Goal: Information Seeking & Learning: Understand process/instructions

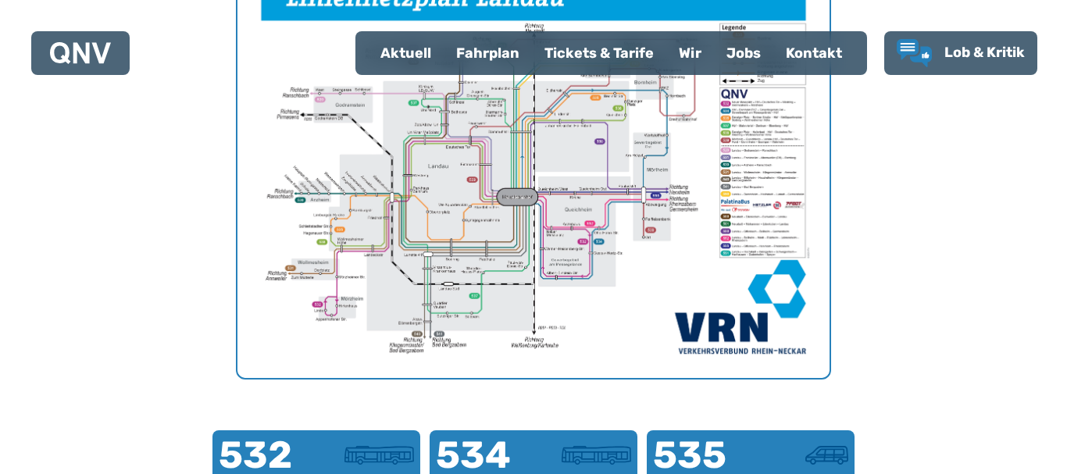
scroll to position [561, 0]
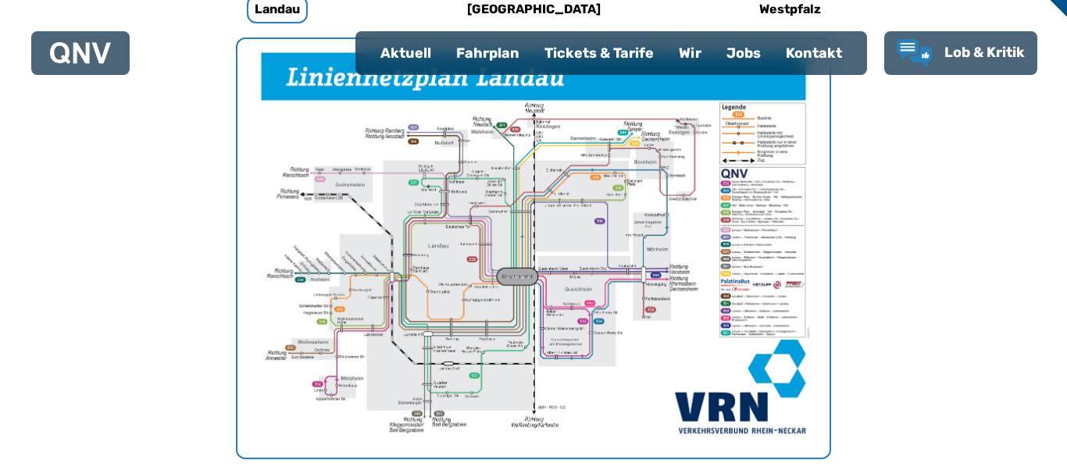
click at [387, 238] on img "1 von 1" at bounding box center [533, 248] width 592 height 419
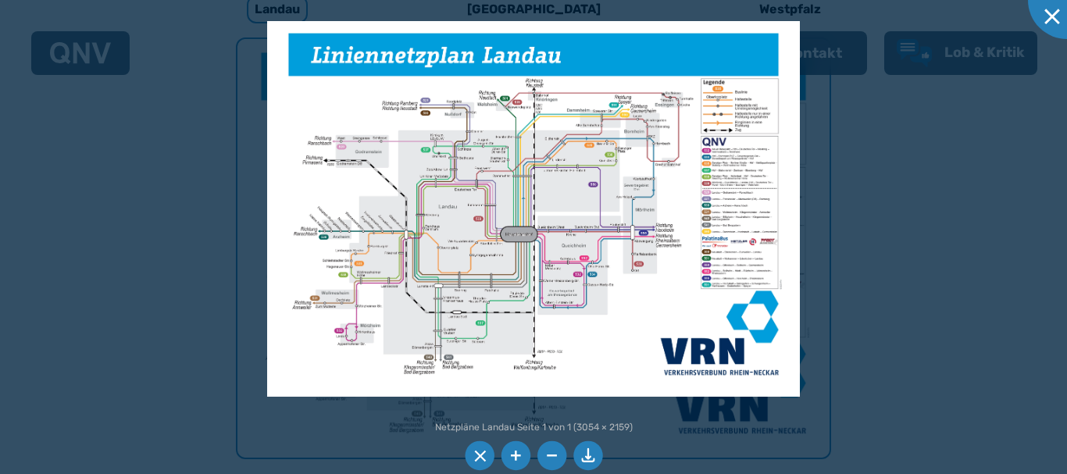
click at [471, 292] on img at bounding box center [533, 209] width 532 height 376
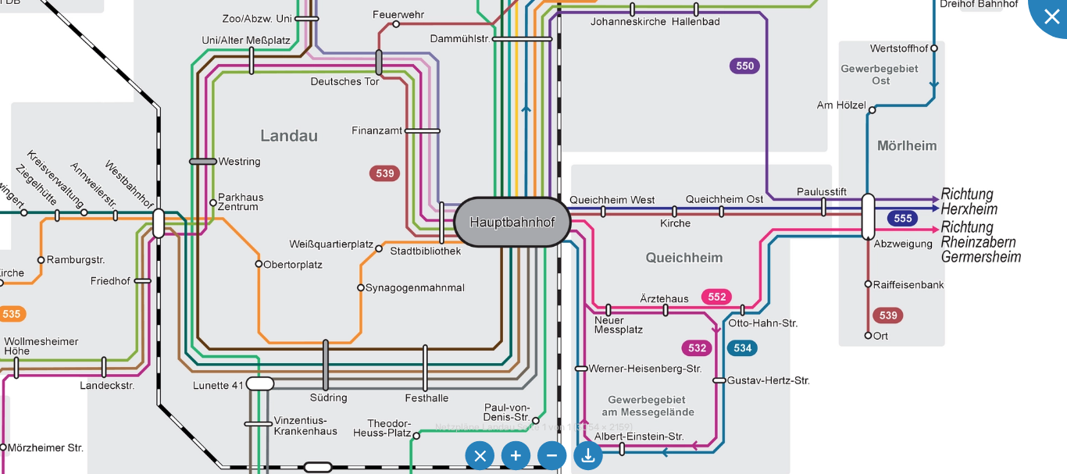
click at [459, 68] on img at bounding box center [558, 143] width 1670 height 1180
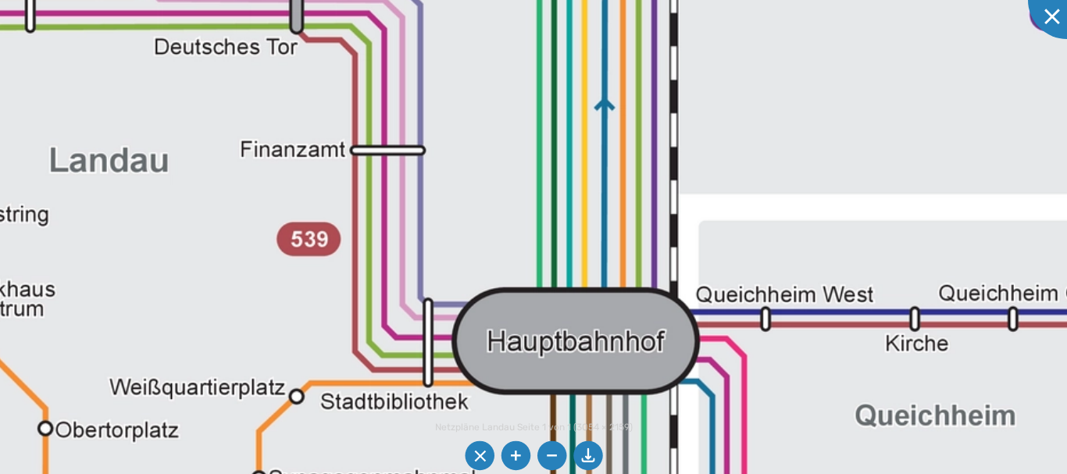
click at [729, 237] on img at bounding box center [670, 174] width 3491 height 2468
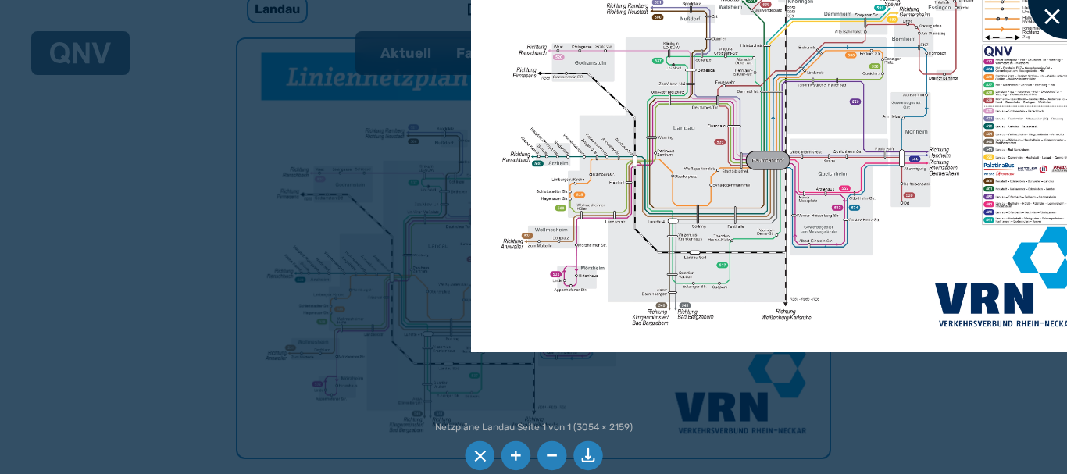
click at [1066, 19] on div at bounding box center [1067, 0] width 78 height 78
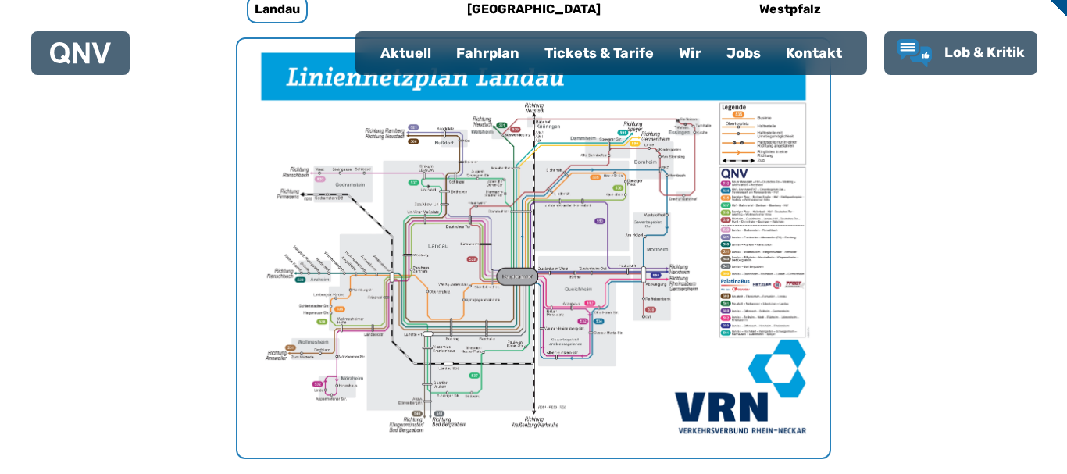
click at [497, 64] on div "Fahrplan" at bounding box center [488, 53] width 88 height 41
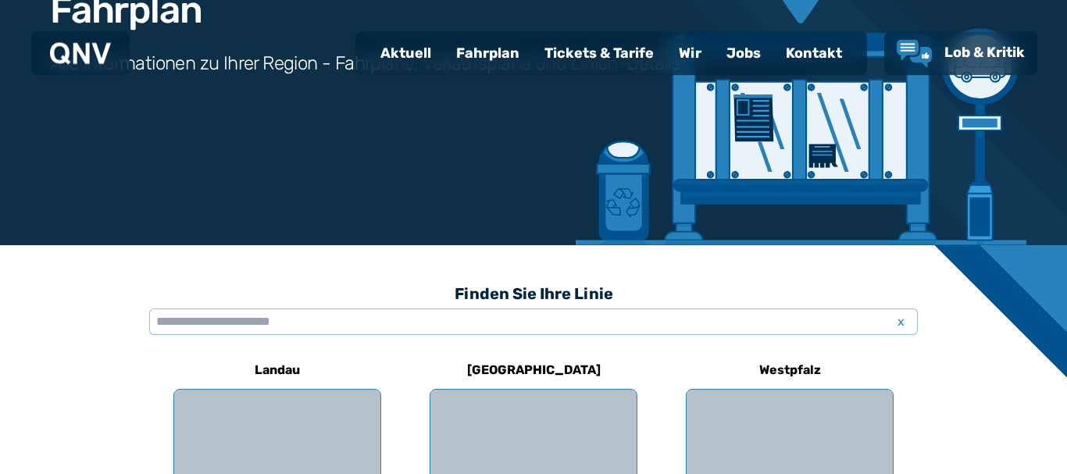
scroll to position [239, 0]
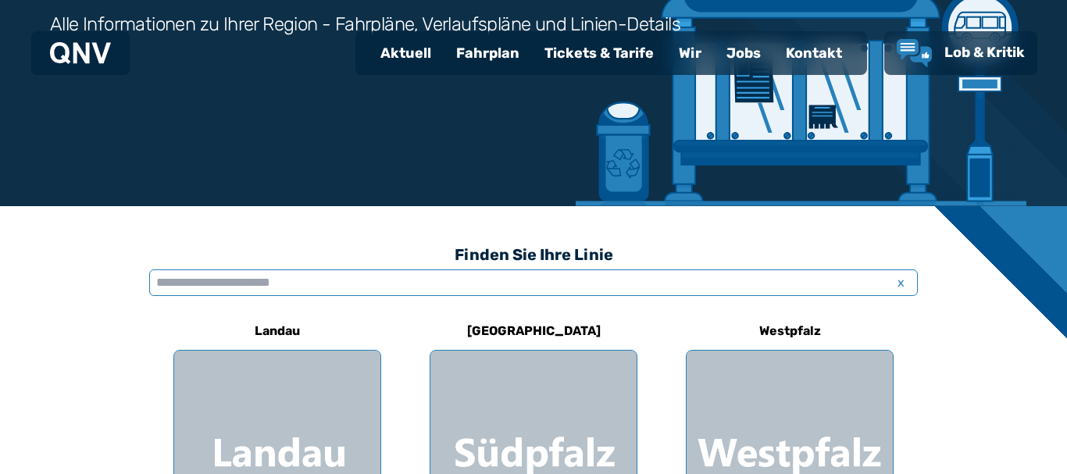
click at [412, 287] on input "text" at bounding box center [533, 282] width 768 height 27
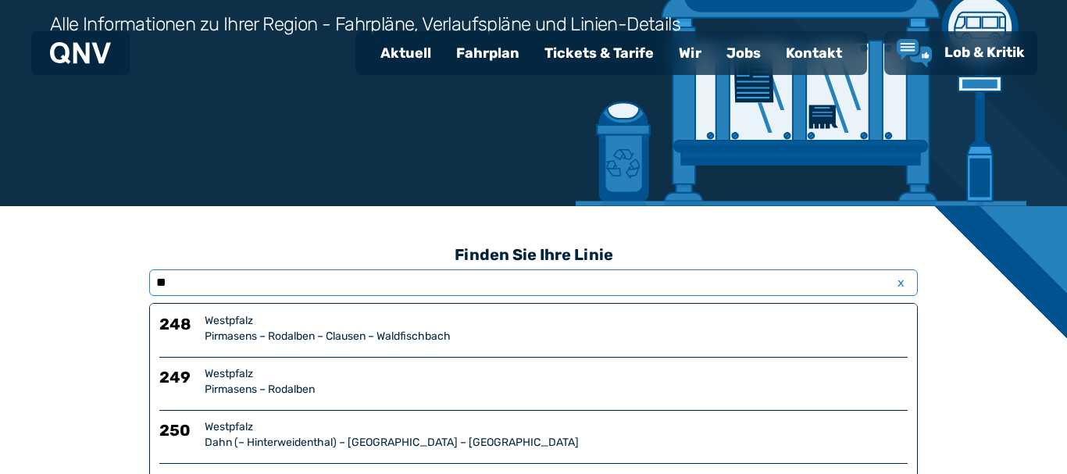
type input "*"
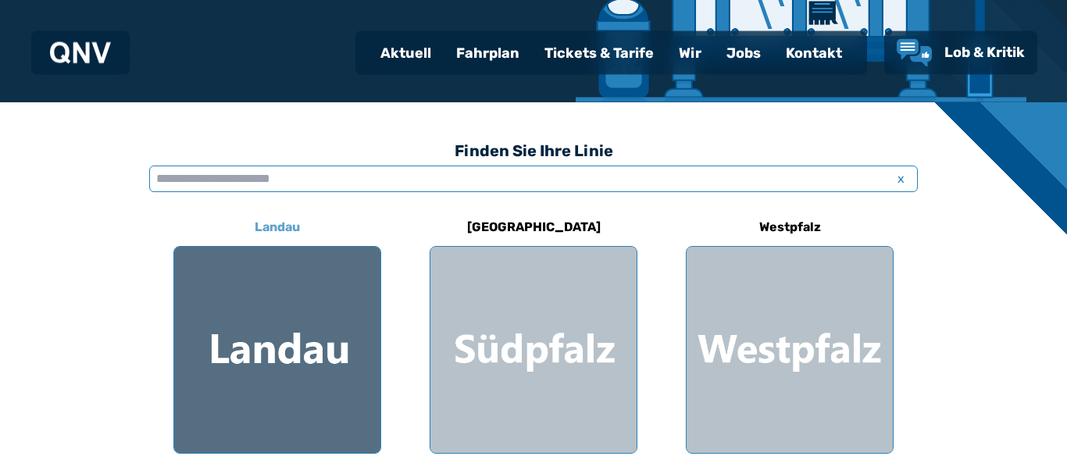
scroll to position [398, 0]
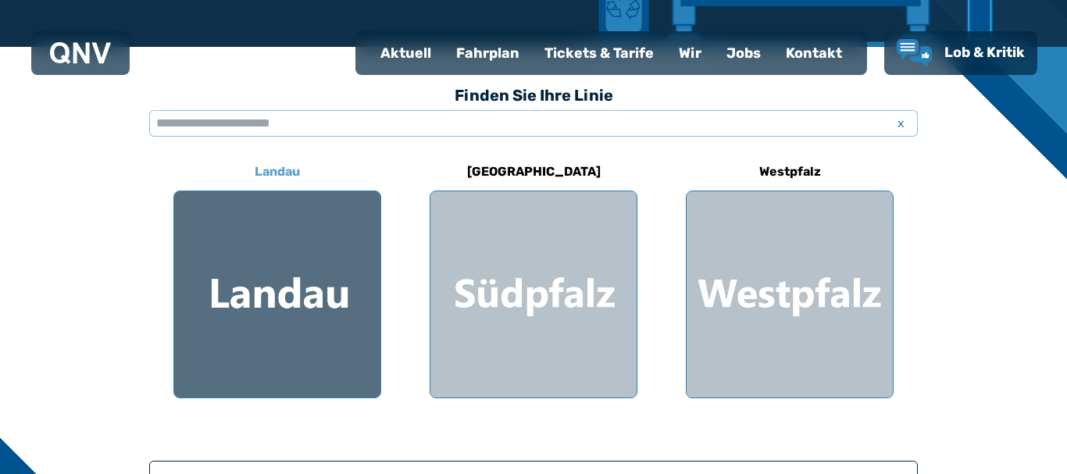
click at [353, 236] on div at bounding box center [277, 294] width 206 height 206
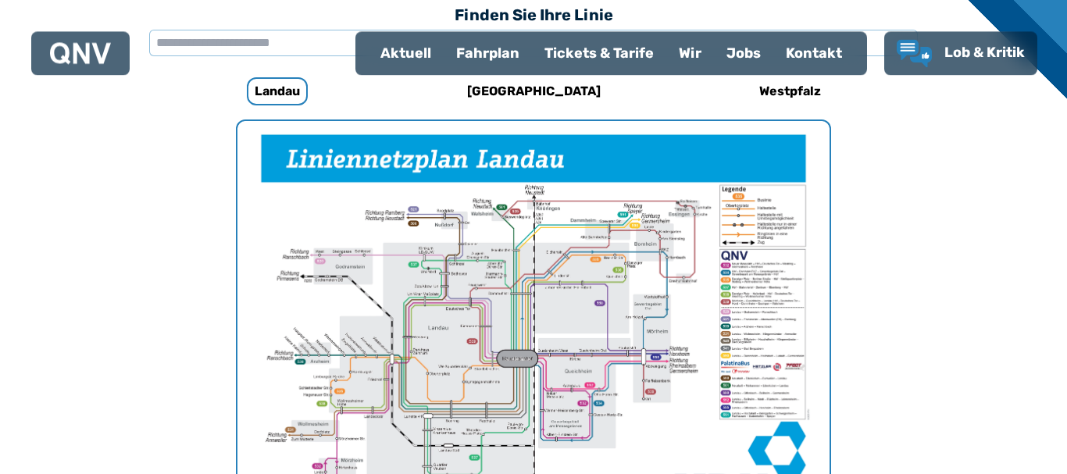
scroll to position [481, 0]
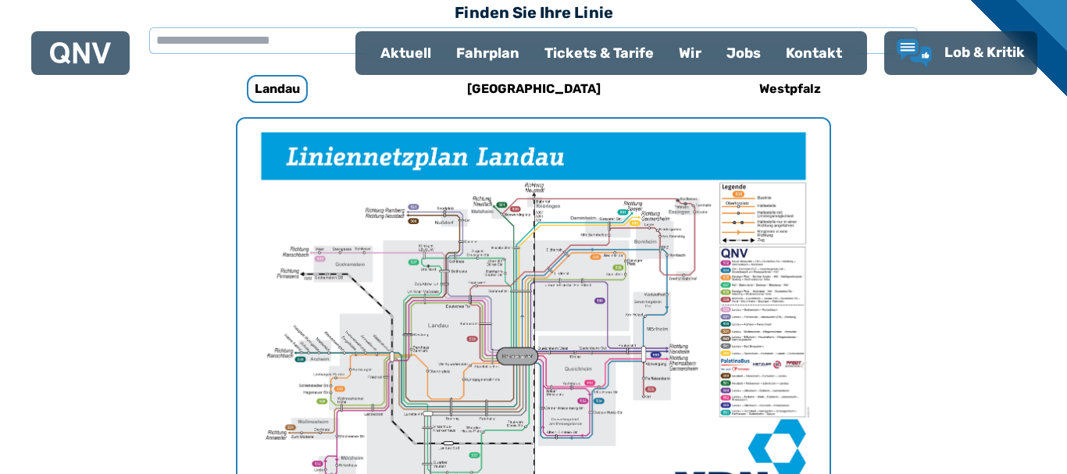
click at [771, 325] on img "1 von 1" at bounding box center [533, 328] width 592 height 419
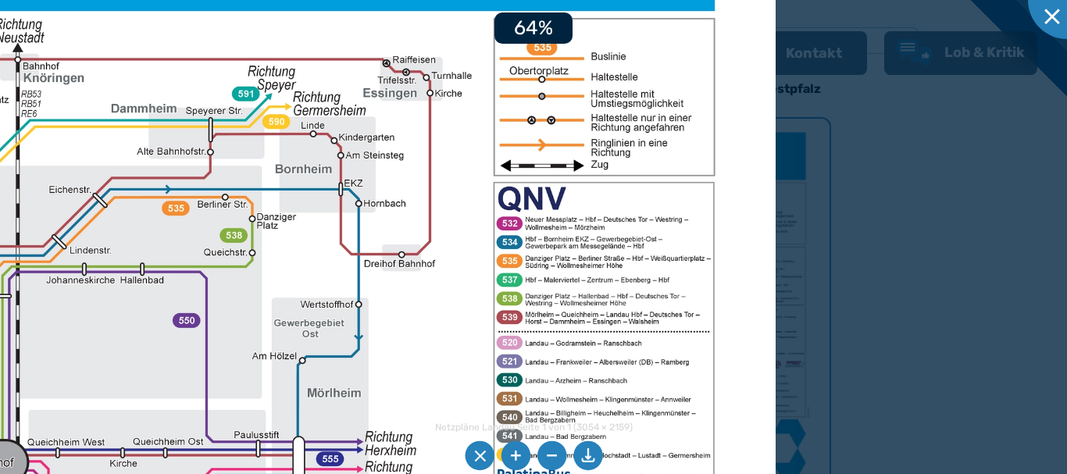
click at [665, 348] on img at bounding box center [15, 390] width 1517 height 1073
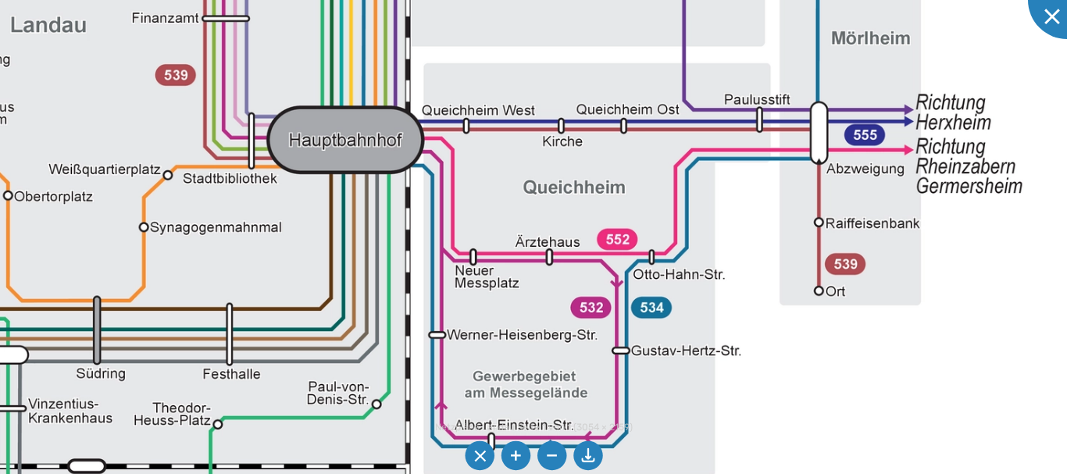
click at [855, 169] on img at bounding box center [406, 34] width 2222 height 1570
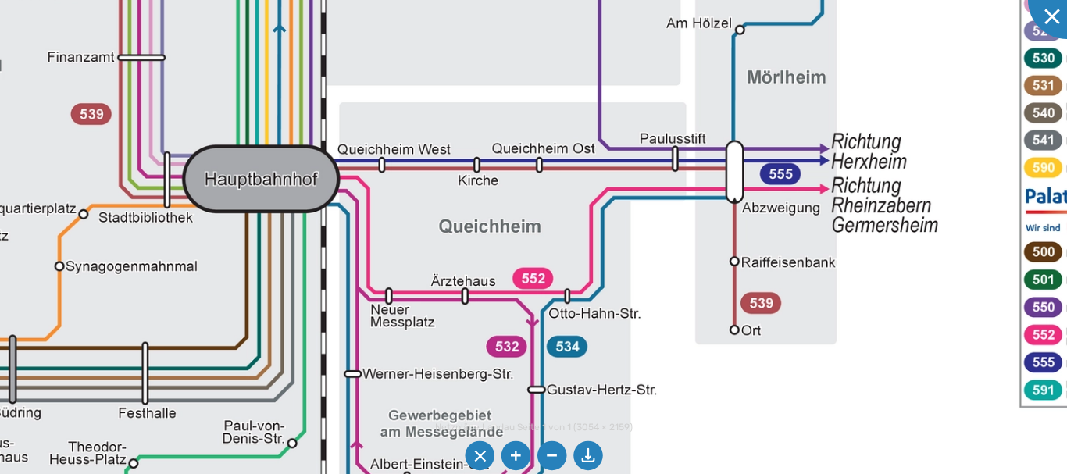
click at [874, 213] on img at bounding box center [321, 73] width 2222 height 1570
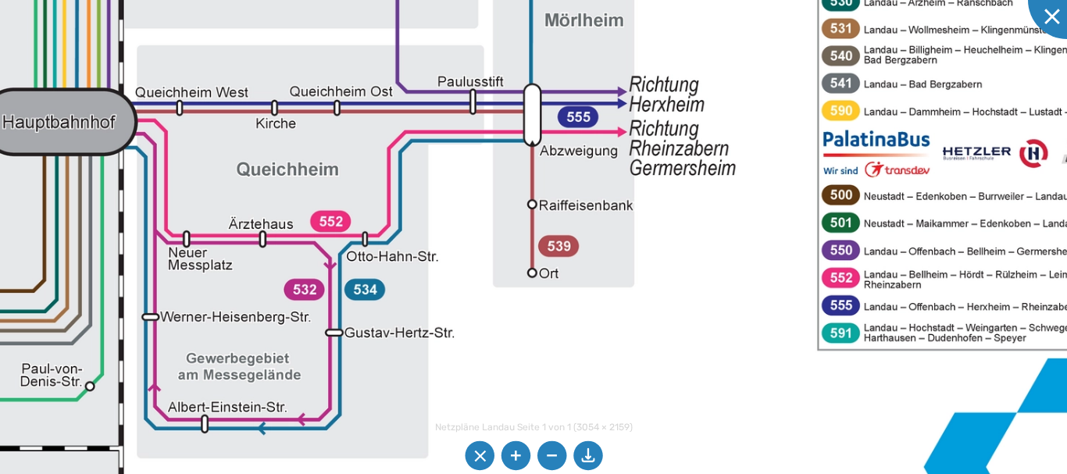
click at [538, 202] on img at bounding box center [119, 16] width 2222 height 1570
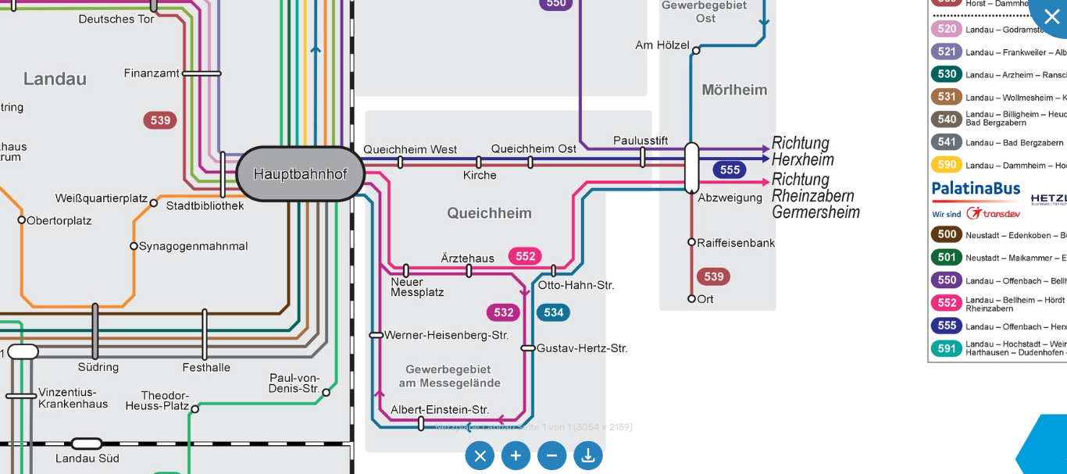
click at [863, 241] on img at bounding box center [350, 86] width 1836 height 1298
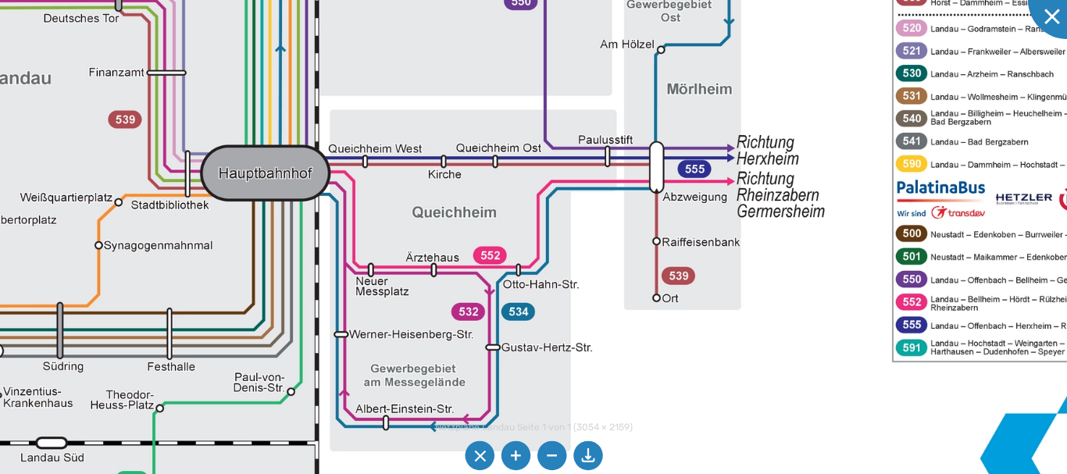
click at [0, 320] on img at bounding box center [315, 85] width 1836 height 1298
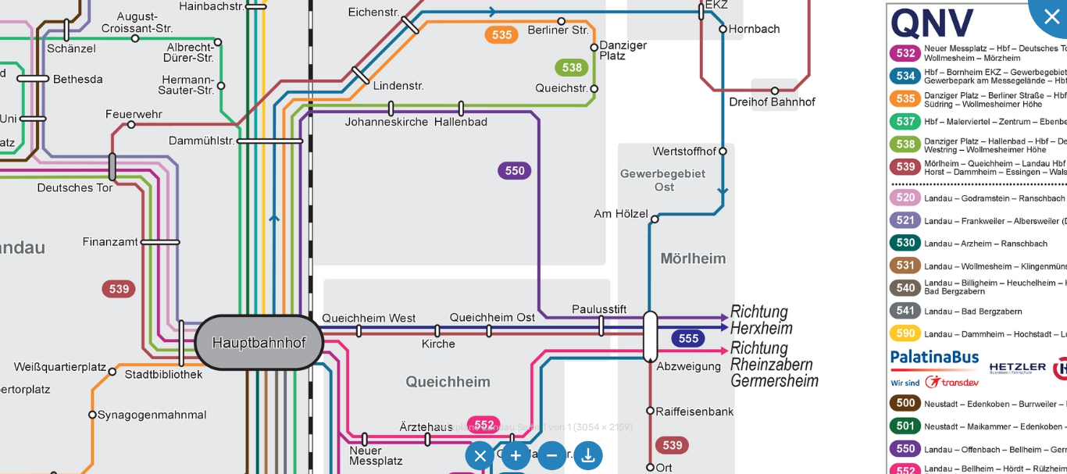
click at [812, 229] on img at bounding box center [309, 255] width 1836 height 1298
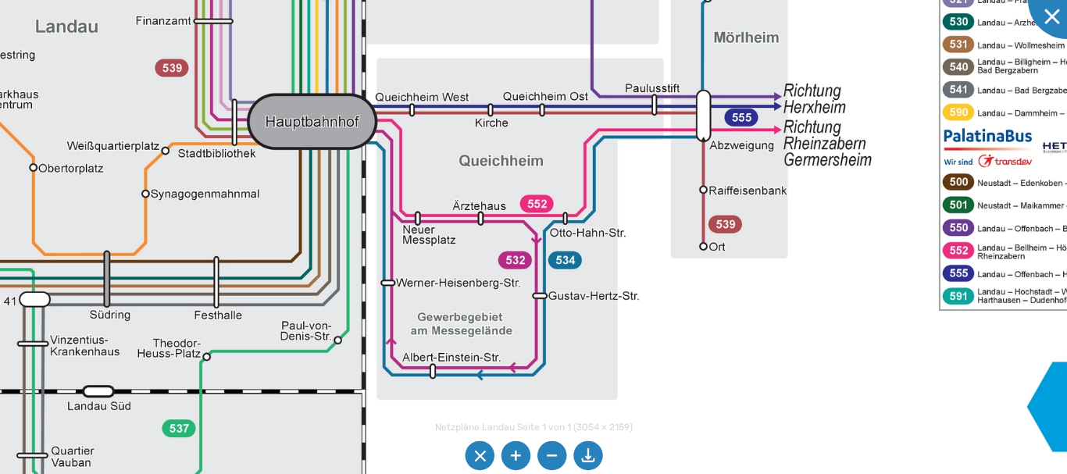
click at [424, 162] on img at bounding box center [362, 34] width 1836 height 1298
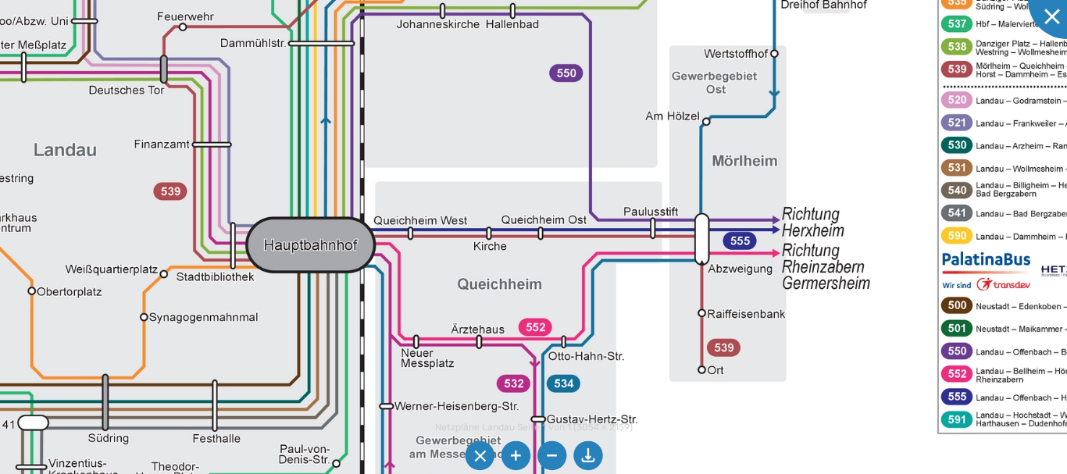
click at [1003, 298] on img at bounding box center [360, 157] width 1836 height 1298
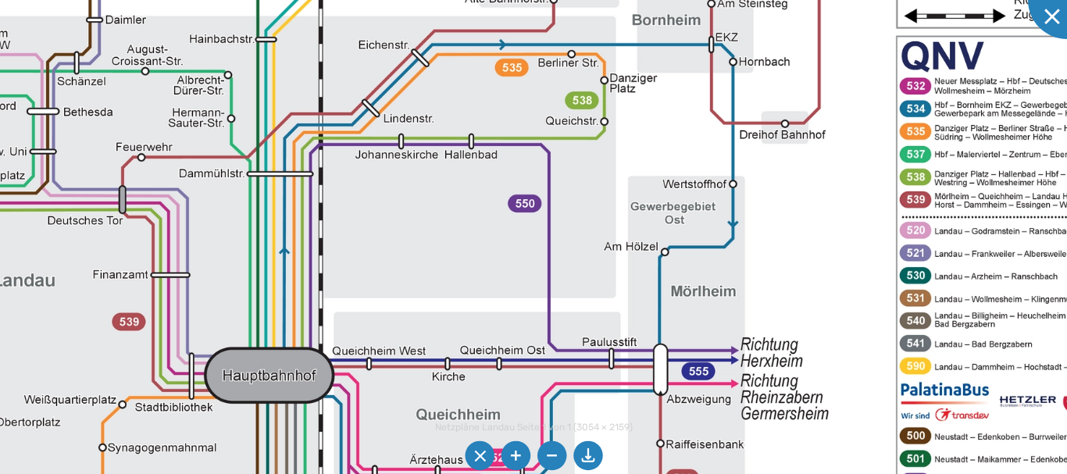
click at [860, 244] on img at bounding box center [319, 287] width 1836 height 1298
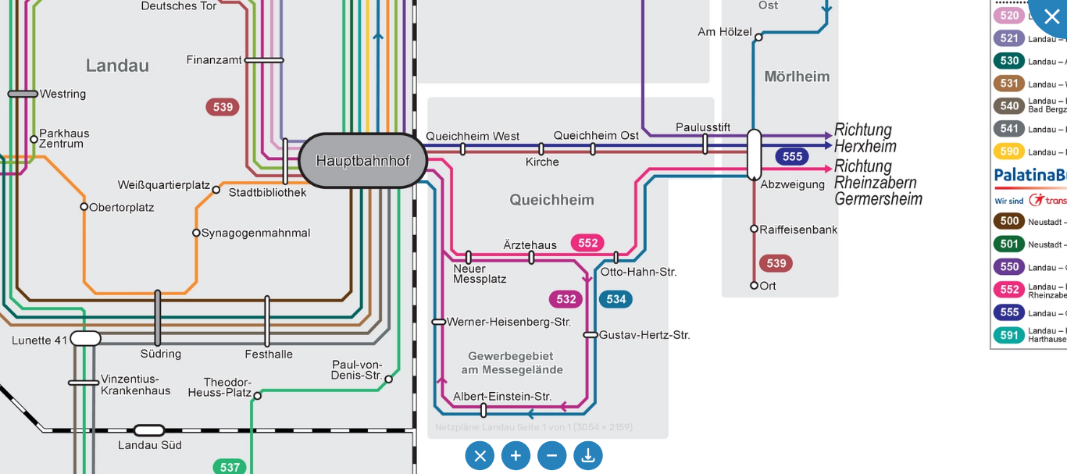
click at [957, 23] on img at bounding box center [413, 73] width 1836 height 1298
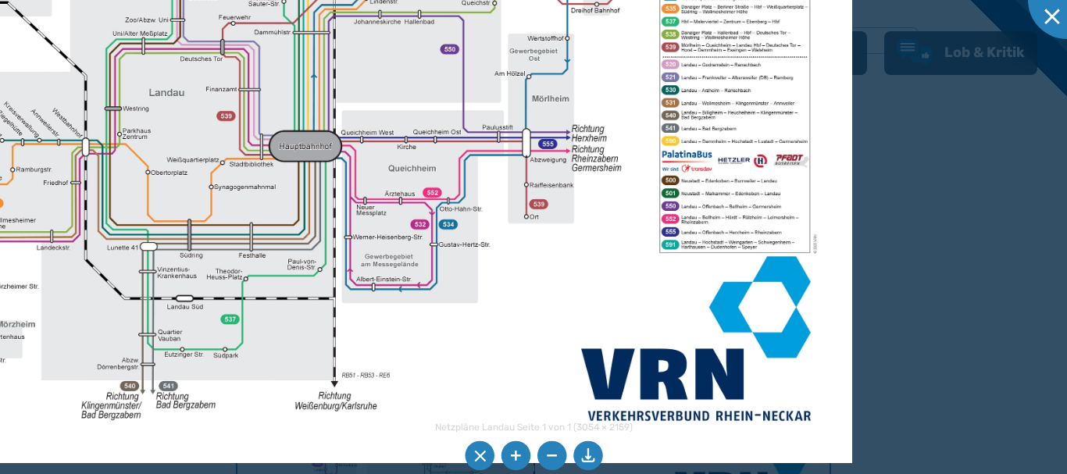
click at [205, 288] on img at bounding box center [333, 97] width 1036 height 733
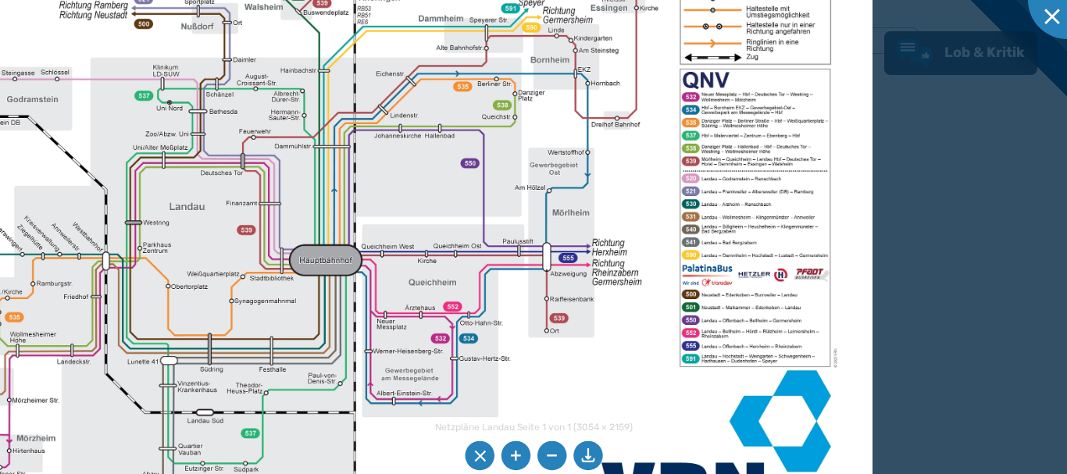
click at [423, 240] on img at bounding box center [353, 211] width 1036 height 733
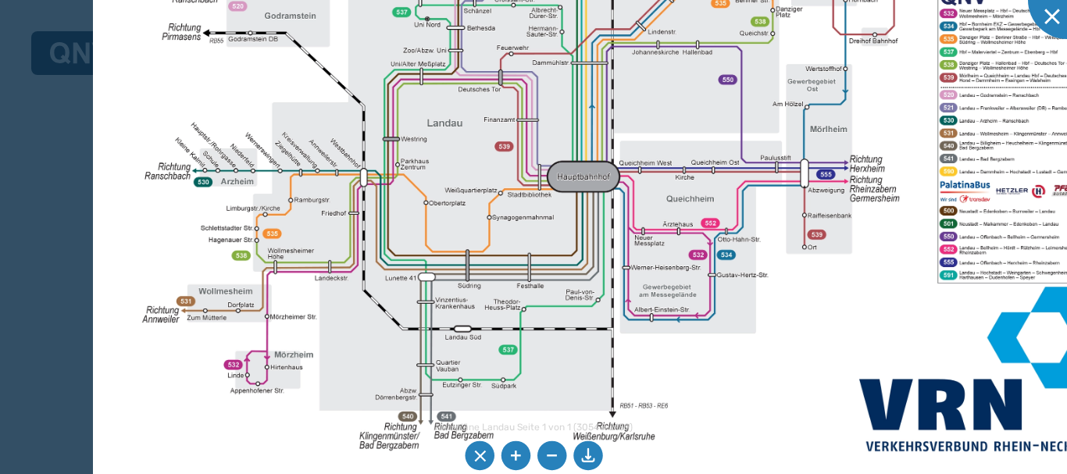
click at [403, 161] on img at bounding box center [611, 127] width 1036 height 733
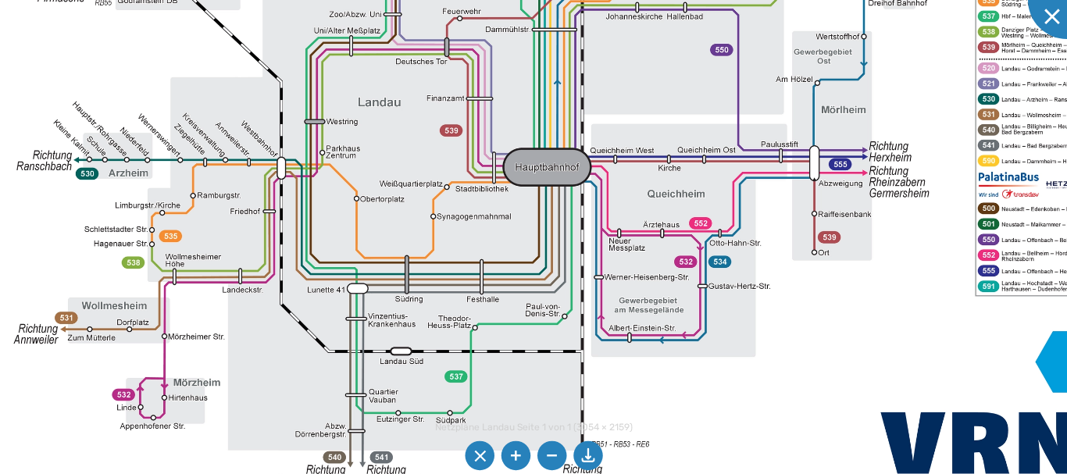
click at [407, 242] on img at bounding box center [581, 107] width 1254 height 886
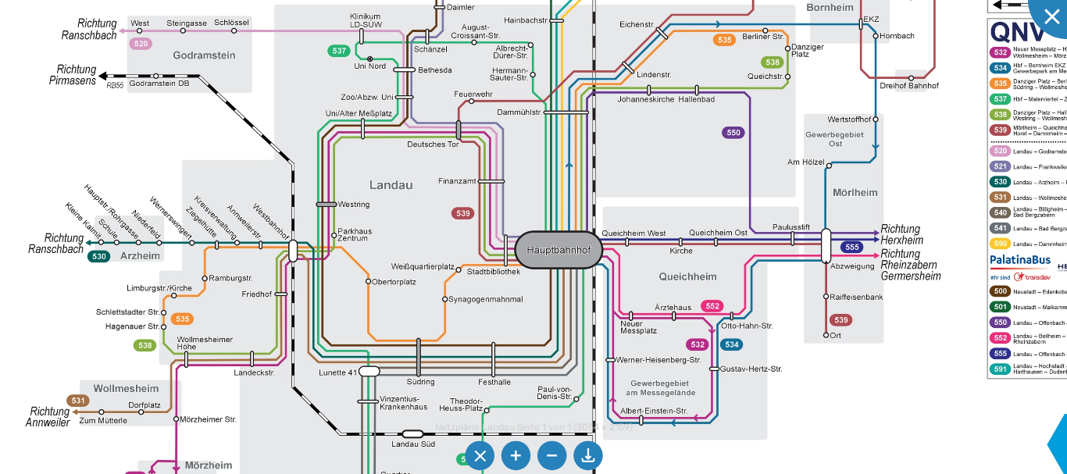
click at [382, 158] on img at bounding box center [593, 190] width 1254 height 886
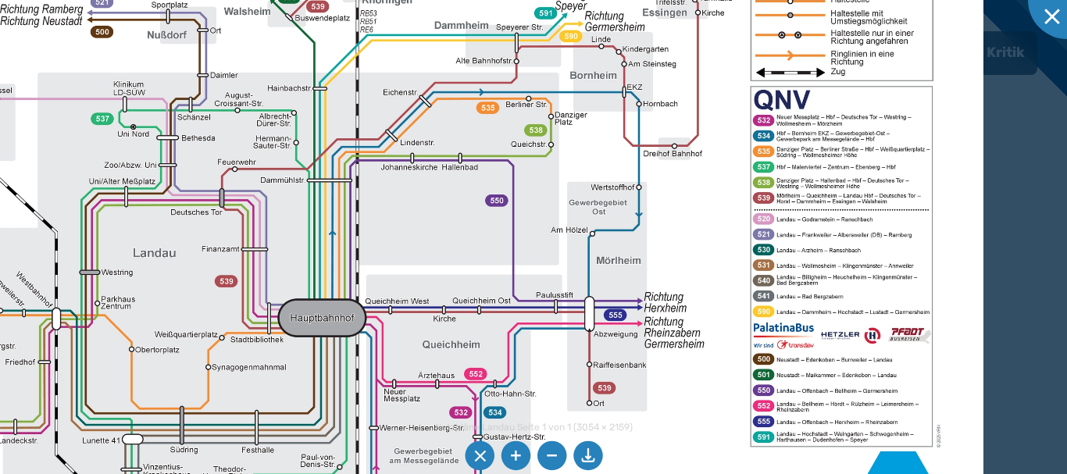
click at [670, 287] on img at bounding box center [356, 258] width 1254 height 886
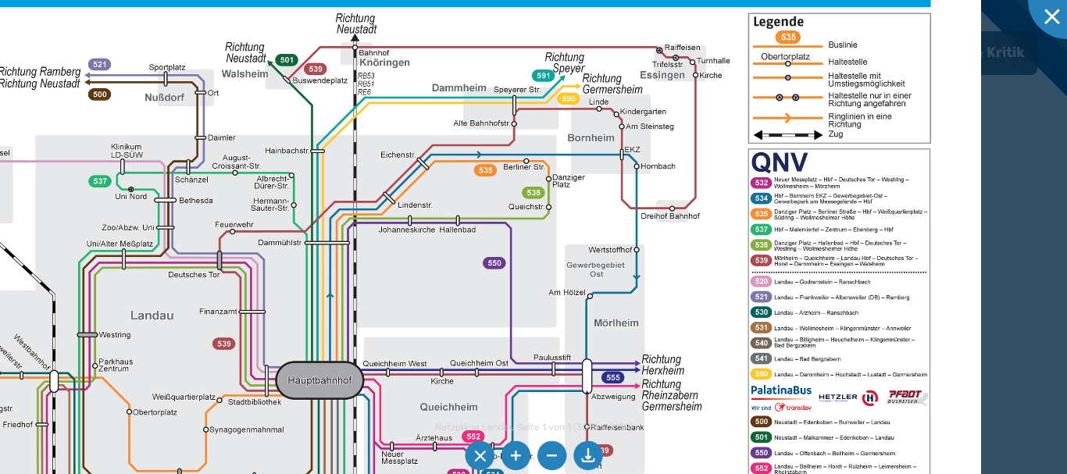
click at [732, 189] on img at bounding box center [354, 320] width 1254 height 886
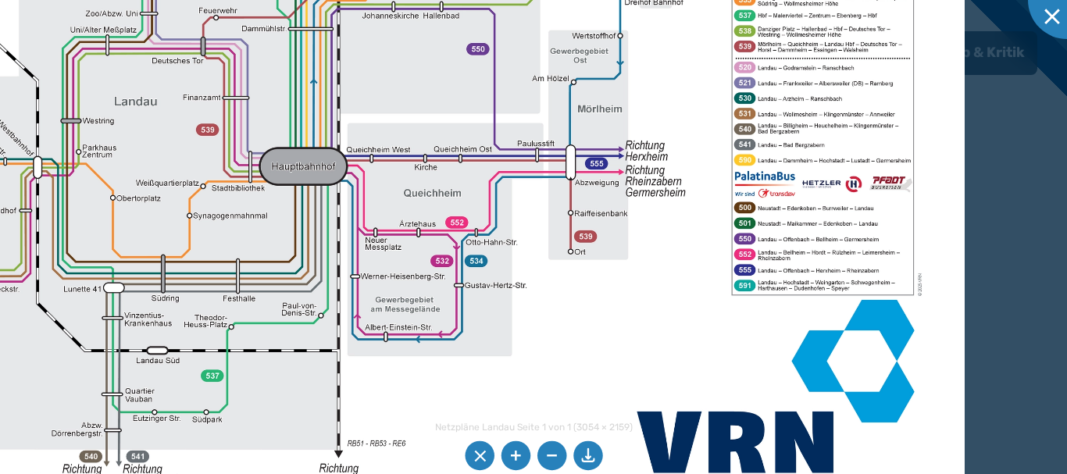
click at [740, 84] on img at bounding box center [337, 106] width 1254 height 886
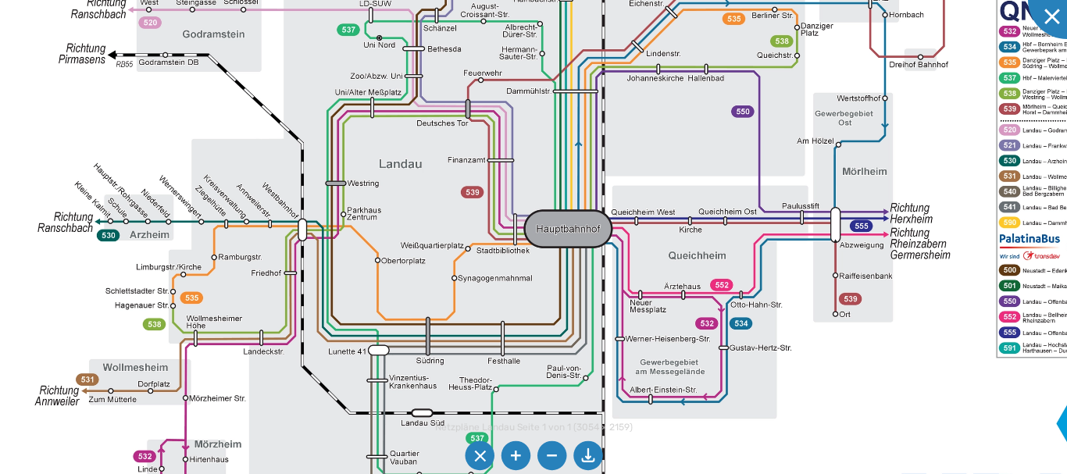
click at [852, 262] on img at bounding box center [602, 169] width 1254 height 886
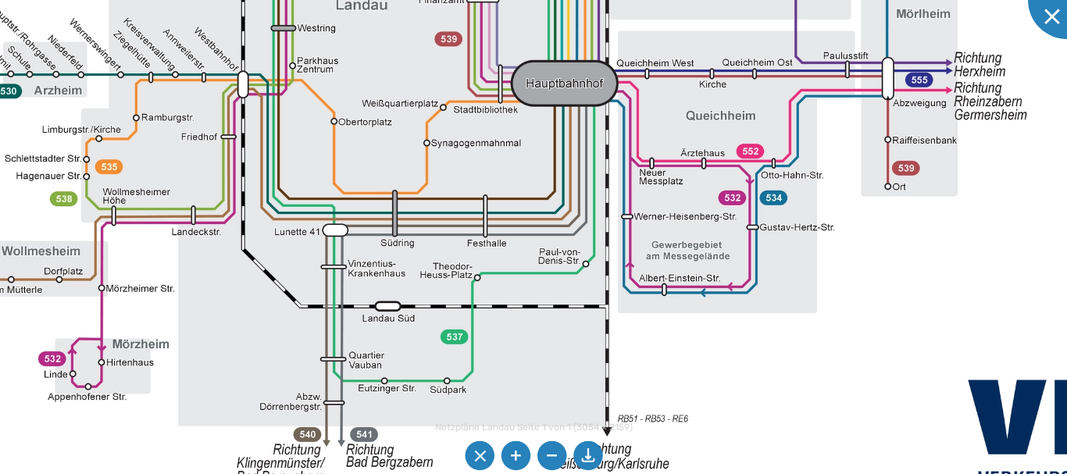
click at [479, 195] on img at bounding box center [605, 10] width 1517 height 1073
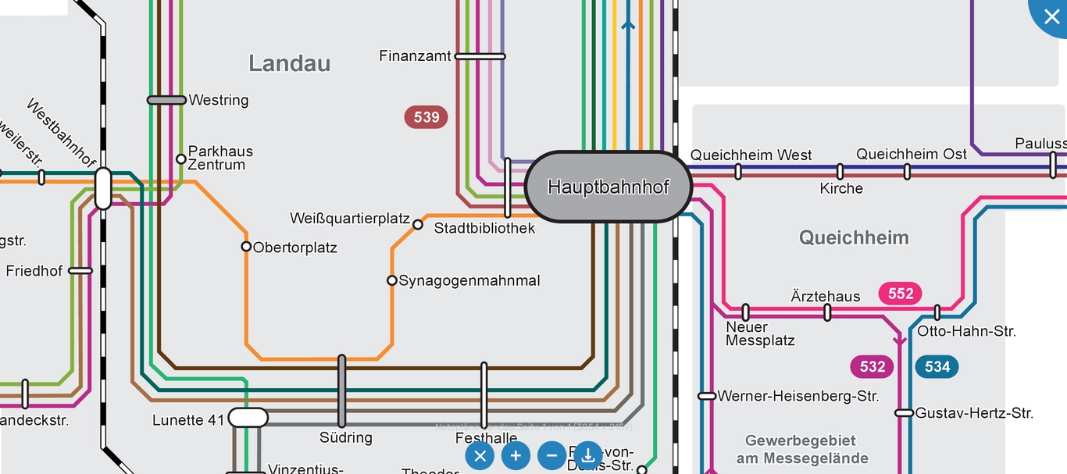
click at [424, 414] on img at bounding box center [673, 73] width 2385 height 1686
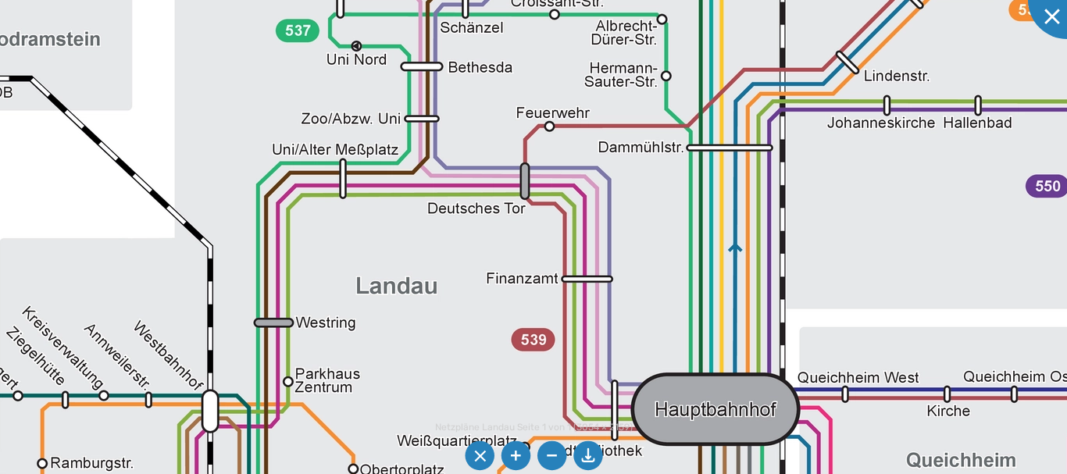
click at [420, 355] on img at bounding box center [780, 296] width 2385 height 1686
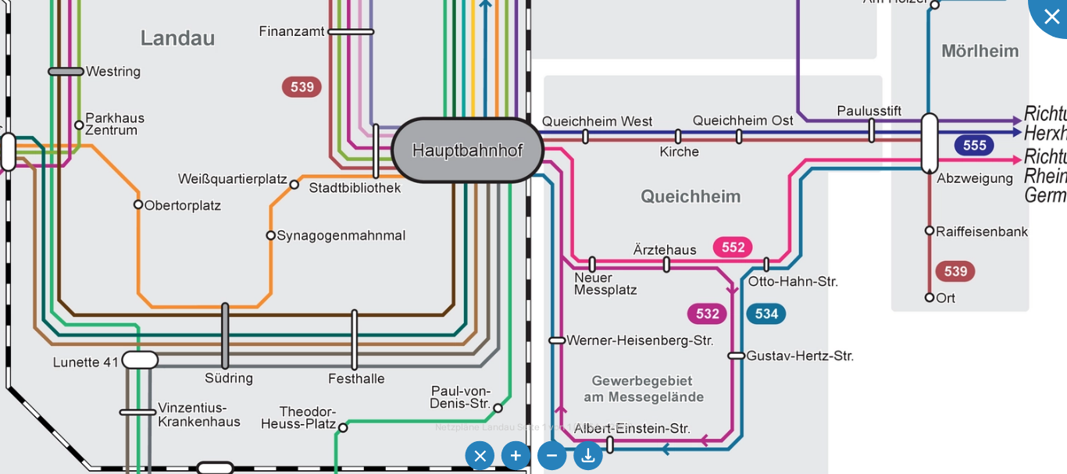
click at [339, 251] on img at bounding box center [526, 47] width 2168 height 1533
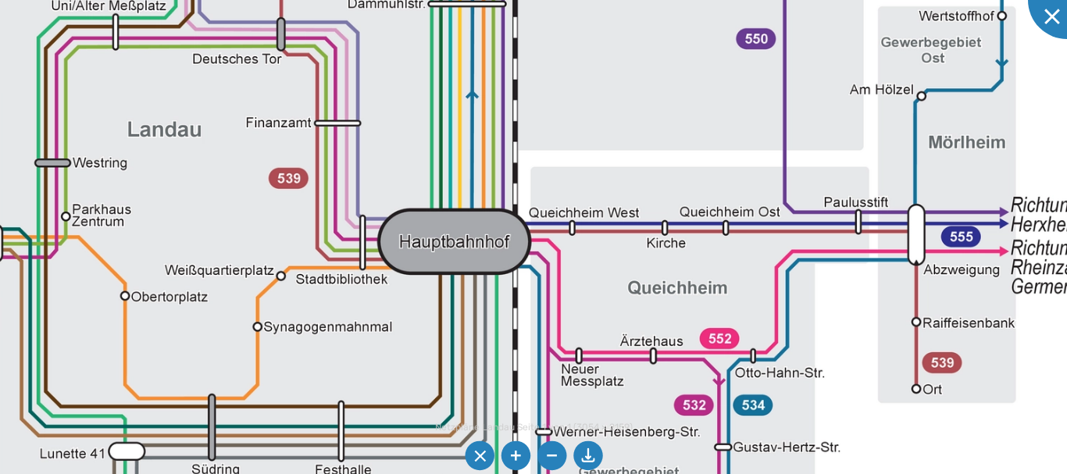
click at [441, 319] on img at bounding box center [513, 138] width 2168 height 1533
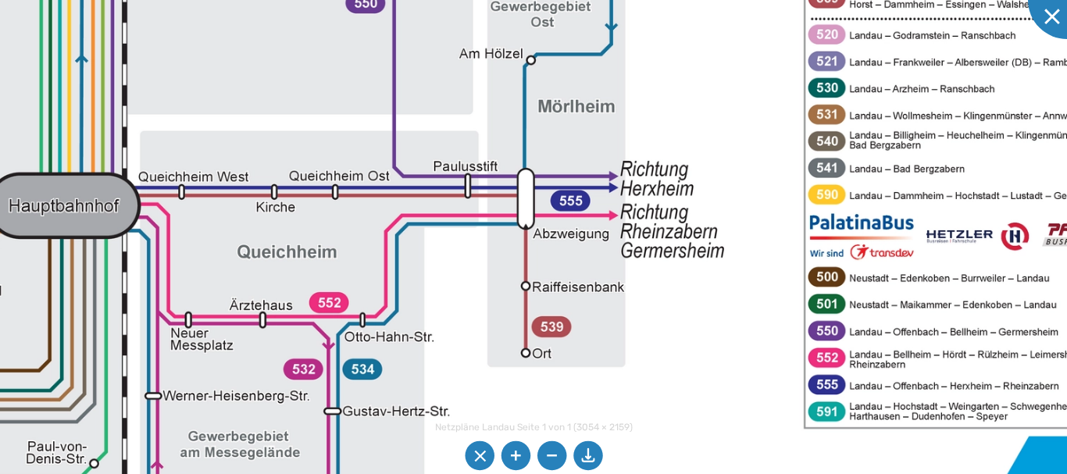
click at [375, 317] on img at bounding box center [123, 102] width 2168 height 1533
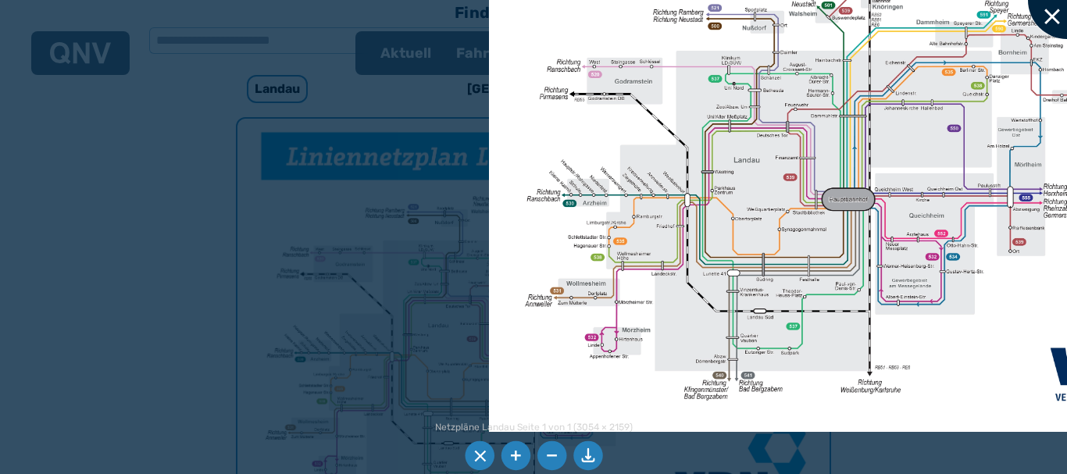
click at [1064, 12] on div at bounding box center [1067, 0] width 78 height 78
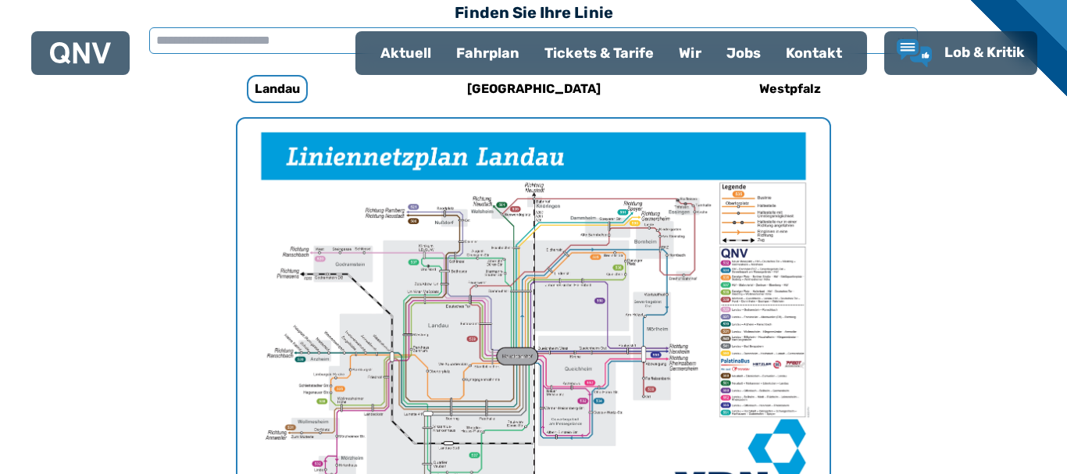
click at [294, 32] on input "text" at bounding box center [533, 40] width 768 height 27
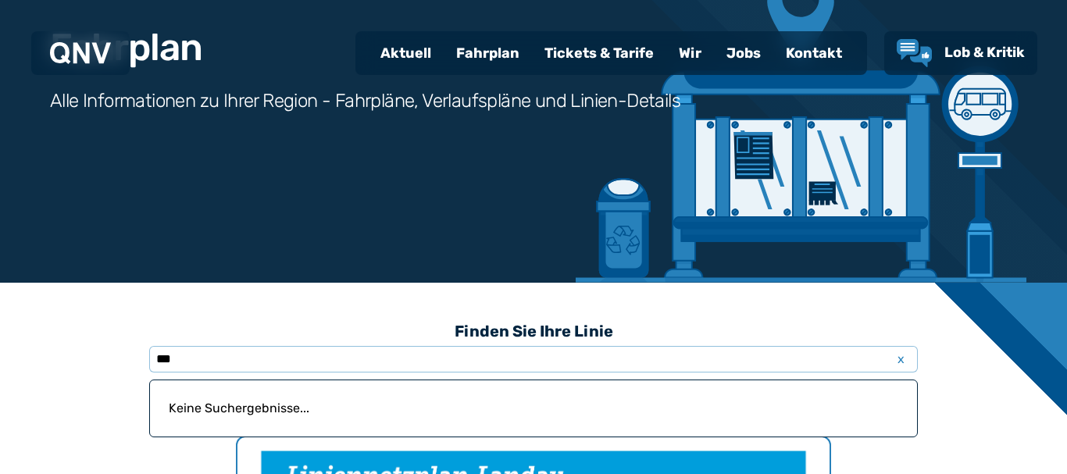
scroll to position [322, 0]
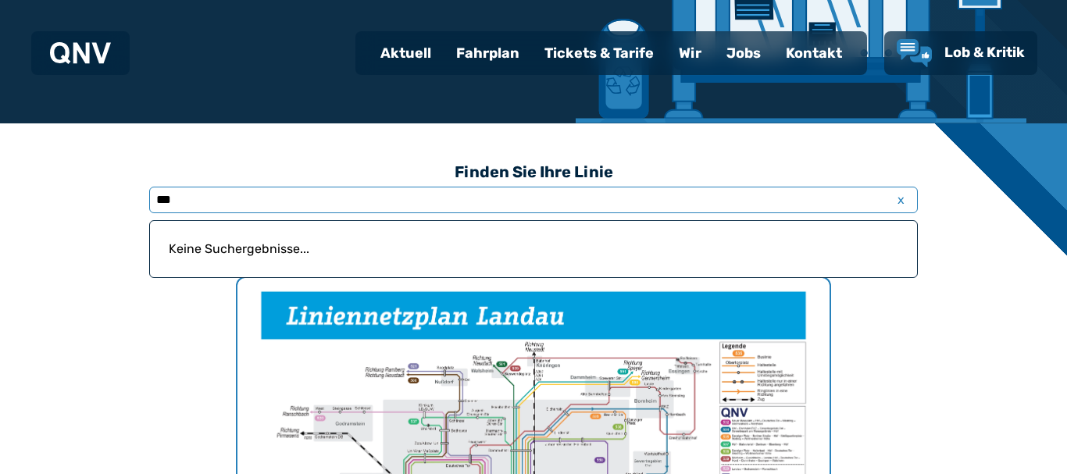
click at [454, 201] on input "***" at bounding box center [533, 200] width 768 height 27
drag, startPoint x: 431, startPoint y: 194, endPoint x: 0, endPoint y: 217, distance: 431.7
click at [149, 213] on input "***" at bounding box center [533, 200] width 768 height 27
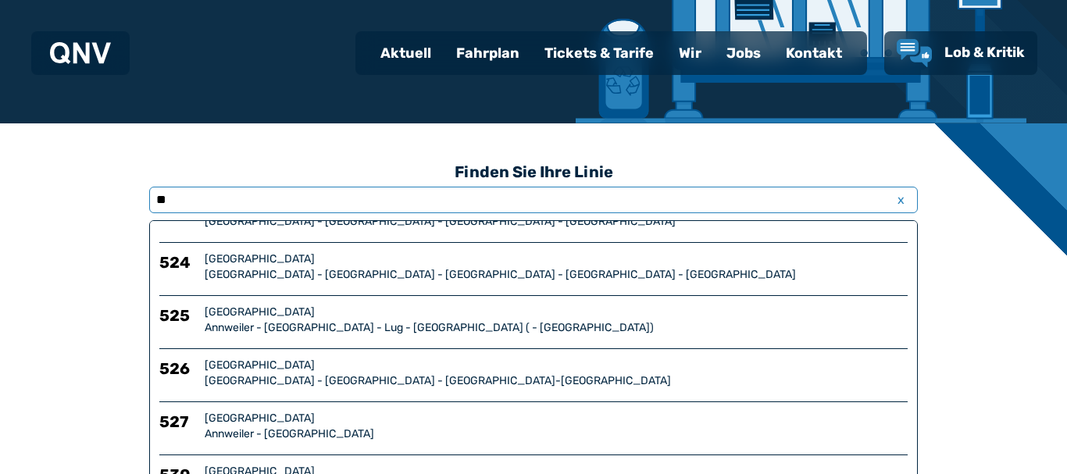
scroll to position [267, 0]
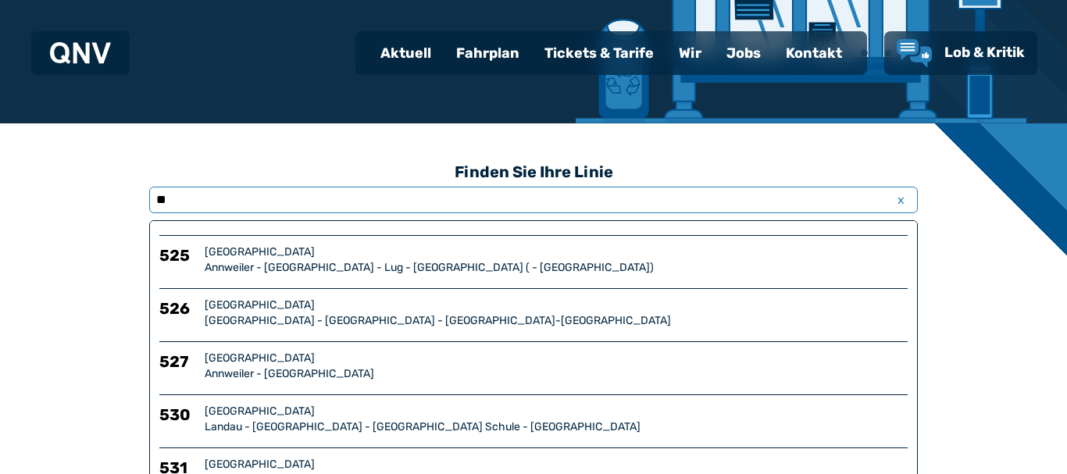
type input "**"
click at [414, 419] on div "Landau - [GEOGRAPHIC_DATA] - [GEOGRAPHIC_DATA] Schule - [GEOGRAPHIC_DATA]" at bounding box center [556, 427] width 703 height 16
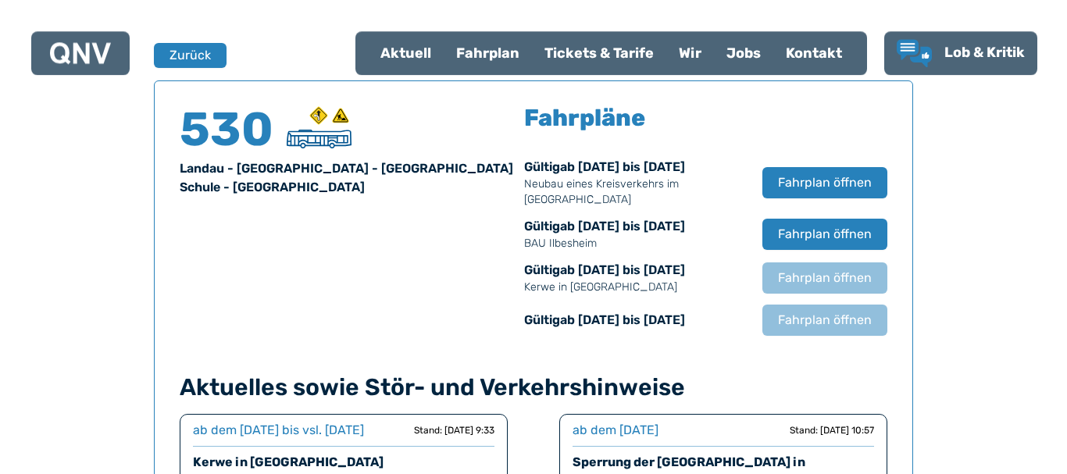
scroll to position [1029, 0]
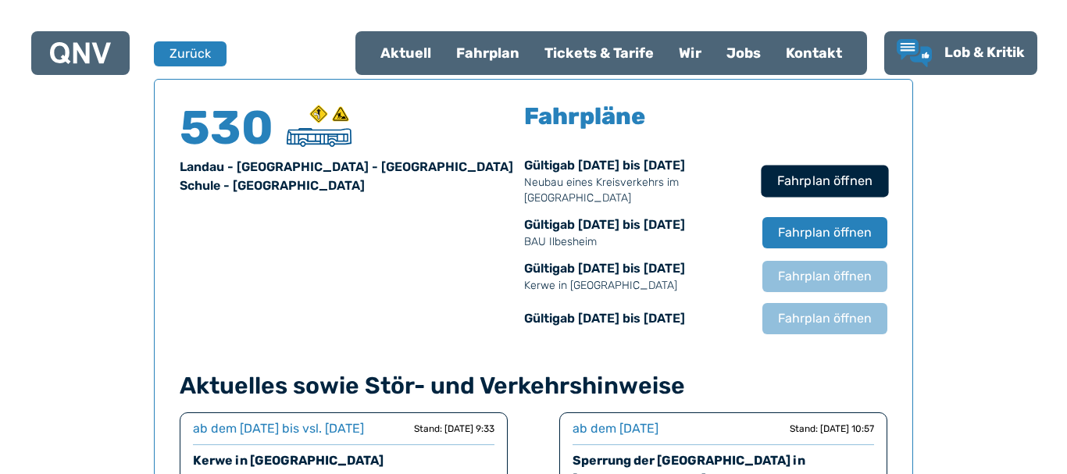
click at [870, 176] on span "Fahrplan öffnen" at bounding box center [824, 181] width 95 height 19
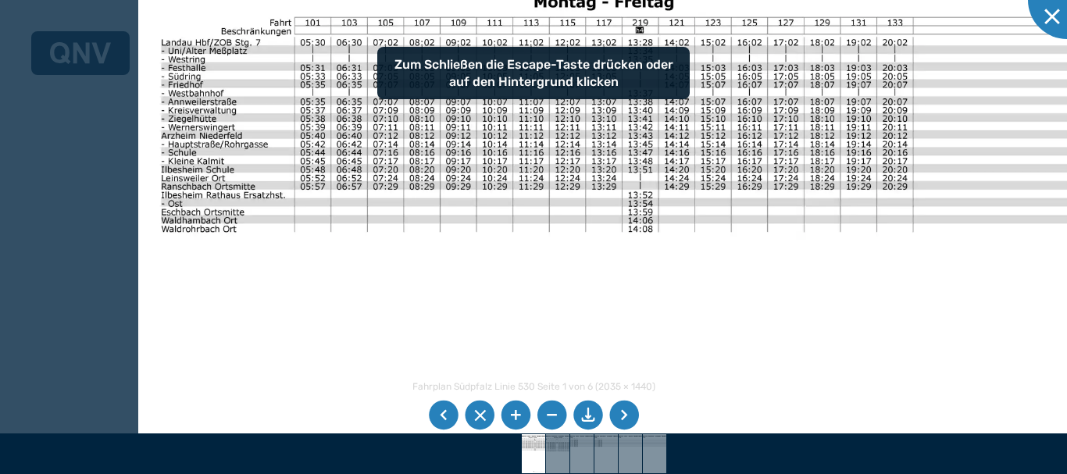
click at [415, 384] on div "Fahrplan Südpfalz Linie 530 Seite 1 von 6 (2035 × 1440) 61% Zum Schließen die E…" at bounding box center [533, 237] width 1067 height 474
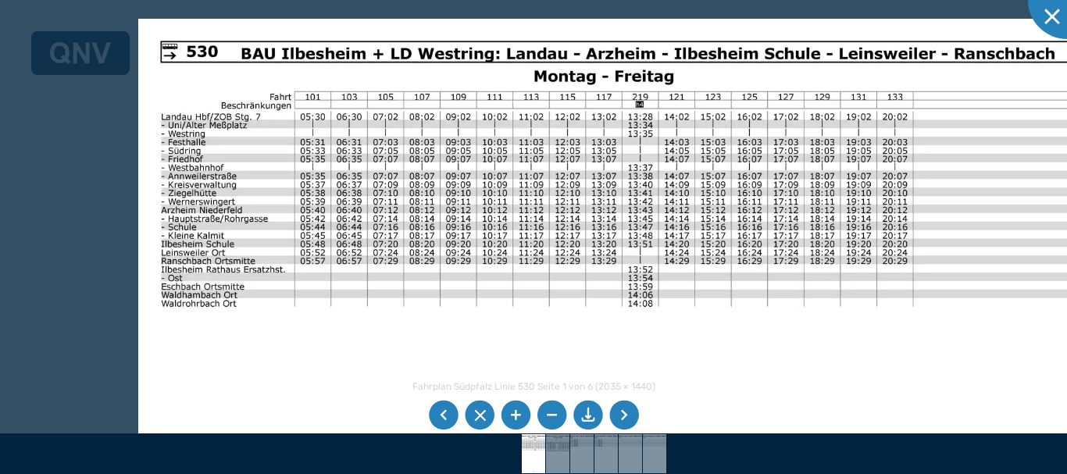
click at [405, 263] on img at bounding box center [618, 359] width 961 height 680
click at [1063, 24] on div at bounding box center [1067, 0] width 78 height 78
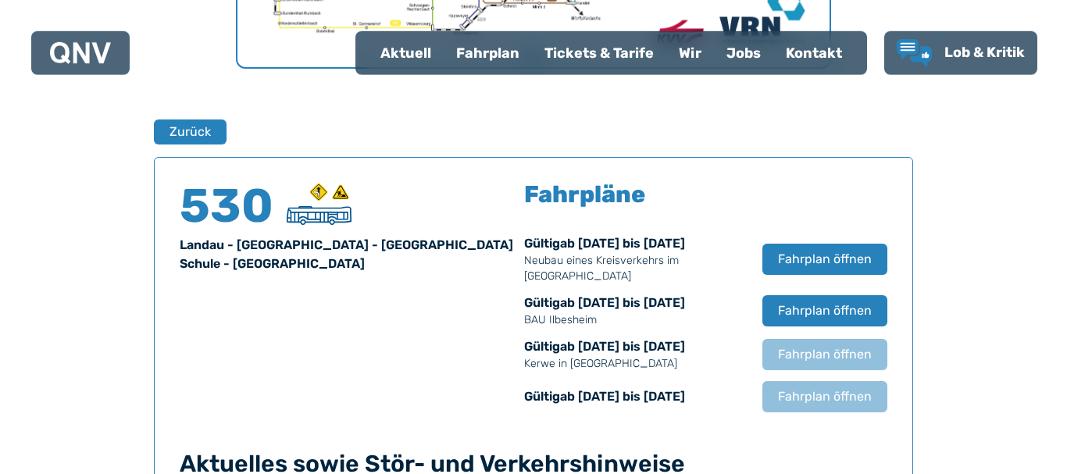
scroll to position [950, 0]
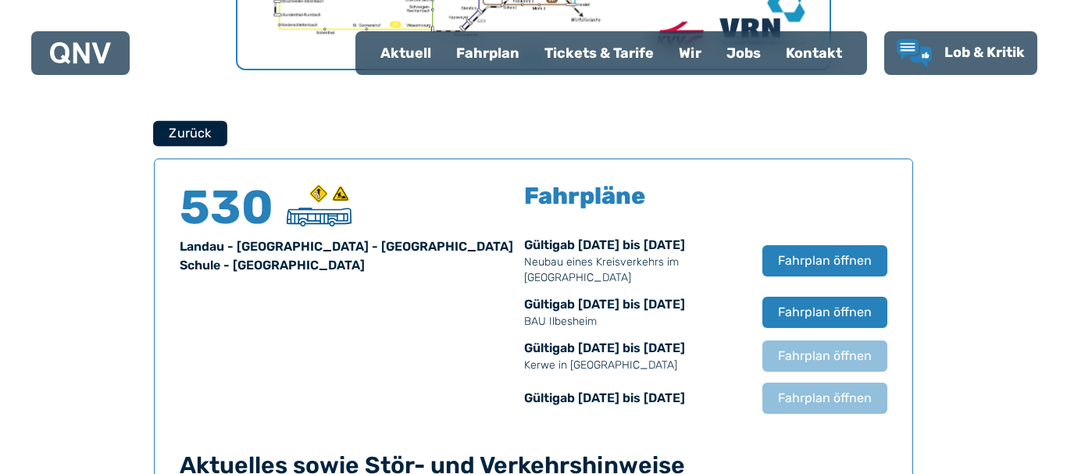
click at [183, 132] on button "Zurück" at bounding box center [190, 133] width 74 height 26
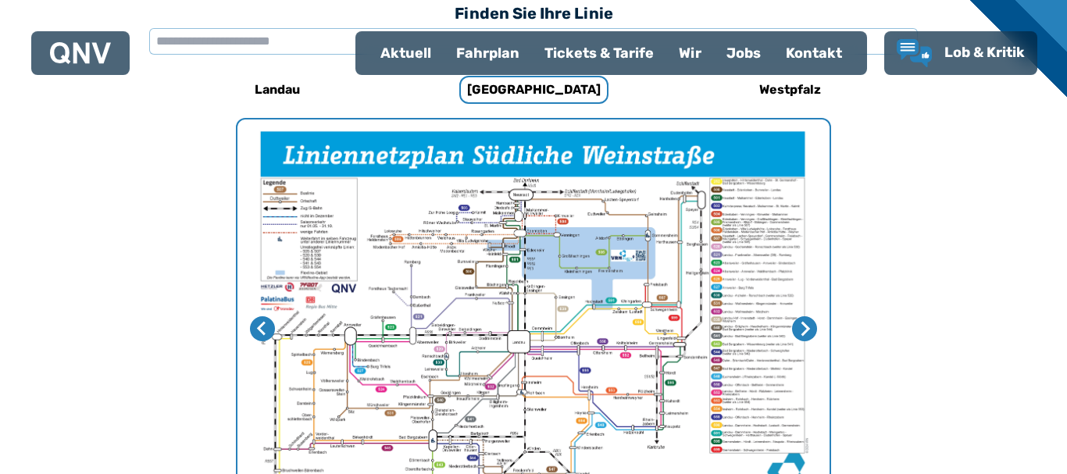
scroll to position [481, 0]
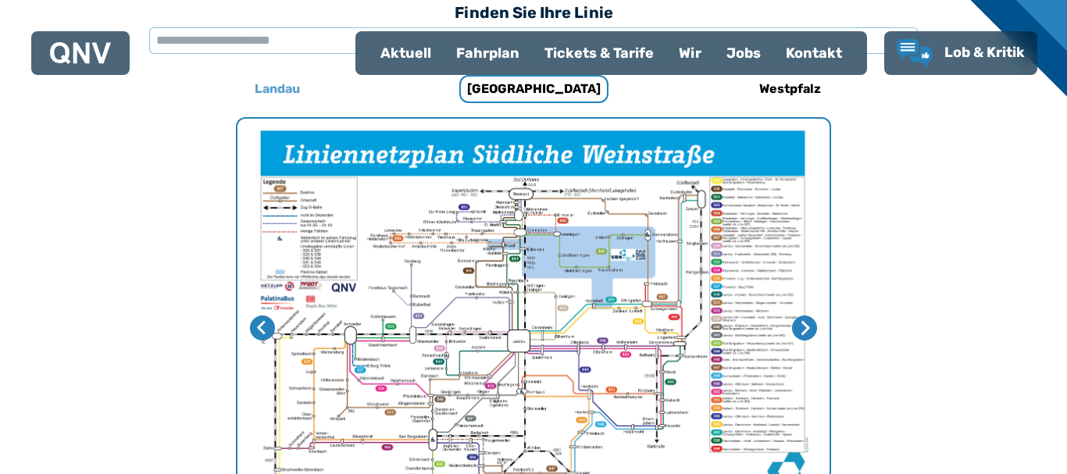
click at [283, 84] on h6 "Landau" at bounding box center [277, 89] width 58 height 25
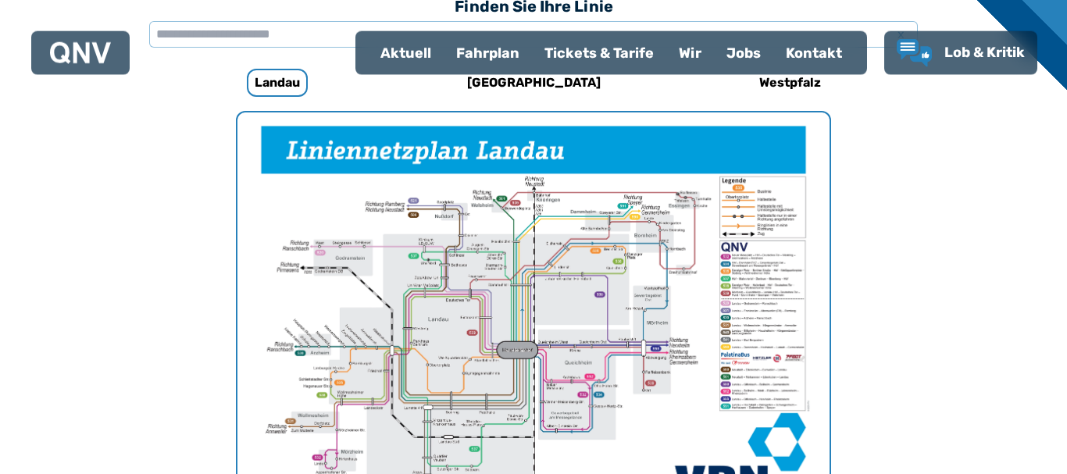
scroll to position [401, 0]
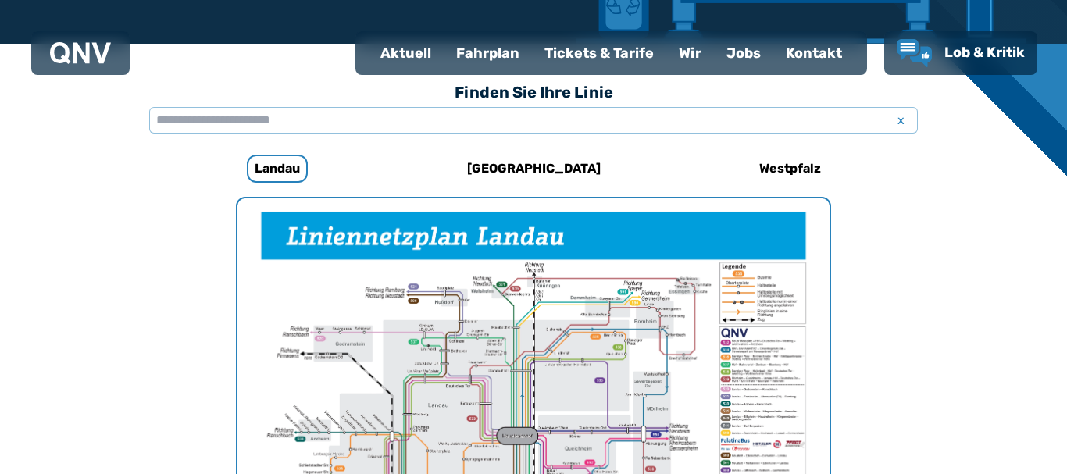
click at [119, 64] on div at bounding box center [80, 53] width 98 height 44
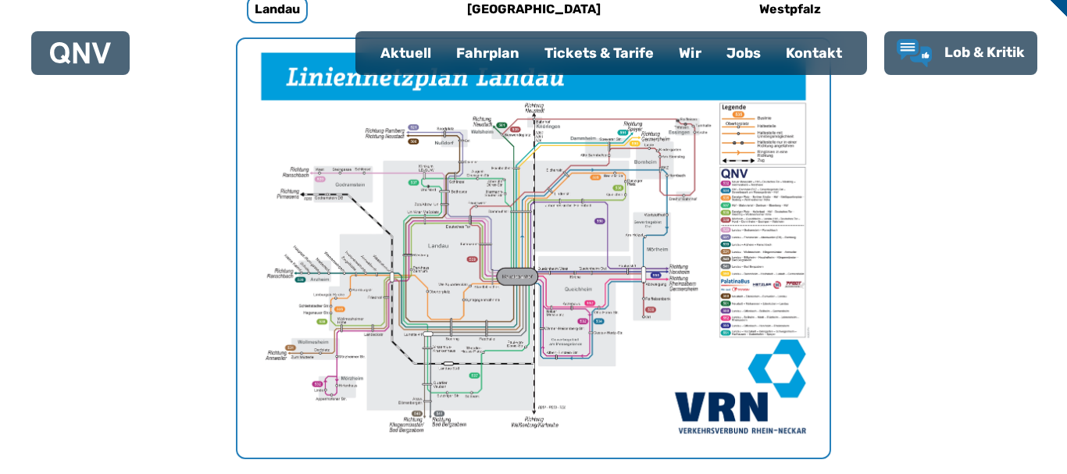
scroll to position [879, 0]
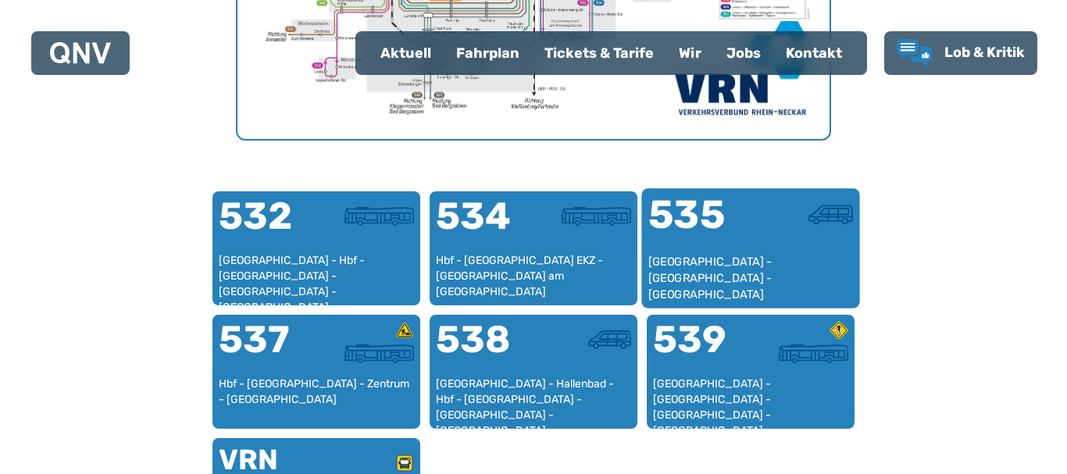
click at [796, 252] on div at bounding box center [801, 224] width 102 height 59
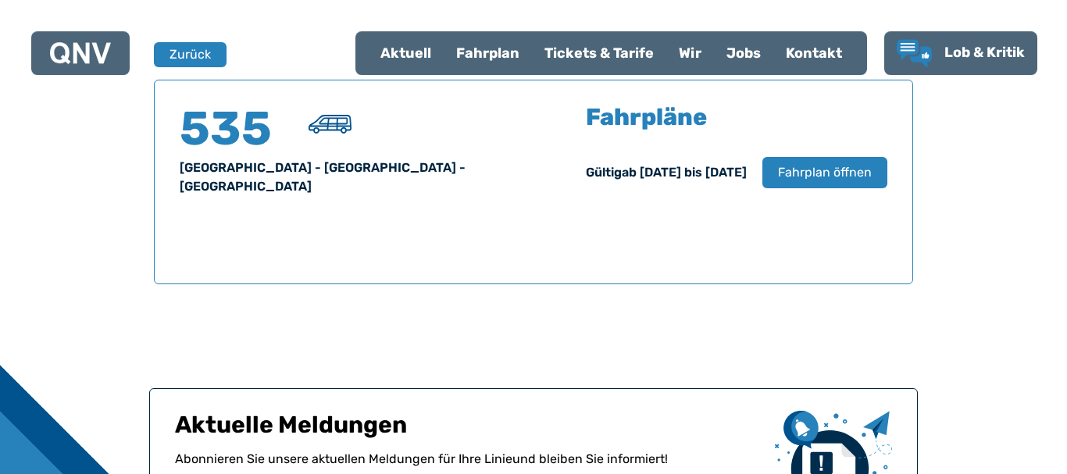
scroll to position [1029, 0]
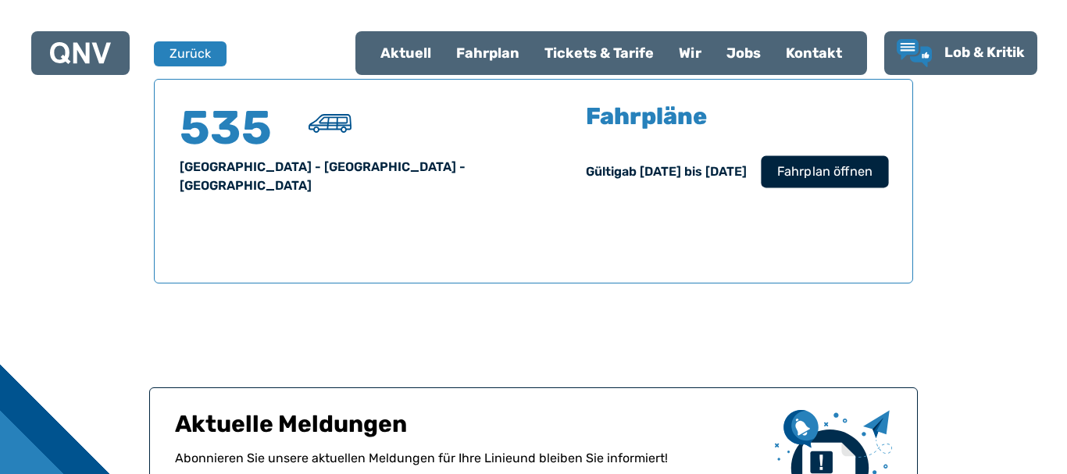
click at [832, 163] on span "Fahrplan öffnen" at bounding box center [824, 171] width 95 height 19
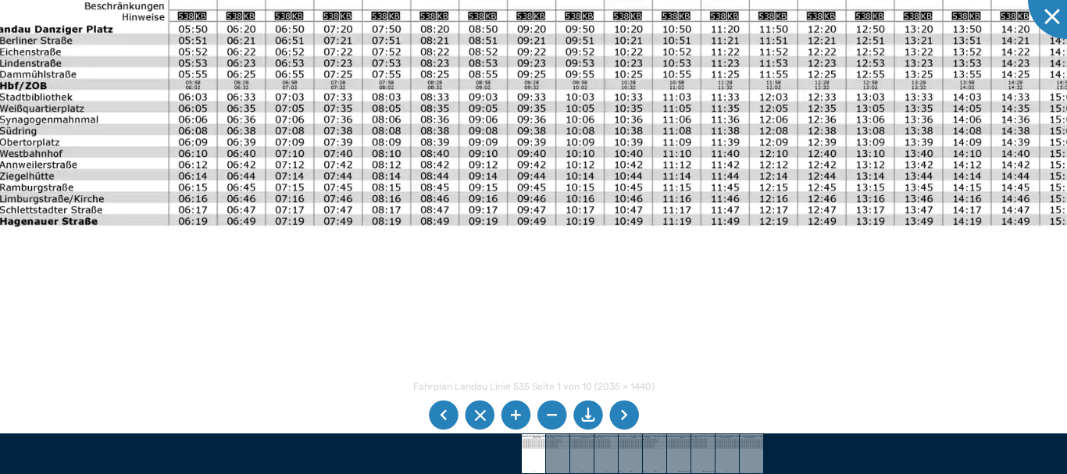
click at [259, 315] on img at bounding box center [601, 344] width 1280 height 906
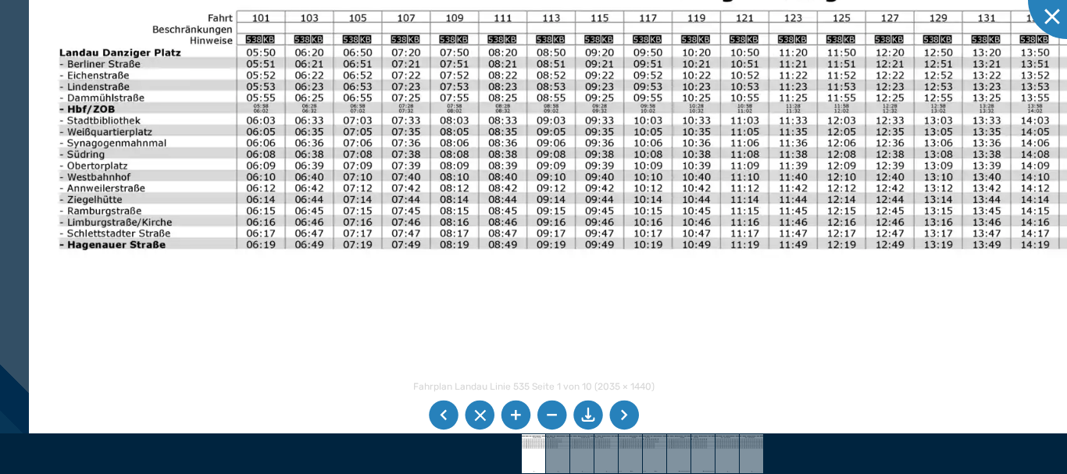
click at [316, 300] on img at bounding box center [669, 368] width 1280 height 906
click at [708, 157] on img at bounding box center [669, 368] width 1280 height 906
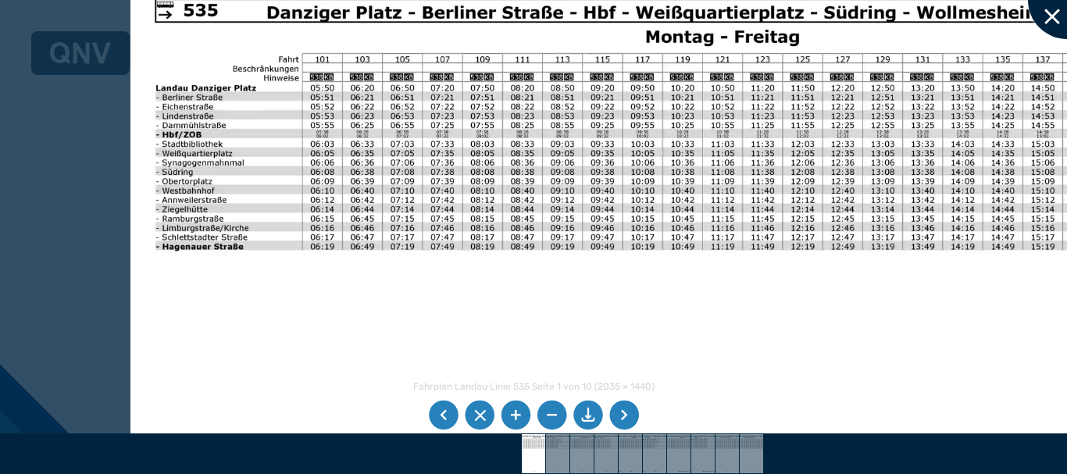
click at [1052, 23] on div at bounding box center [1067, 0] width 78 height 78
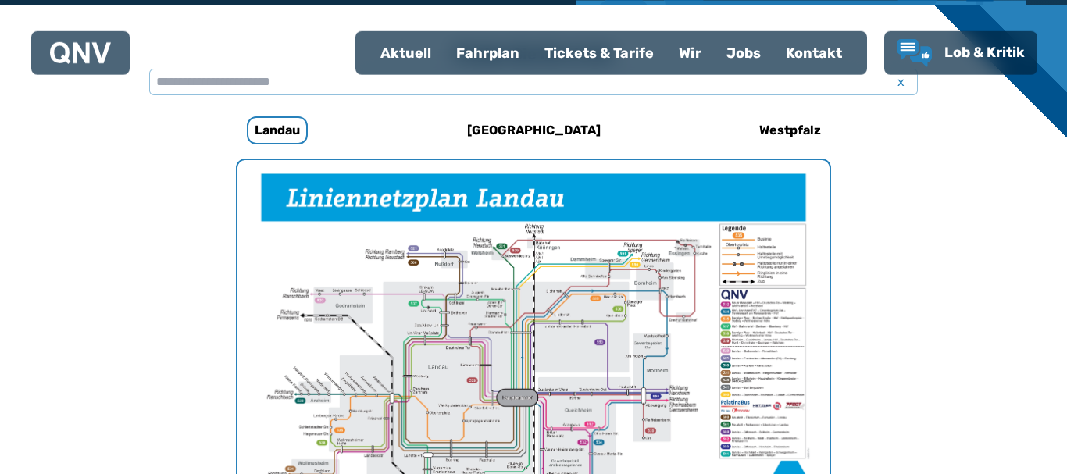
scroll to position [287, 0]
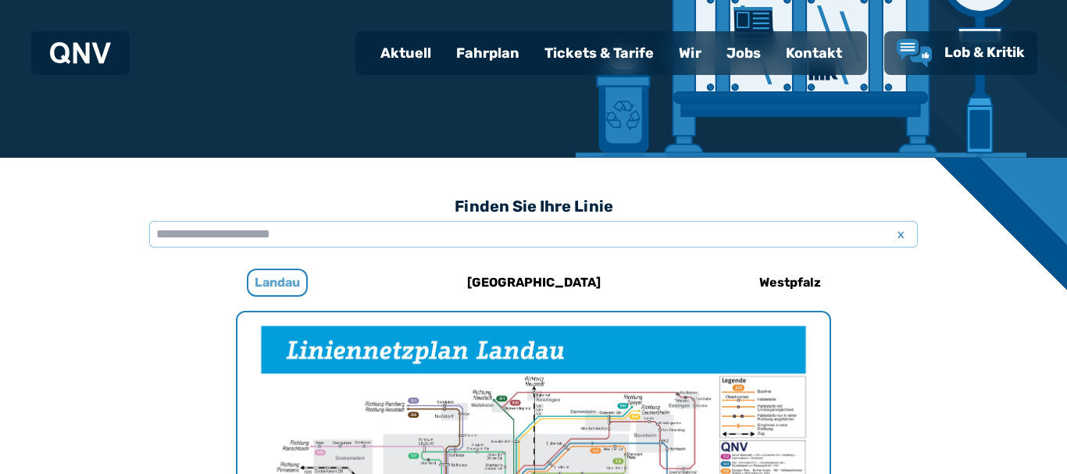
click at [280, 281] on h6 "Landau" at bounding box center [277, 283] width 61 height 28
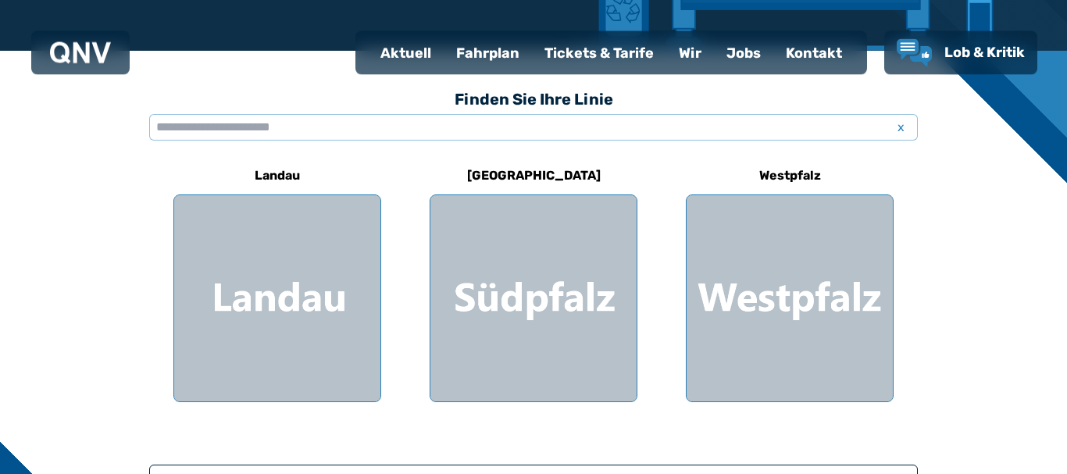
scroll to position [478, 0]
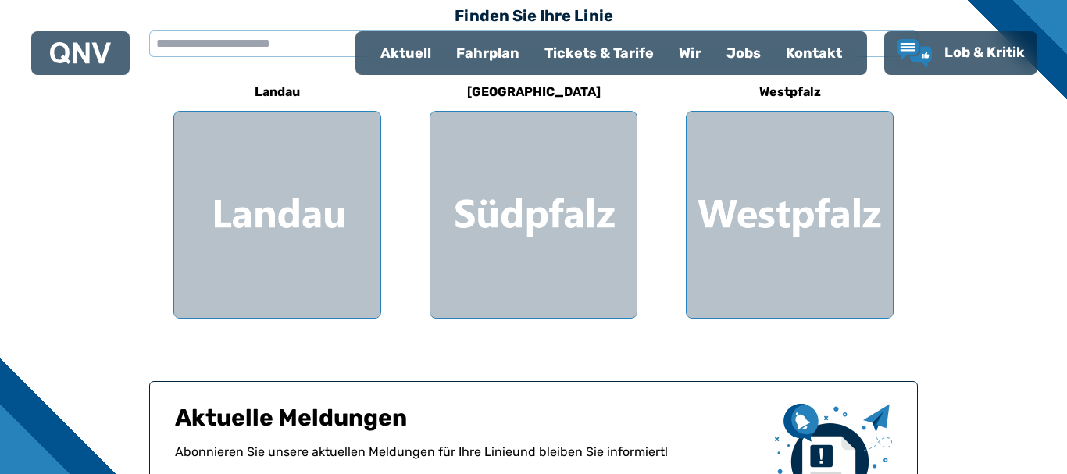
click at [280, 281] on div at bounding box center [277, 215] width 206 height 206
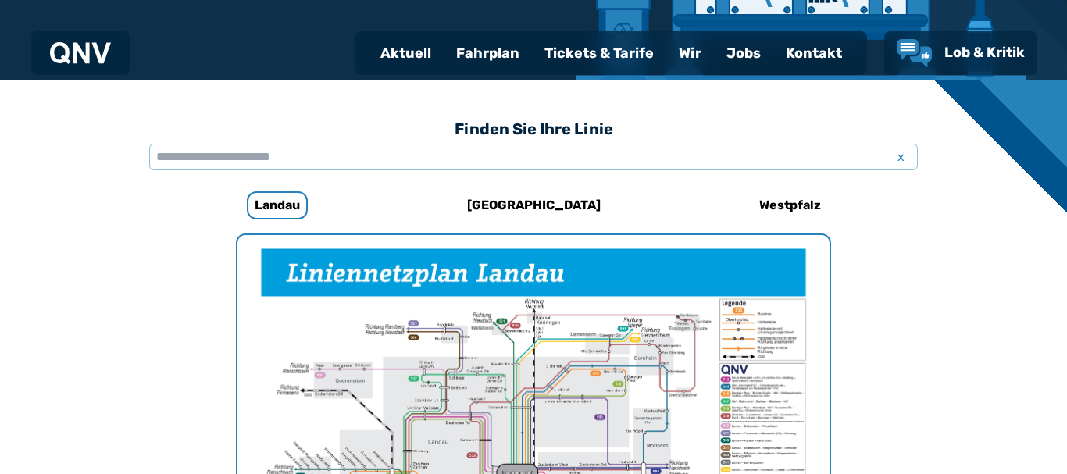
scroll to position [326, 0]
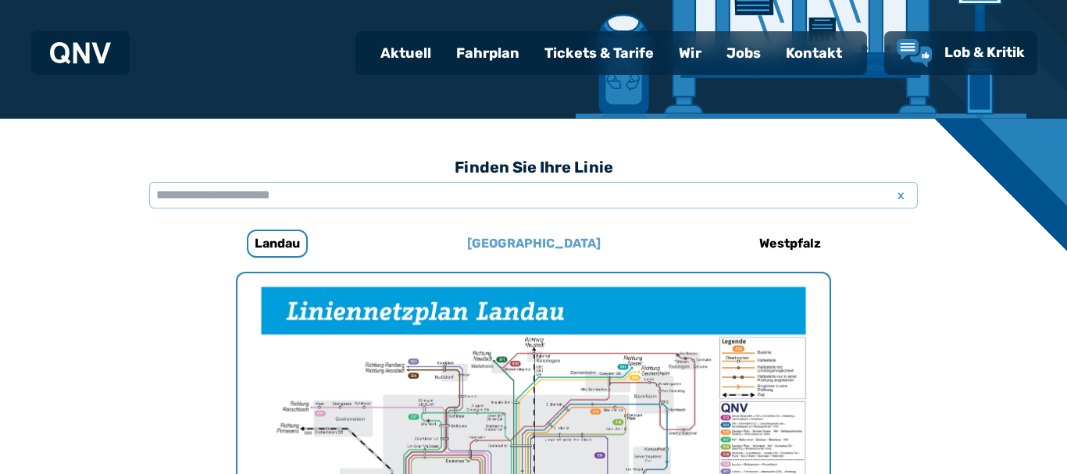
click at [547, 244] on h6 "[GEOGRAPHIC_DATA]" at bounding box center [534, 243] width 146 height 25
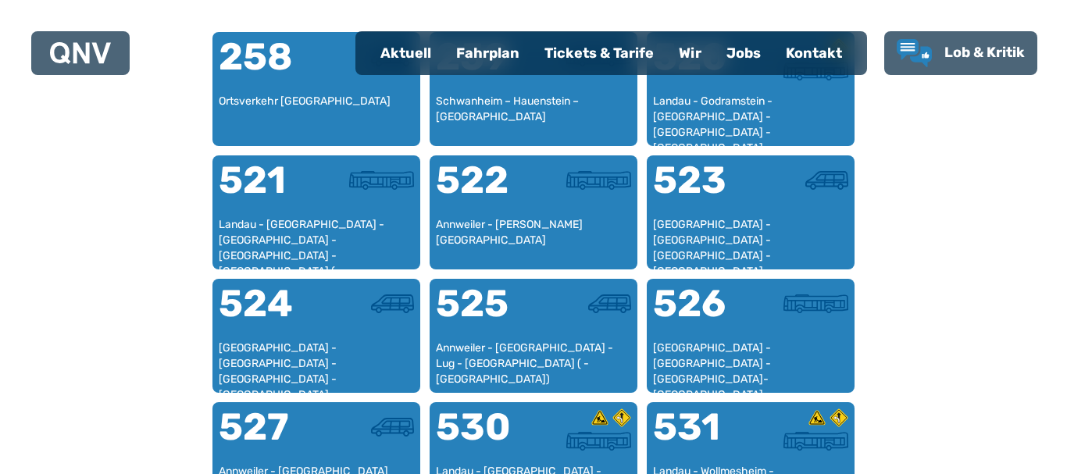
scroll to position [1278, 0]
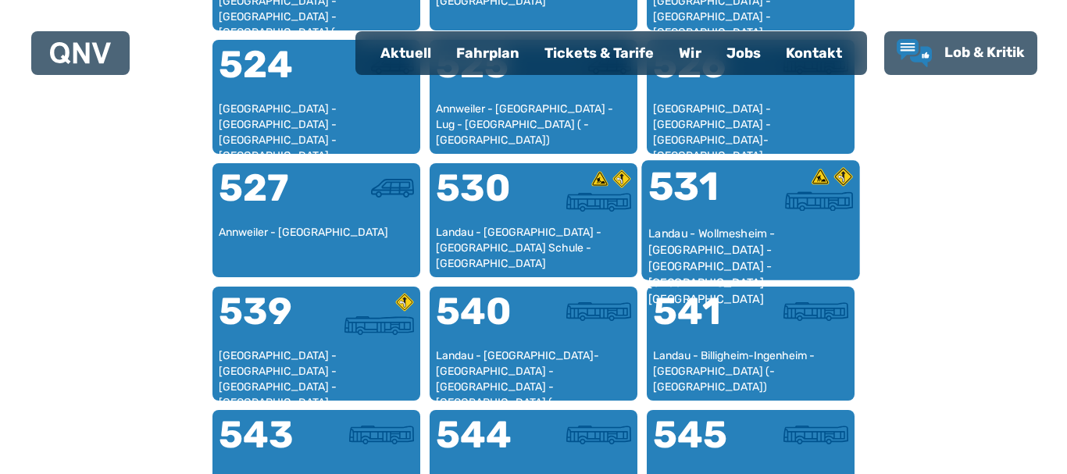
click at [711, 208] on div "531" at bounding box center [699, 196] width 102 height 59
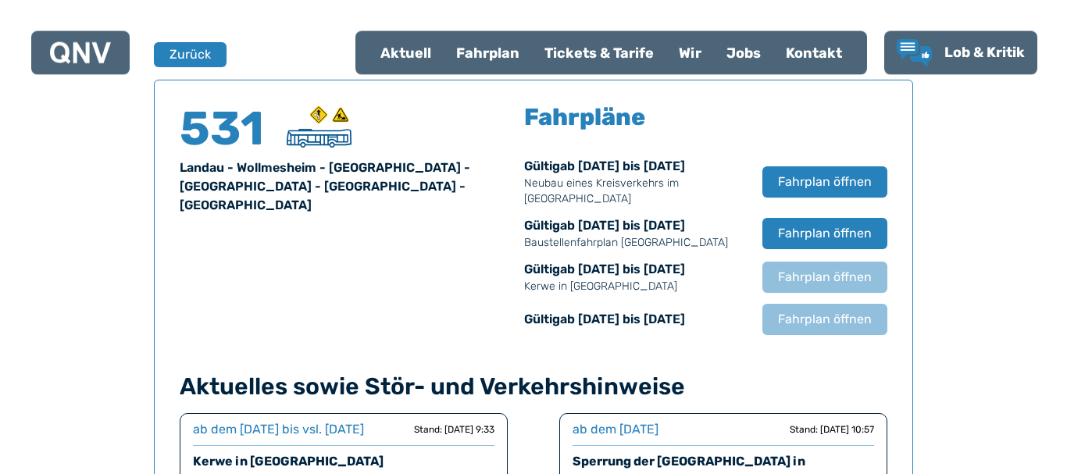
scroll to position [1029, 0]
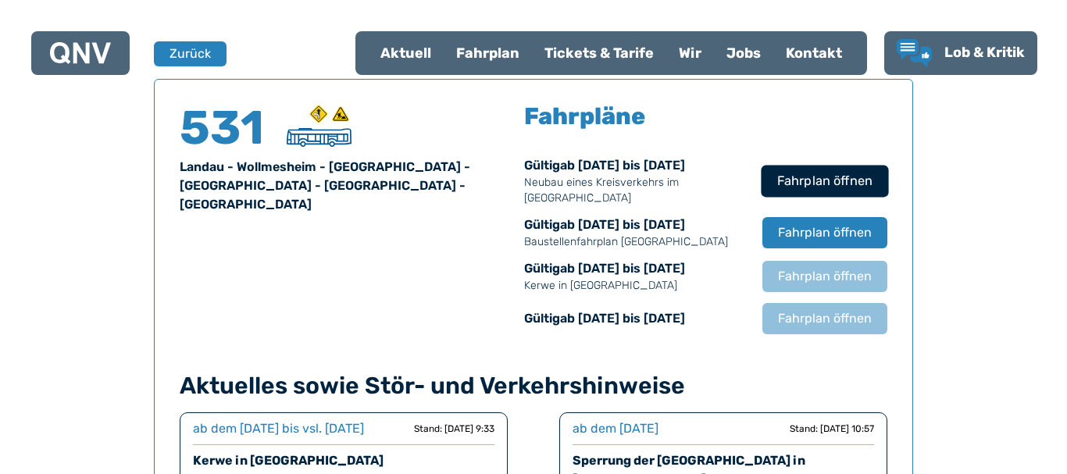
click at [824, 176] on span "Fahrplan öffnen" at bounding box center [824, 181] width 95 height 19
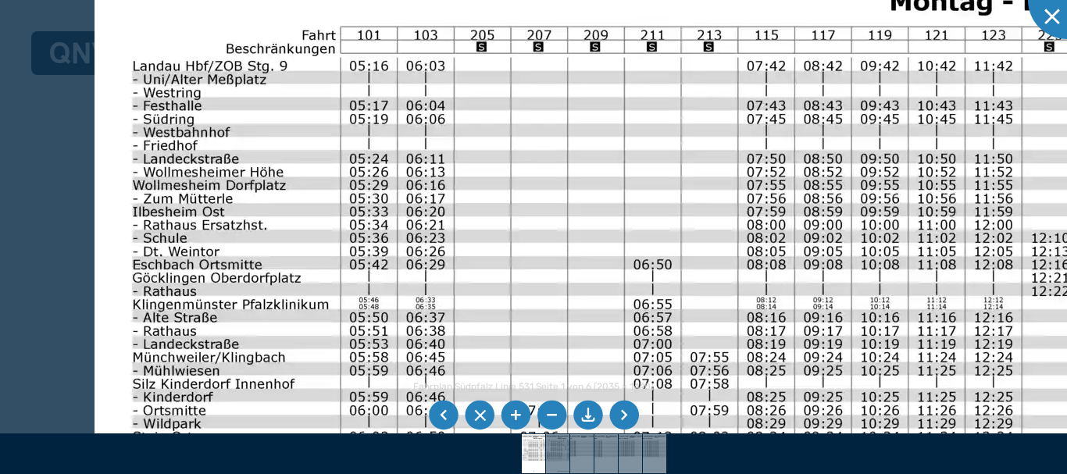
click at [677, 315] on img at bounding box center [888, 442] width 1589 height 1125
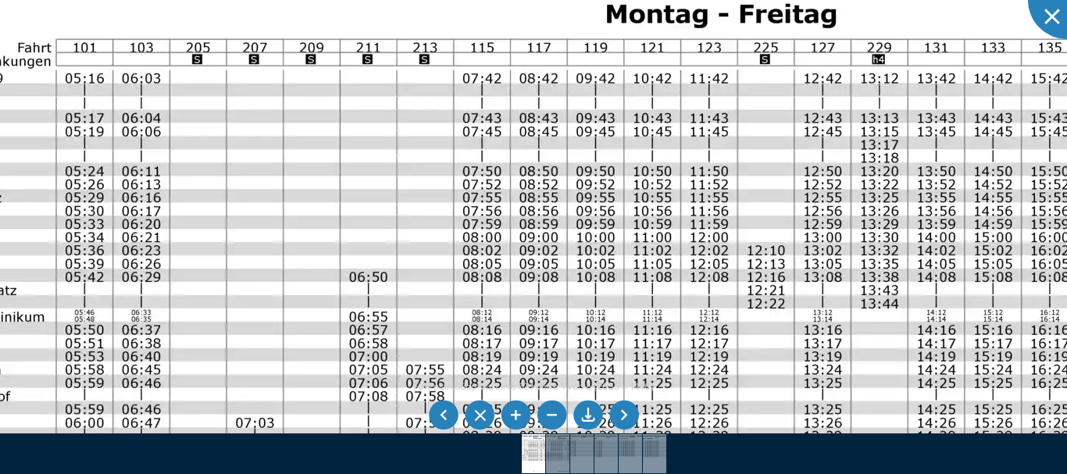
click at [408, 169] on img at bounding box center [604, 454] width 1589 height 1125
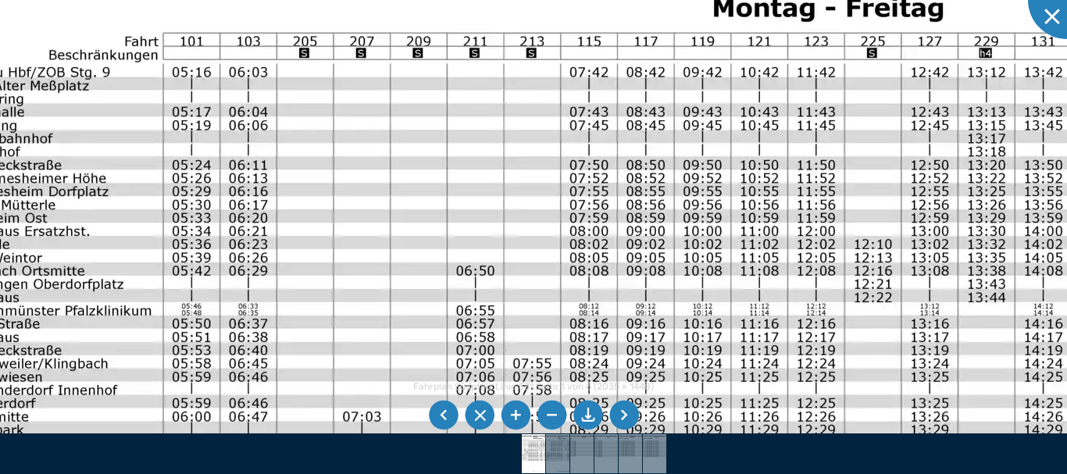
click at [521, 164] on img at bounding box center [711, 448] width 1589 height 1125
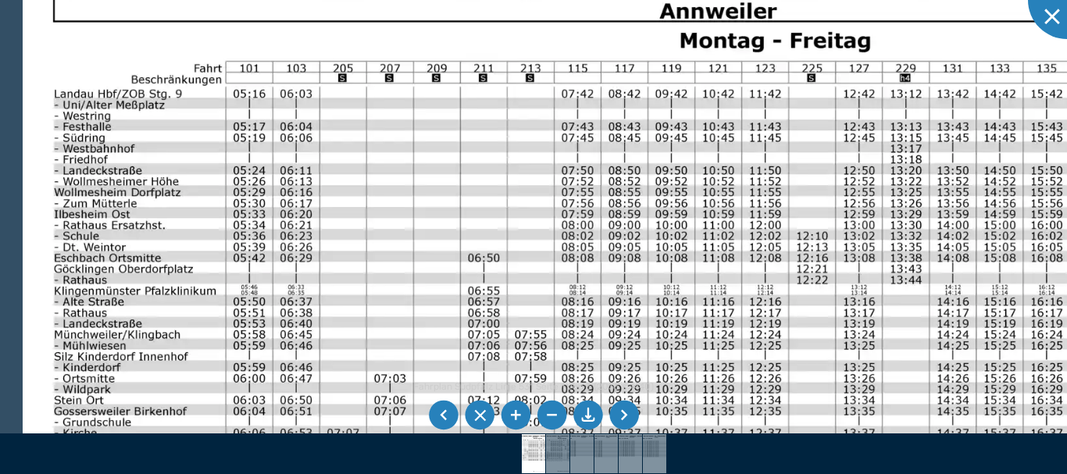
click at [725, 330] on img at bounding box center [680, 404] width 1314 height 929
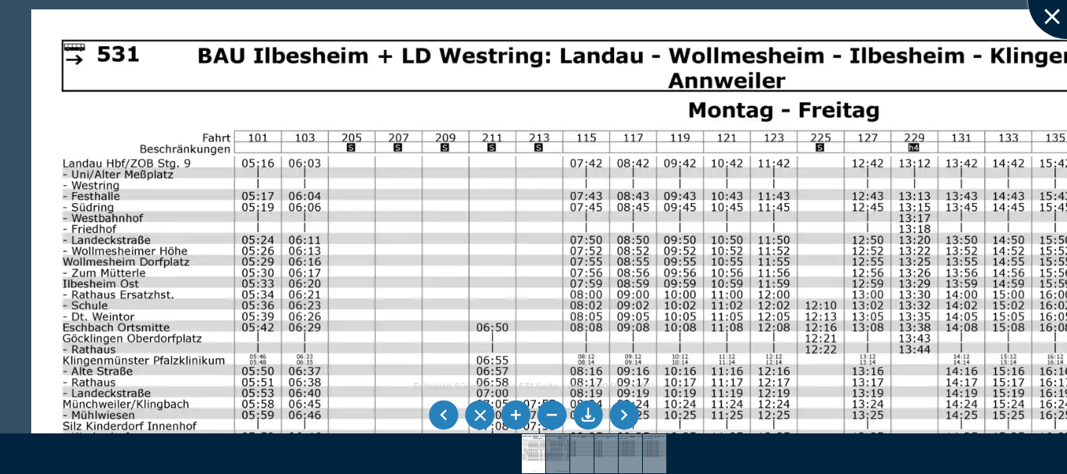
click at [1060, 22] on div at bounding box center [1067, 0] width 78 height 78
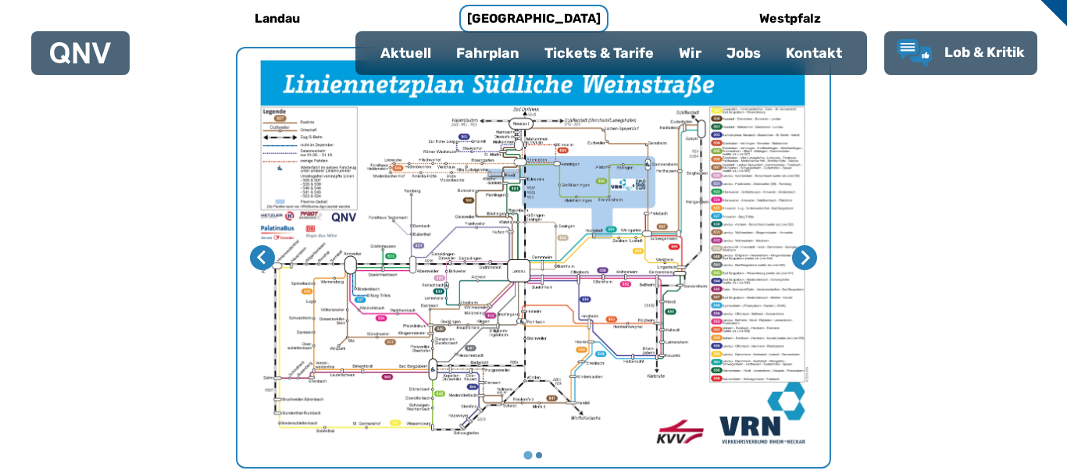
scroll to position [0, 0]
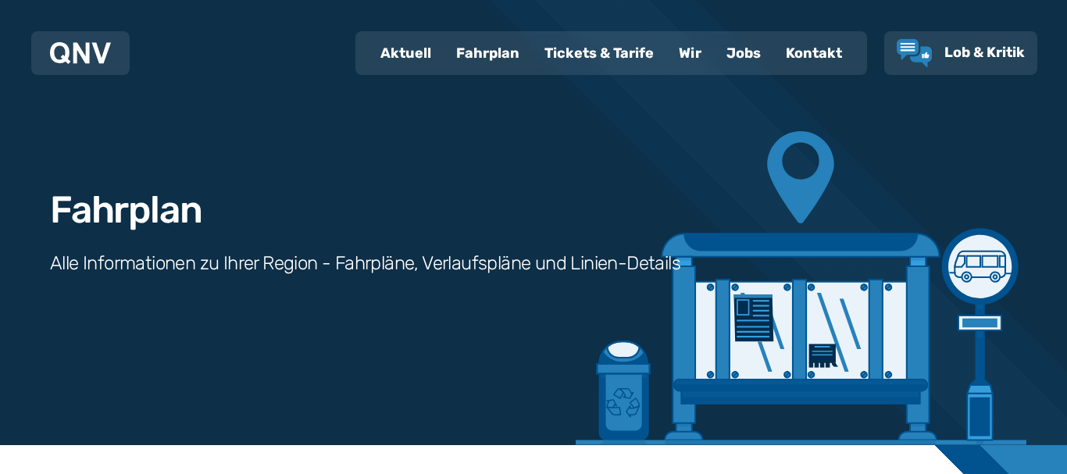
click at [478, 40] on div "Fahrplan" at bounding box center [488, 53] width 88 height 41
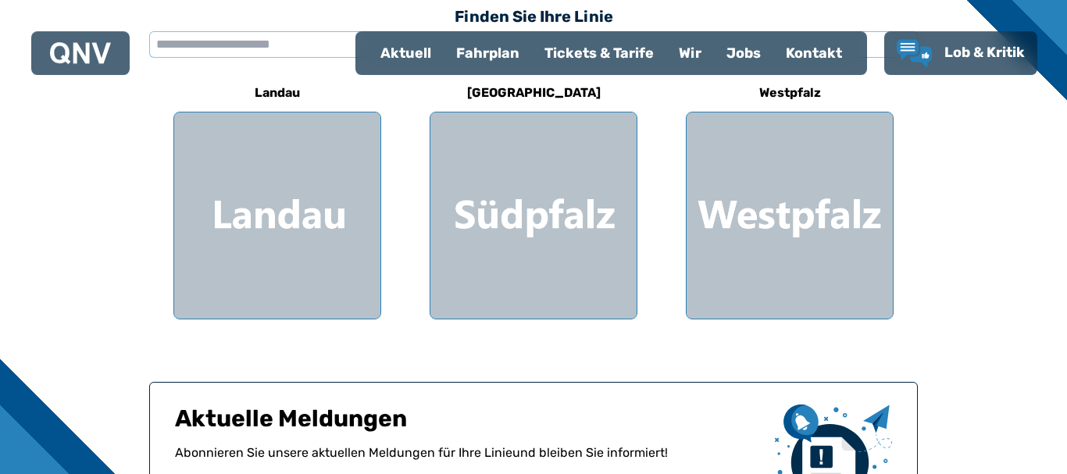
scroll to position [478, 0]
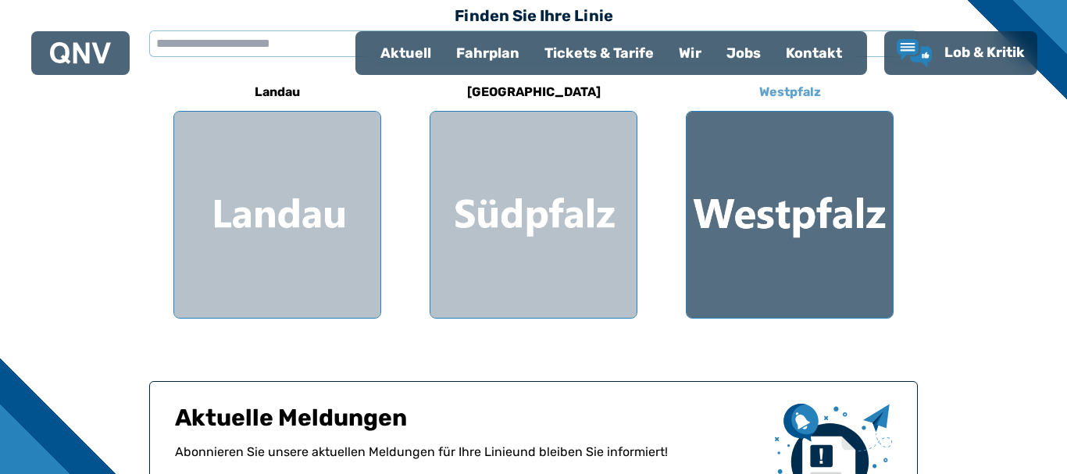
click at [805, 249] on div at bounding box center [789, 215] width 206 height 206
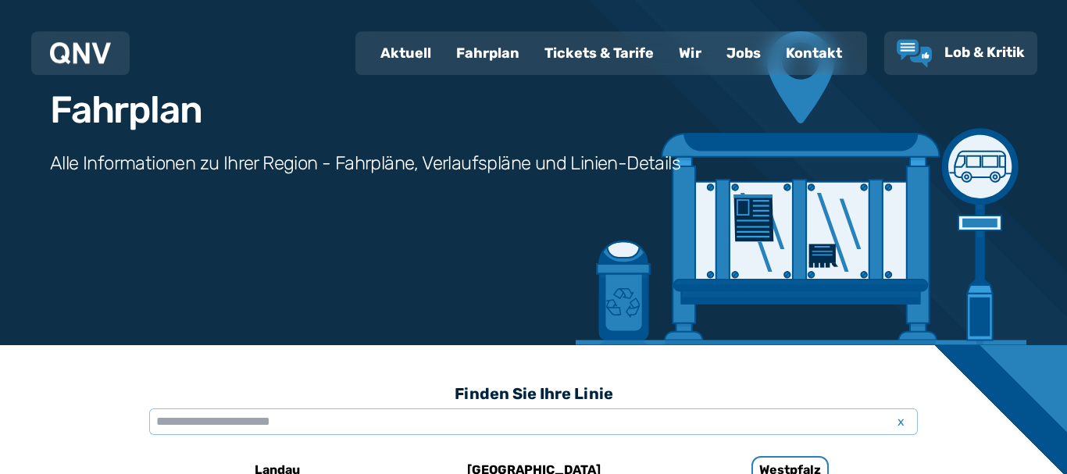
scroll to position [3, 0]
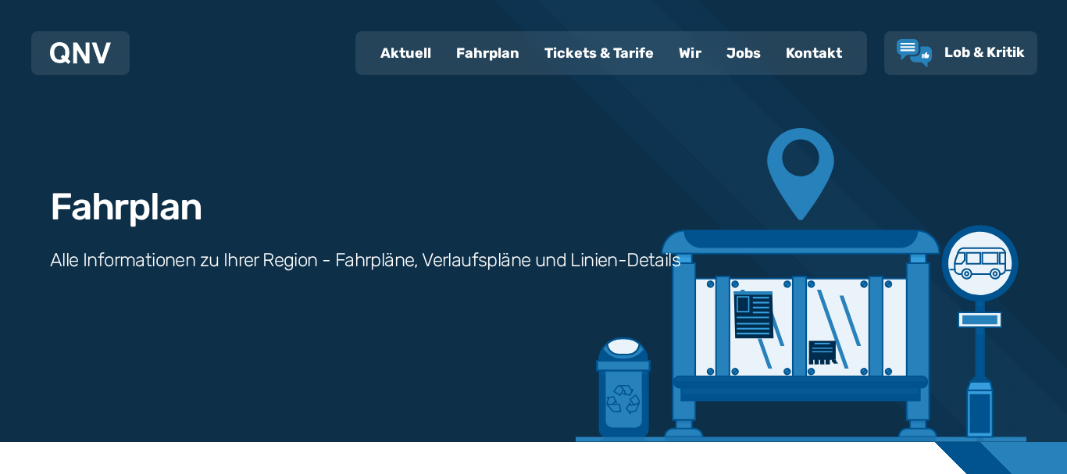
click at [483, 48] on div "Fahrplan" at bounding box center [488, 53] width 88 height 41
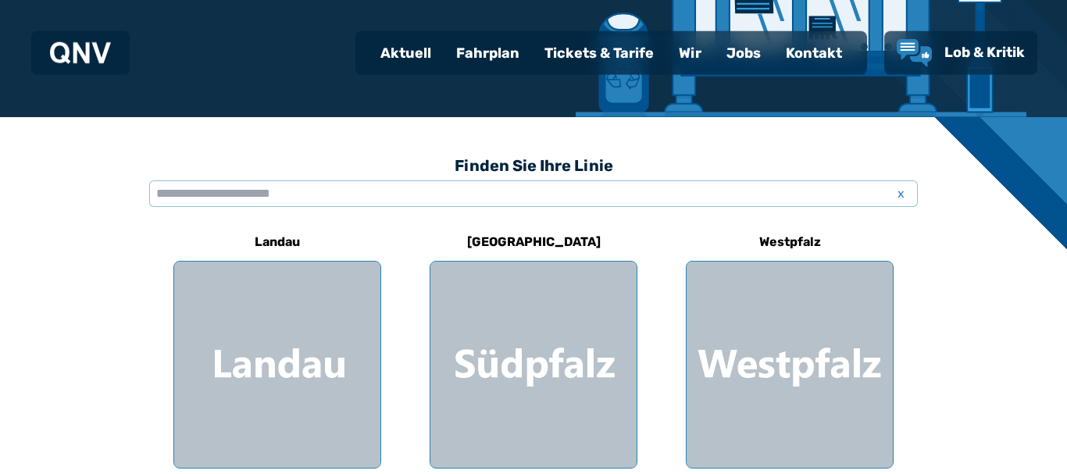
scroll to position [398, 0]
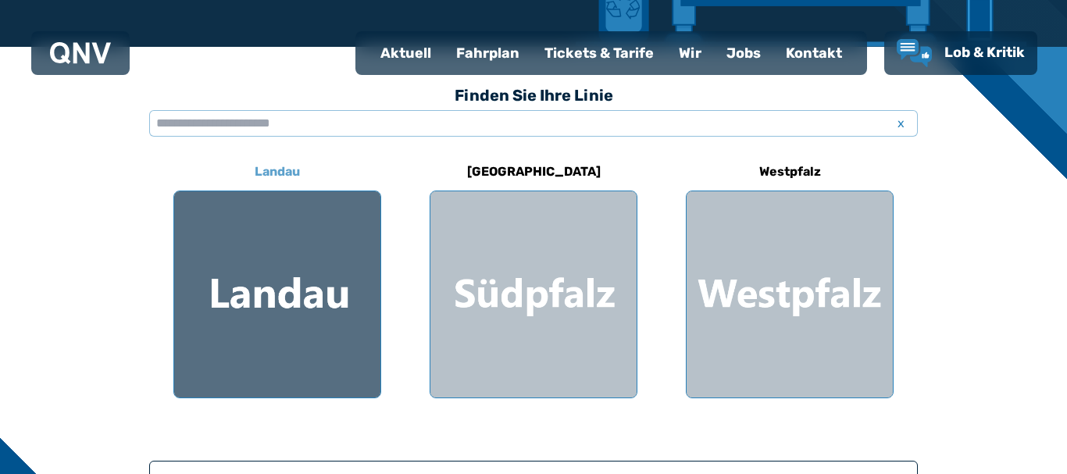
click at [349, 257] on div at bounding box center [277, 294] width 206 height 206
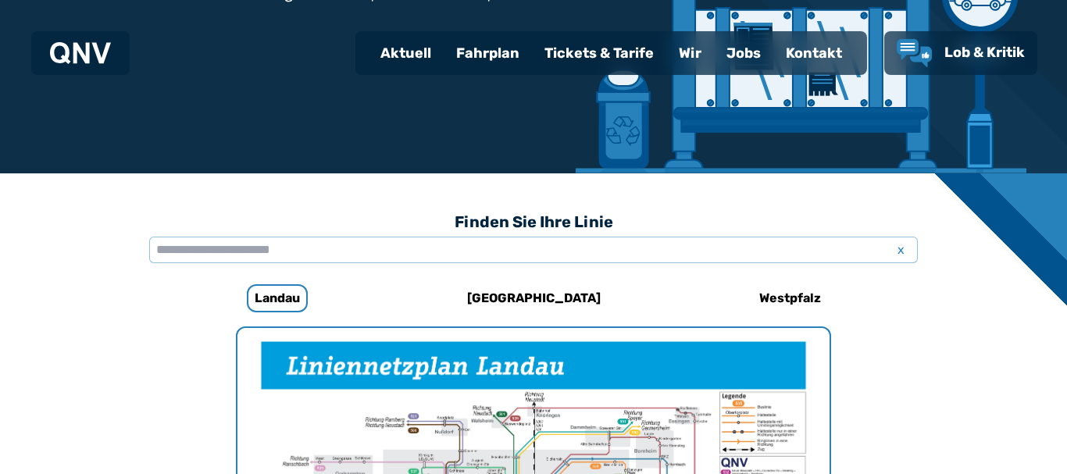
scroll to position [242, 0]
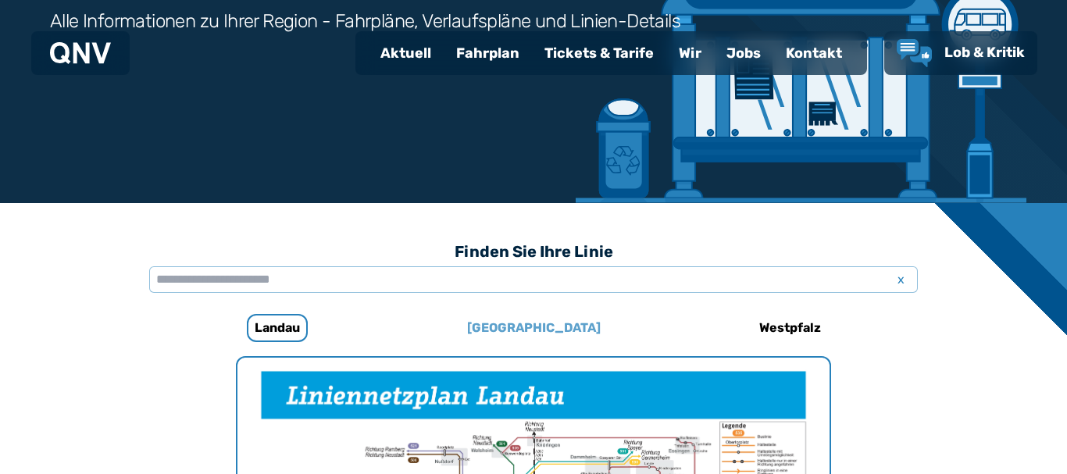
click at [510, 328] on h6 "[GEOGRAPHIC_DATA]" at bounding box center [534, 327] width 146 height 25
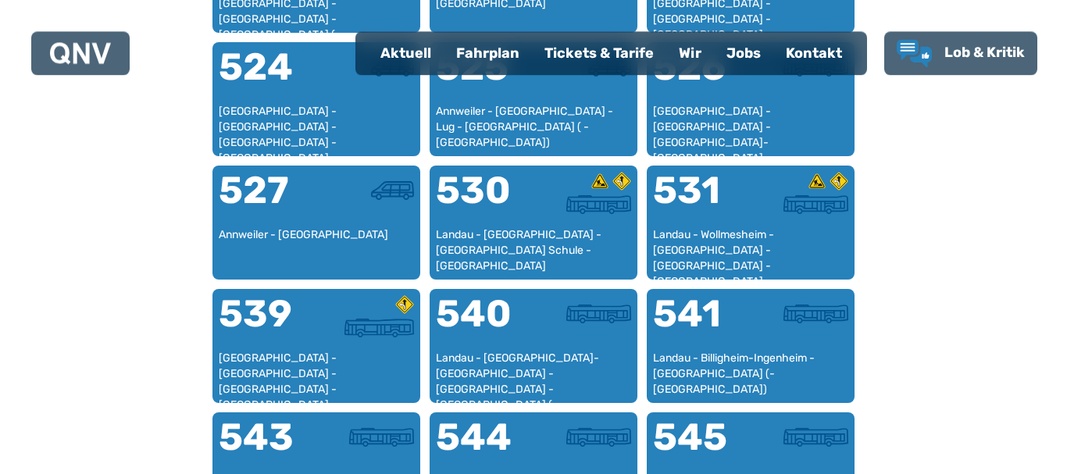
scroll to position [1278, 0]
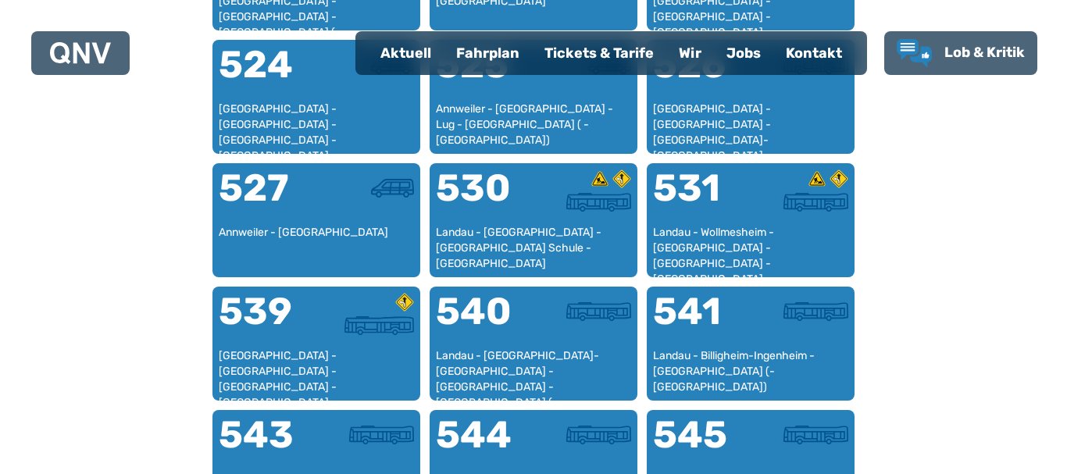
click at [510, 326] on div "540" at bounding box center [485, 321] width 98 height 56
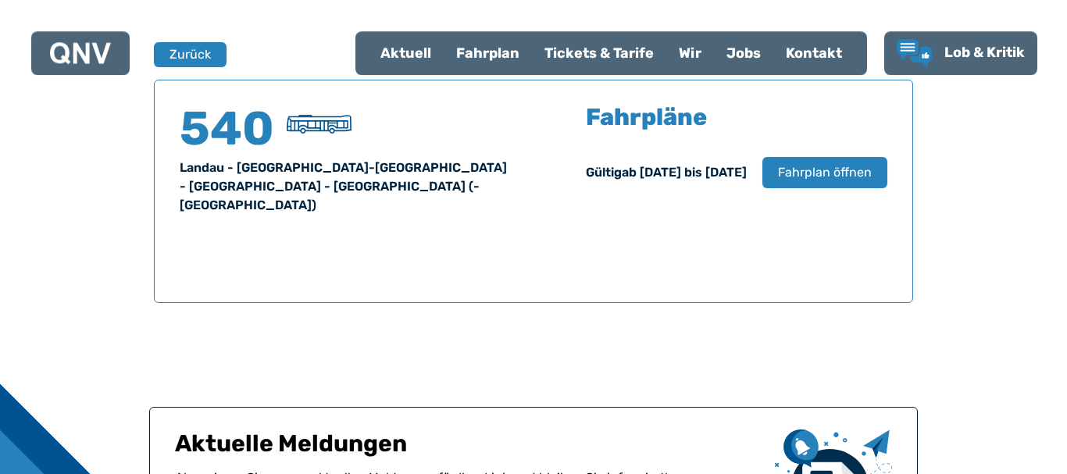
scroll to position [1029, 0]
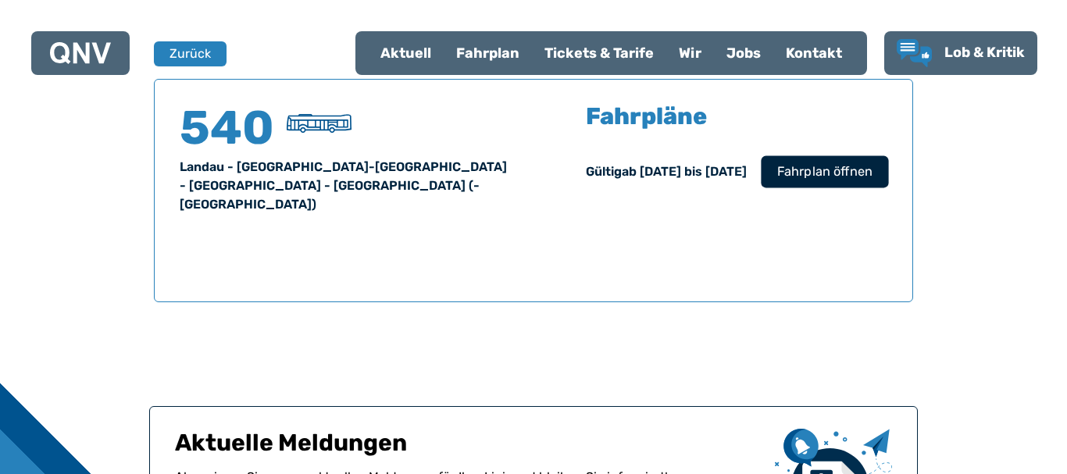
click at [818, 169] on span "Fahrplan öffnen" at bounding box center [824, 171] width 95 height 19
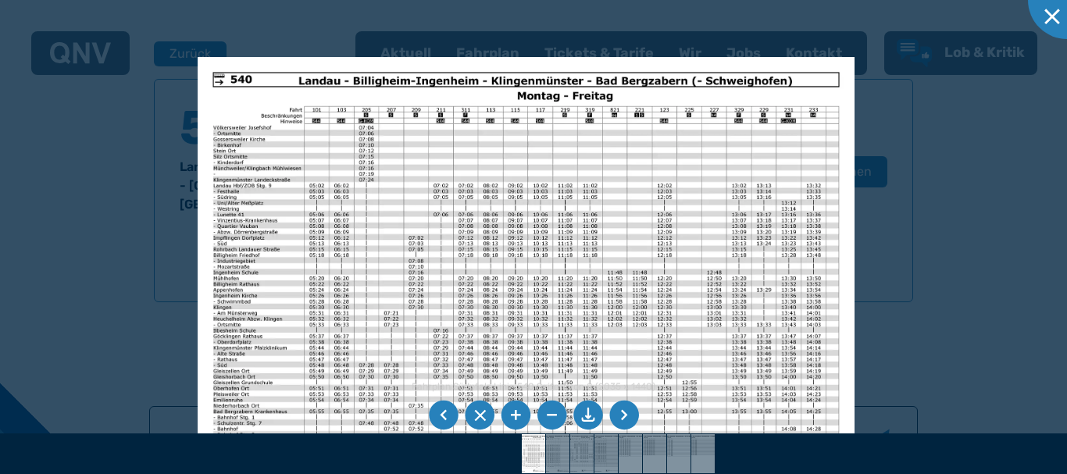
click at [277, 204] on img at bounding box center [526, 289] width 657 height 465
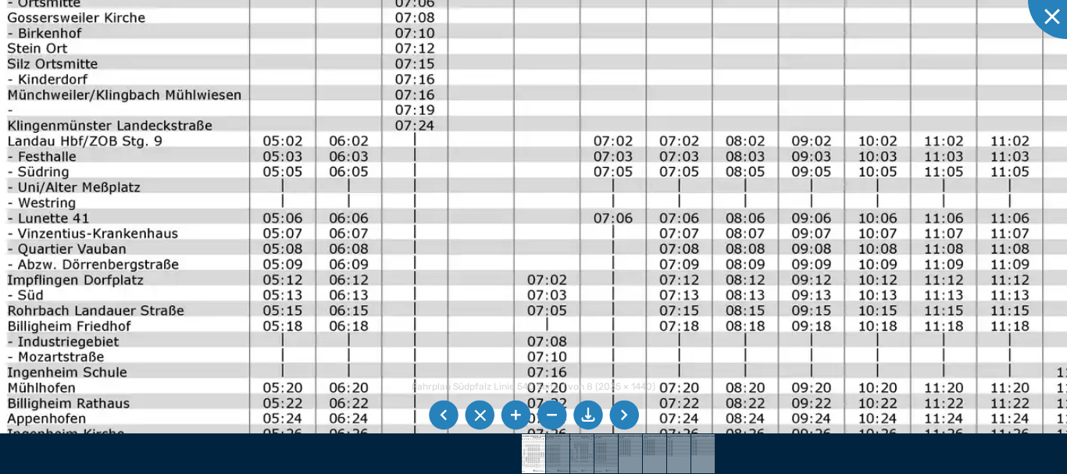
click at [340, 270] on img at bounding box center [840, 417] width 1748 height 1237
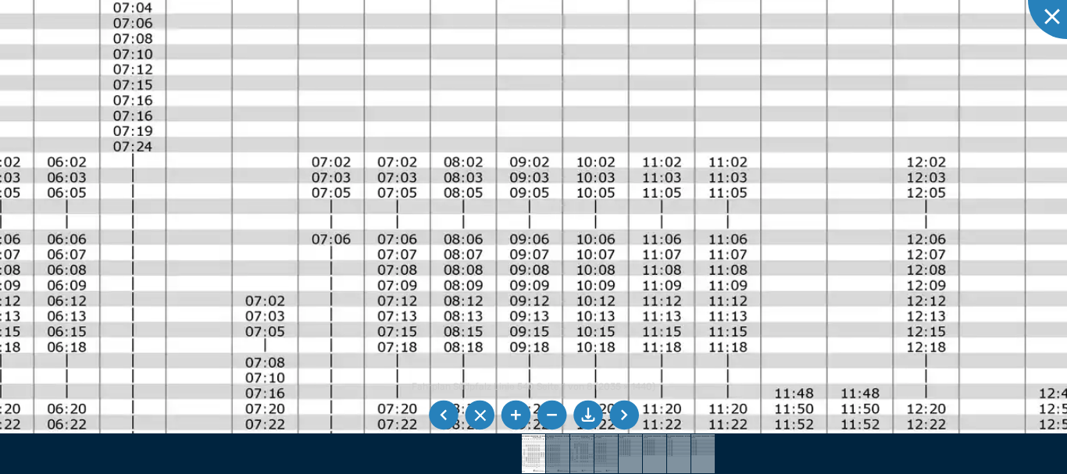
click at [625, 211] on img at bounding box center [558, 438] width 1748 height 1237
click at [1055, 18] on div at bounding box center [1067, 0] width 78 height 78
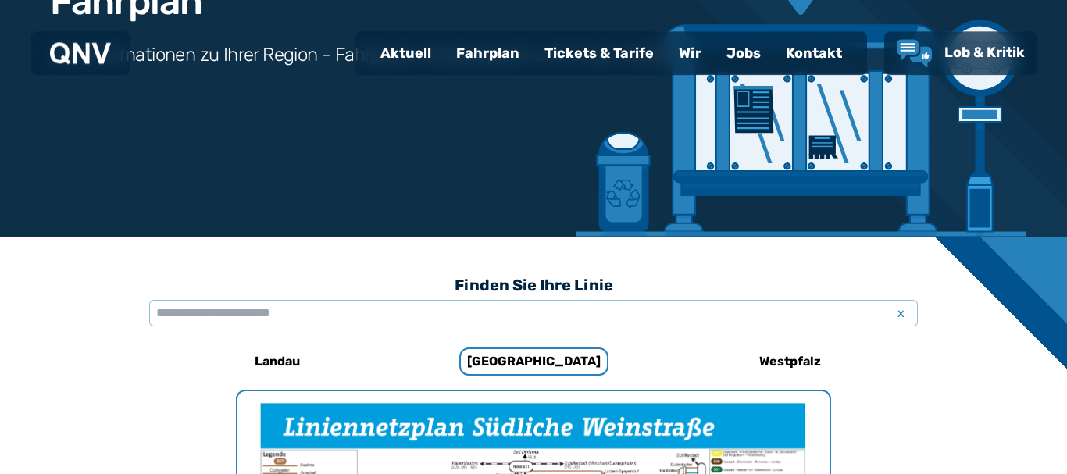
scroll to position [208, 0]
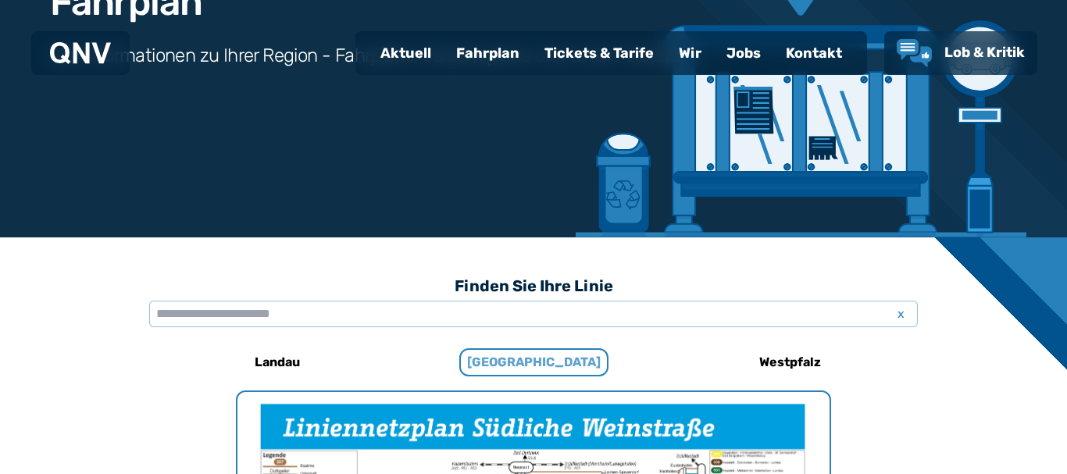
click at [540, 373] on h6 "[GEOGRAPHIC_DATA]" at bounding box center [533, 362] width 149 height 28
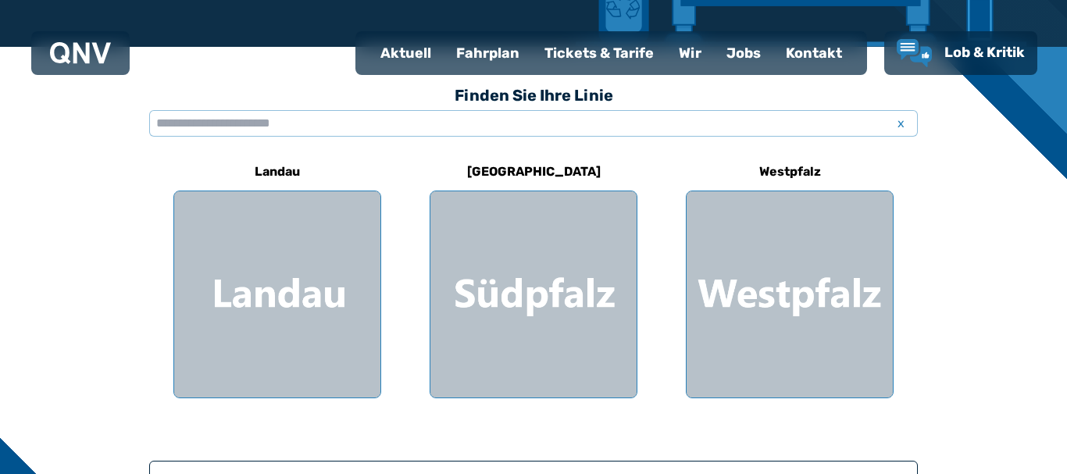
scroll to position [637, 0]
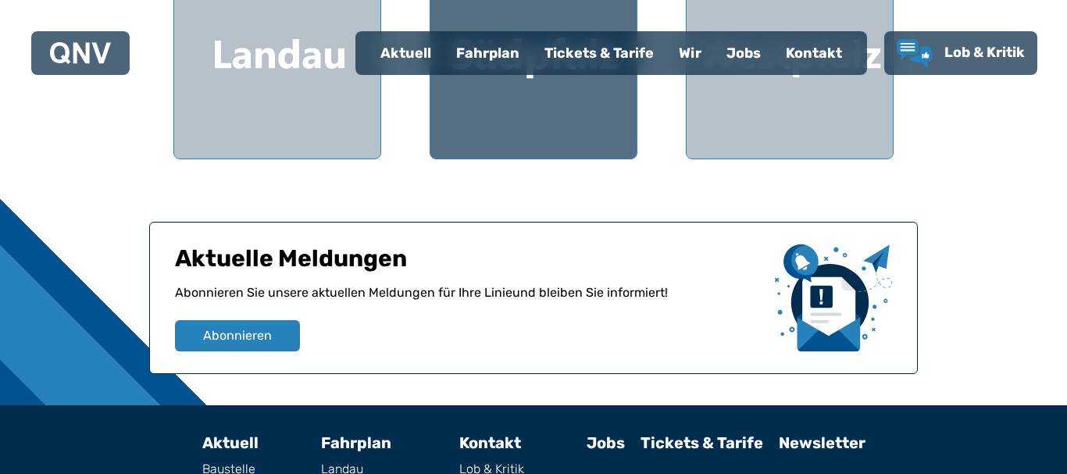
click at [465, 107] on div at bounding box center [533, 55] width 206 height 206
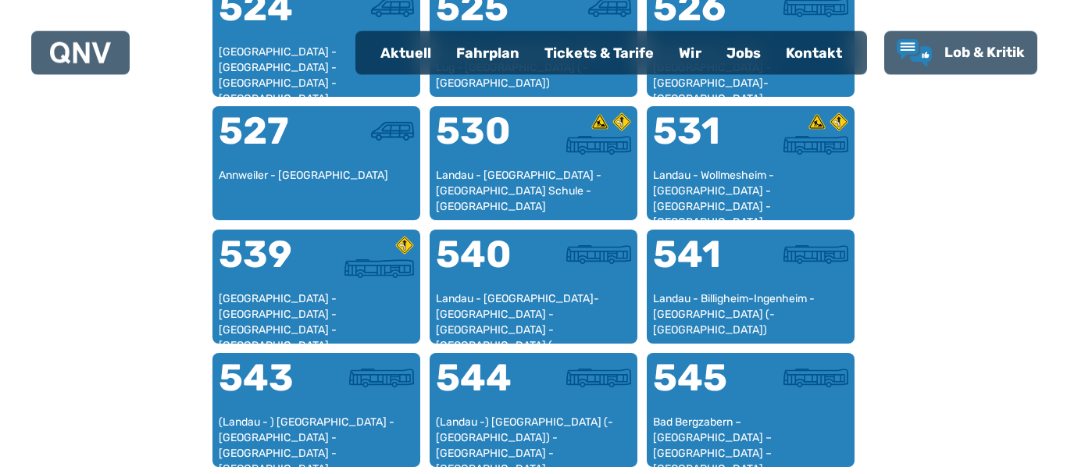
scroll to position [1345, 0]
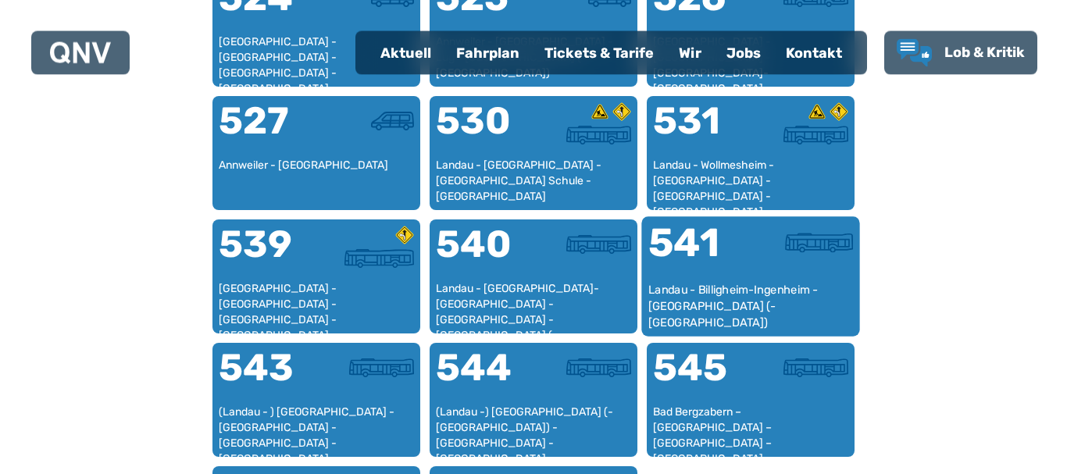
click at [715, 265] on div "541" at bounding box center [699, 252] width 102 height 59
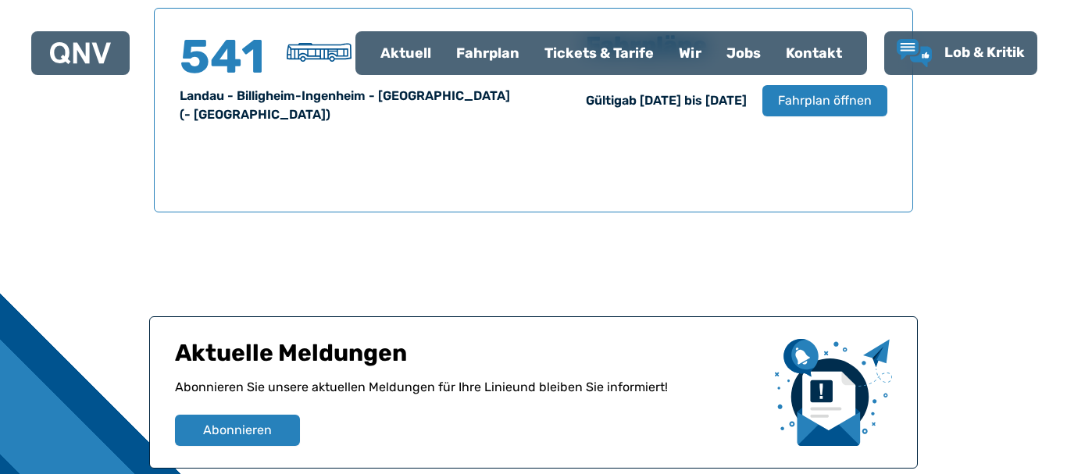
scroll to position [1029, 0]
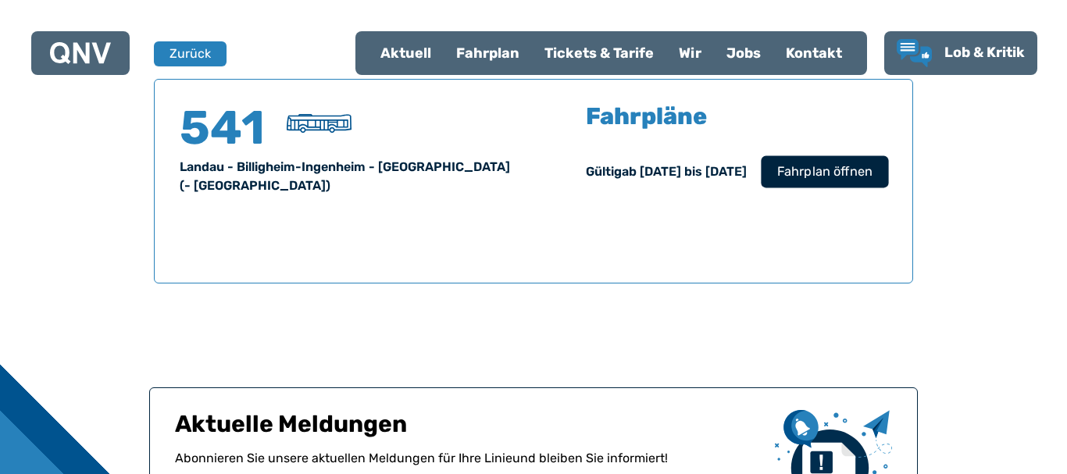
click at [781, 180] on span "Fahrplan öffnen" at bounding box center [824, 171] width 95 height 19
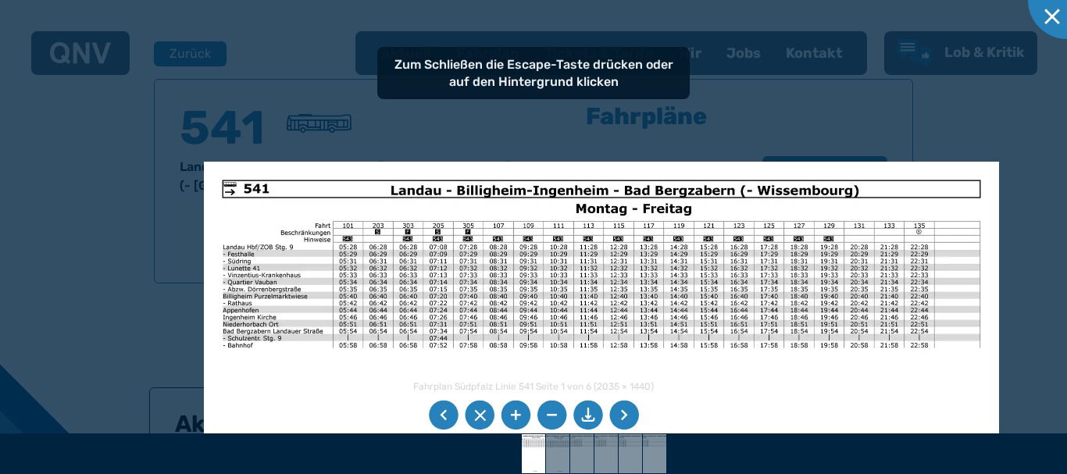
click at [357, 315] on img at bounding box center [601, 443] width 795 height 562
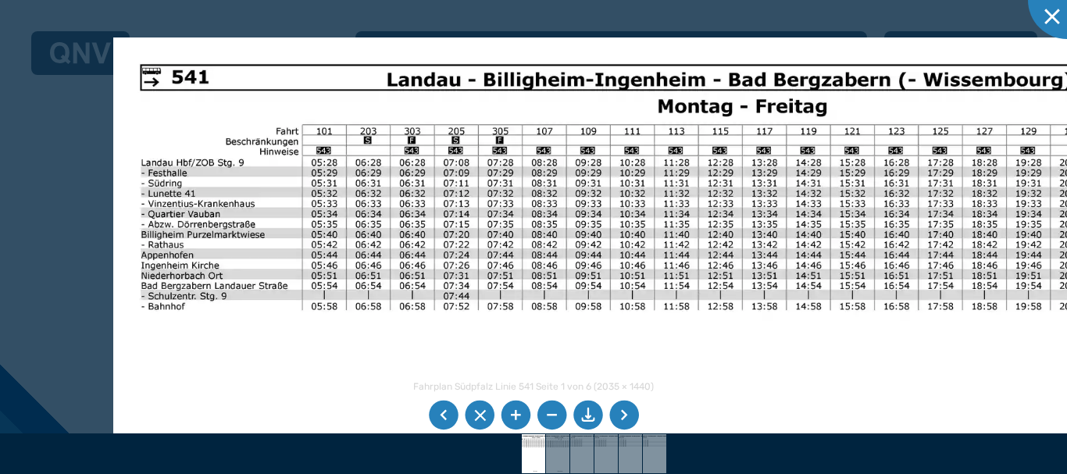
click at [795, 235] on img at bounding box center [695, 448] width 1164 height 823
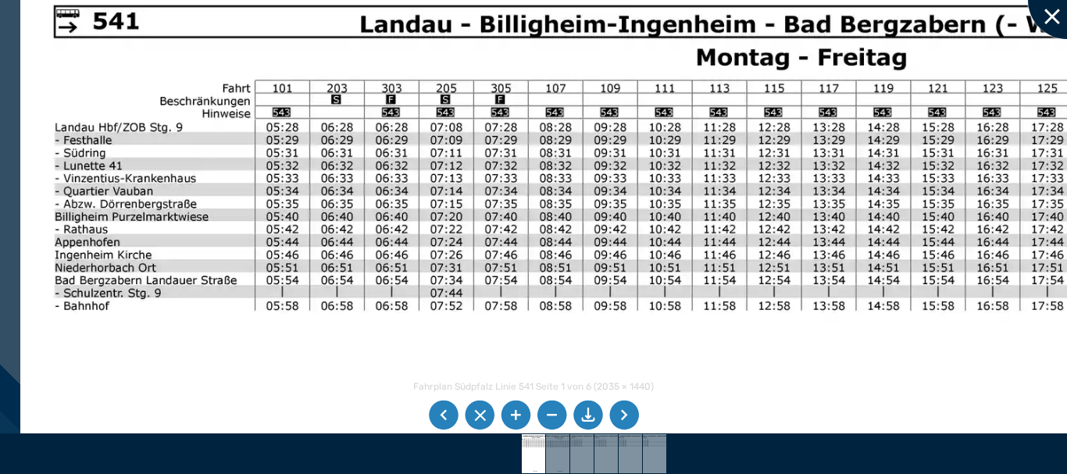
click at [1062, 28] on div at bounding box center [1067, 0] width 78 height 78
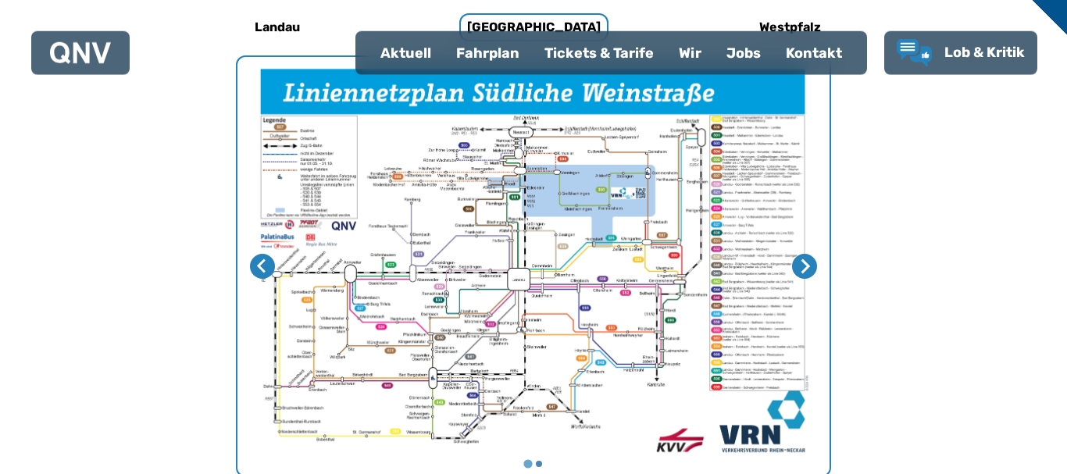
scroll to position [472, 0]
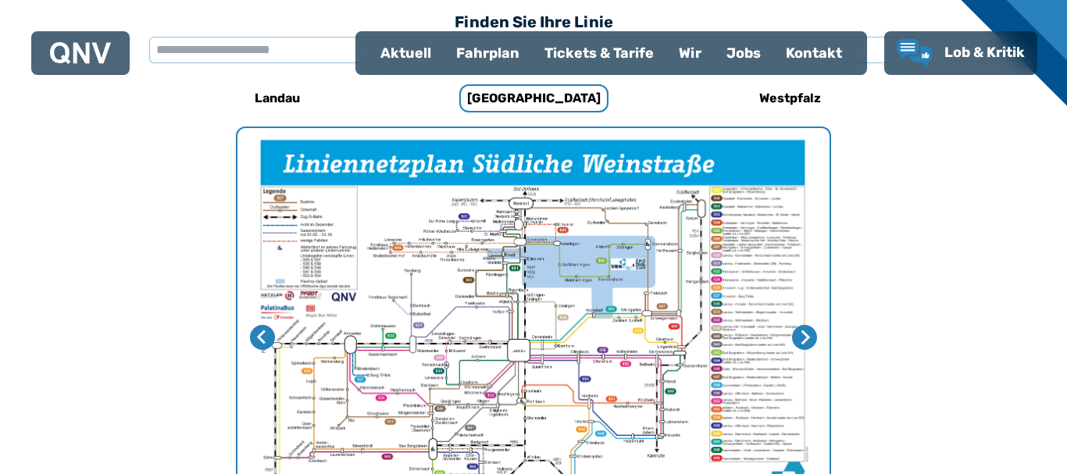
click at [609, 339] on img "1 von 2" at bounding box center [533, 337] width 592 height 419
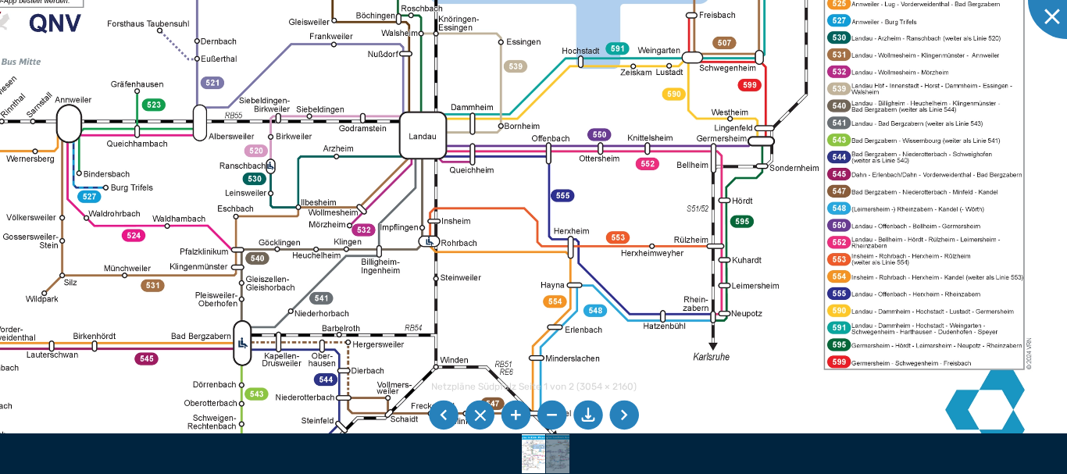
click at [336, 283] on img at bounding box center [453, 108] width 1245 height 881
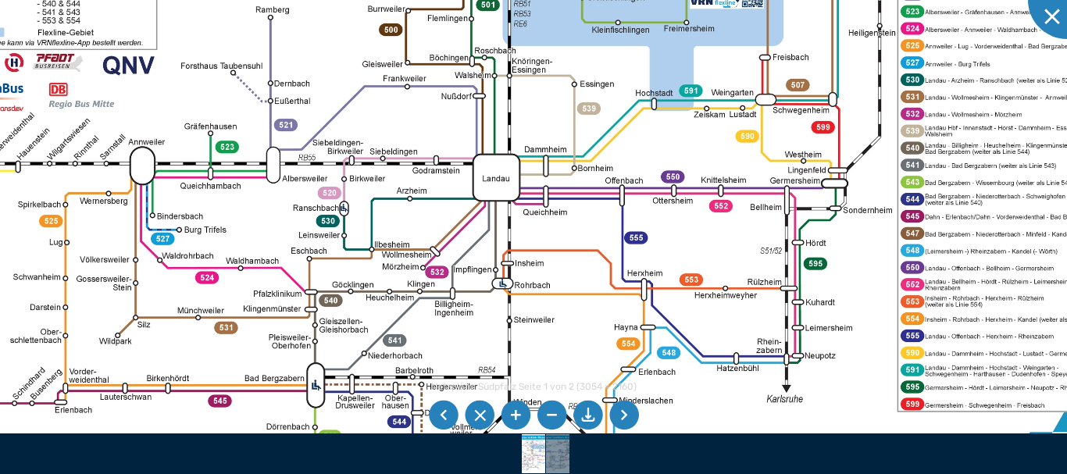
click at [667, 241] on img at bounding box center [527, 150] width 1245 height 881
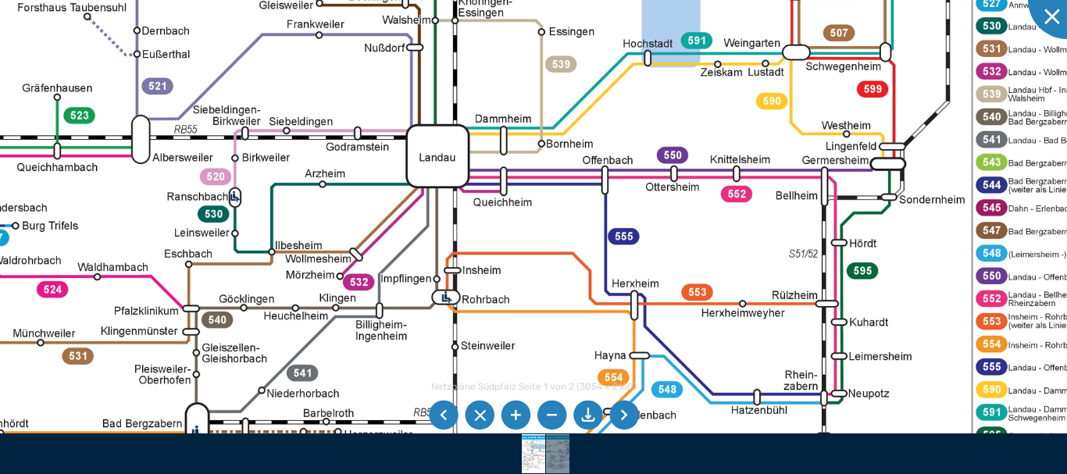
click at [436, 159] on img at bounding box center [478, 120] width 1657 height 1172
click at [1066, 20] on div at bounding box center [1067, 0] width 78 height 78
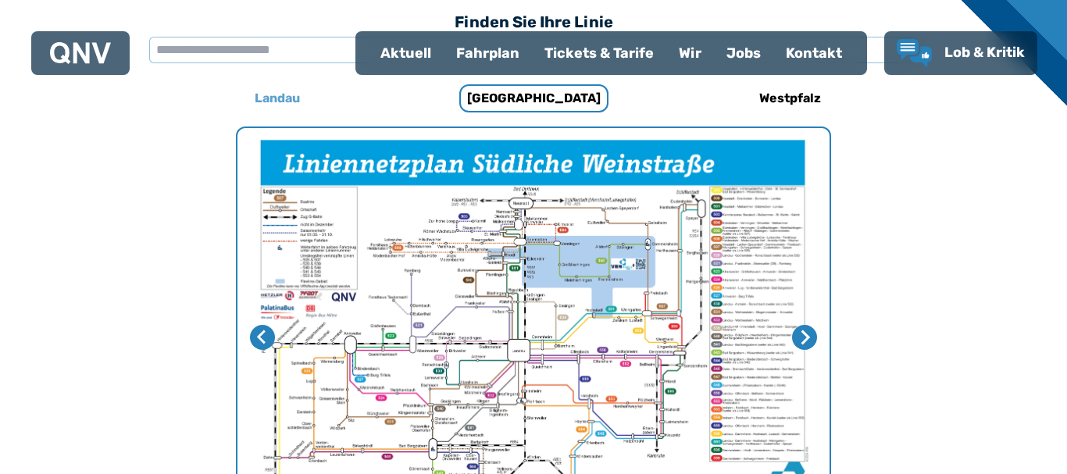
click at [281, 91] on h6 "Landau" at bounding box center [277, 98] width 58 height 25
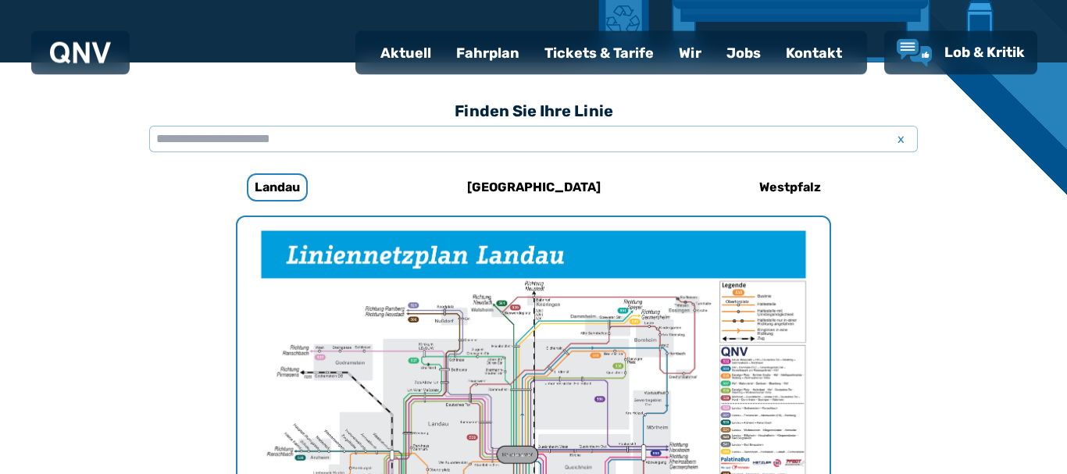
scroll to position [478, 0]
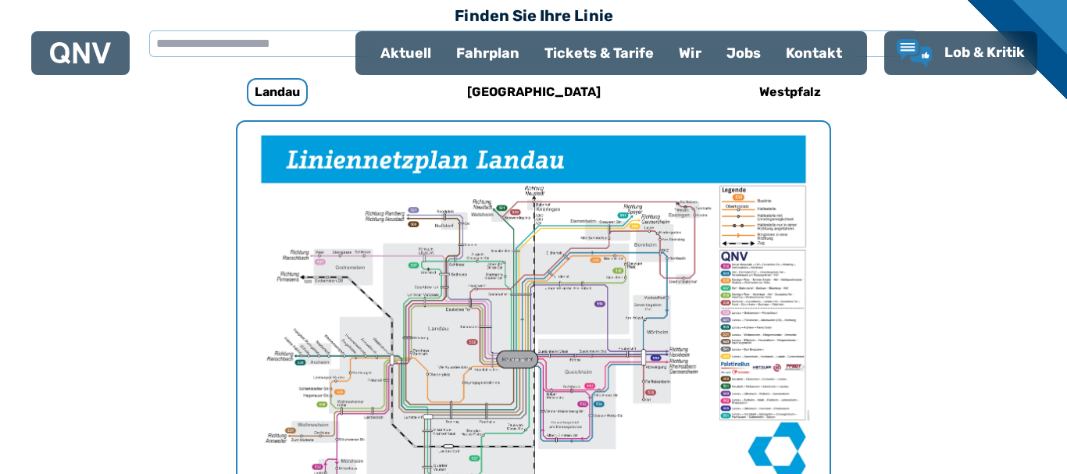
click at [421, 266] on img "1 von 1" at bounding box center [533, 331] width 592 height 419
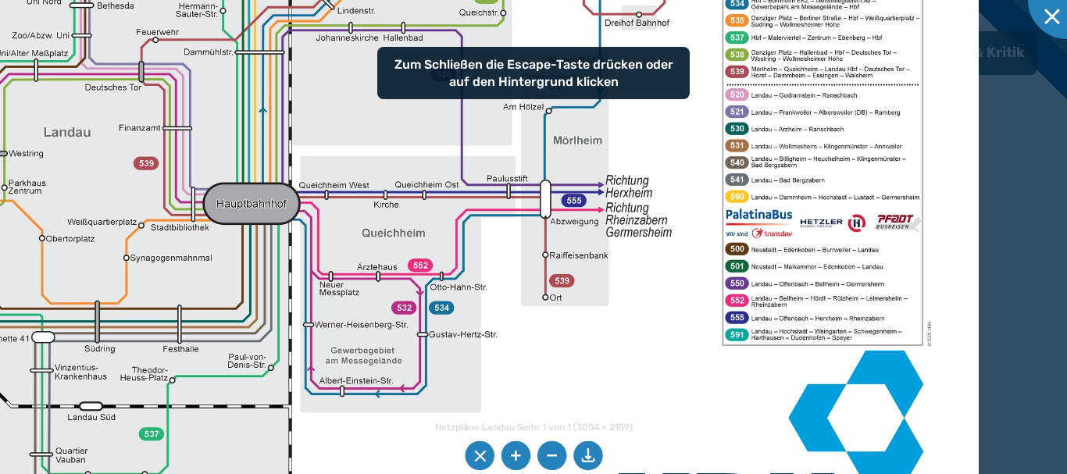
click at [404, 280] on img at bounding box center [289, 137] width 1380 height 975
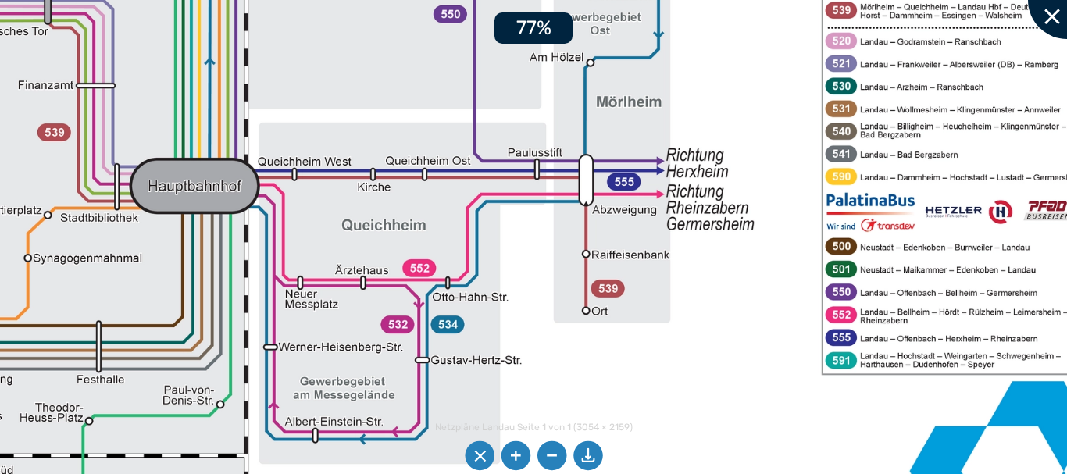
click at [1058, 5] on div at bounding box center [1067, 0] width 78 height 78
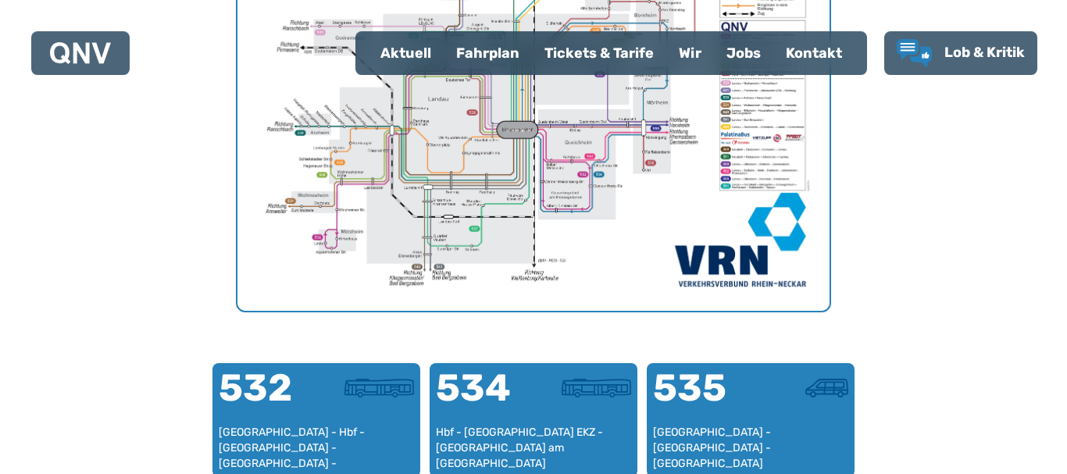
scroll to position [876, 0]
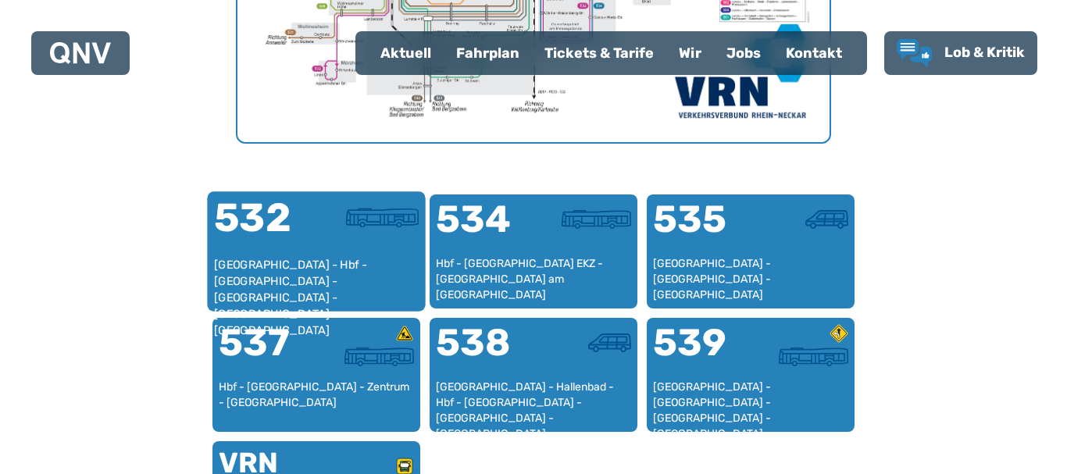
click at [343, 280] on div "[GEOGRAPHIC_DATA] - Hbf - [GEOGRAPHIC_DATA] - [GEOGRAPHIC_DATA] - [GEOGRAPHIC_D…" at bounding box center [316, 281] width 205 height 48
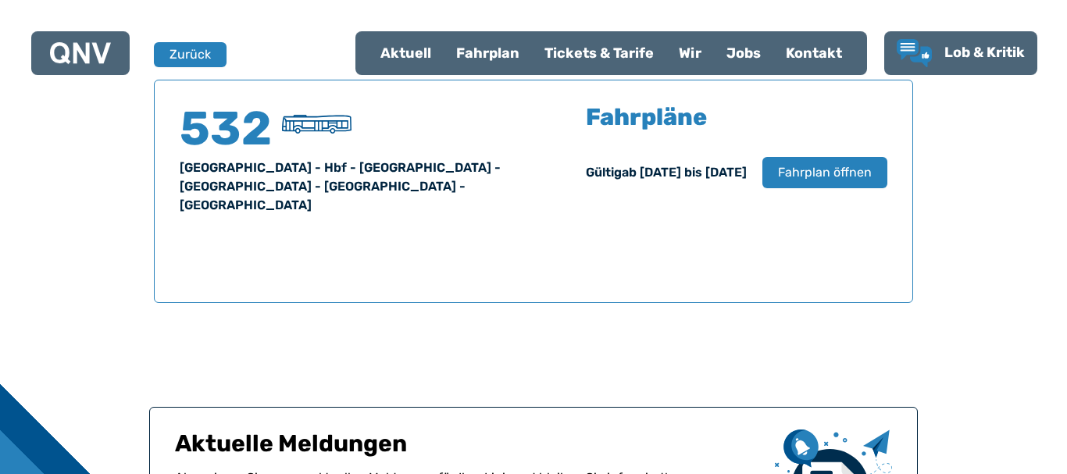
scroll to position [1029, 0]
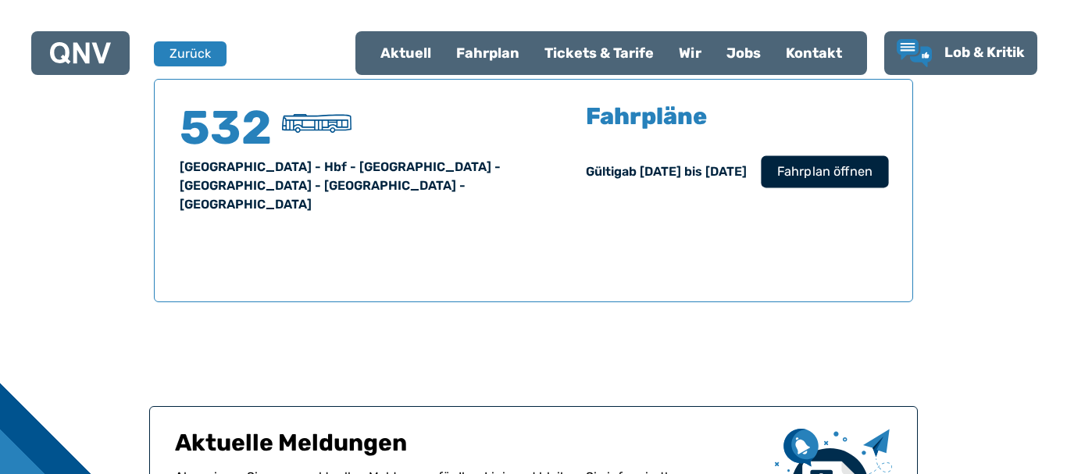
click at [833, 185] on button "Fahrplan öffnen" at bounding box center [824, 171] width 127 height 32
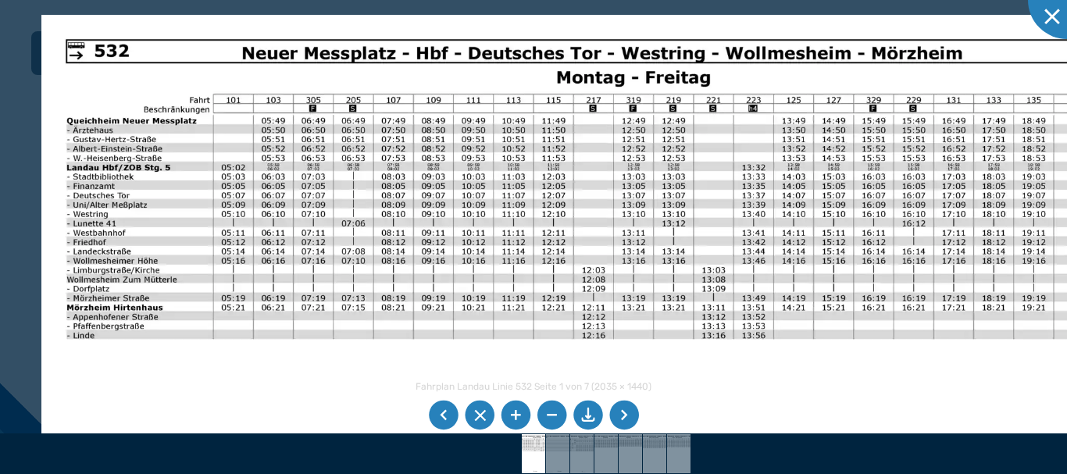
click at [395, 212] on img at bounding box center [569, 389] width 1057 height 748
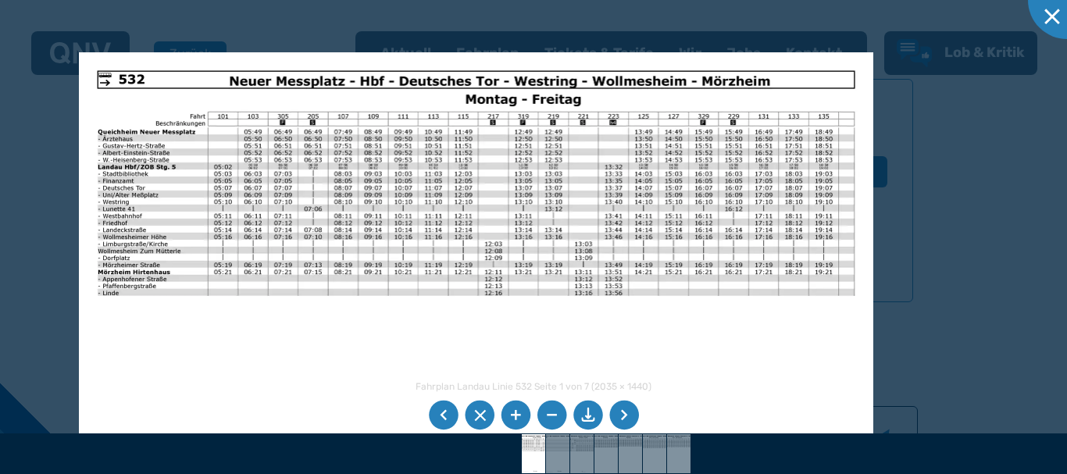
click at [634, 408] on li at bounding box center [624, 416] width 30 height 30
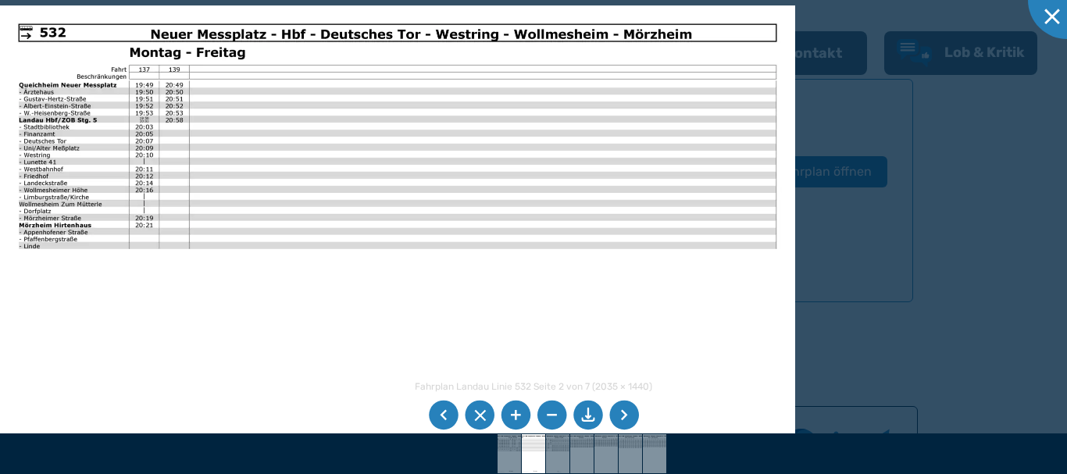
click at [611, 412] on li at bounding box center [624, 416] width 30 height 30
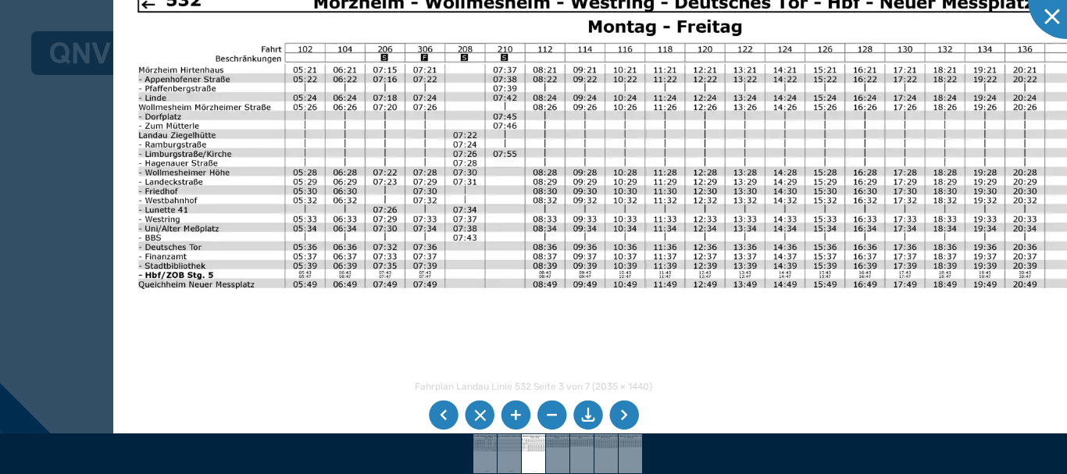
click at [269, 162] on img at bounding box center [641, 338] width 1057 height 748
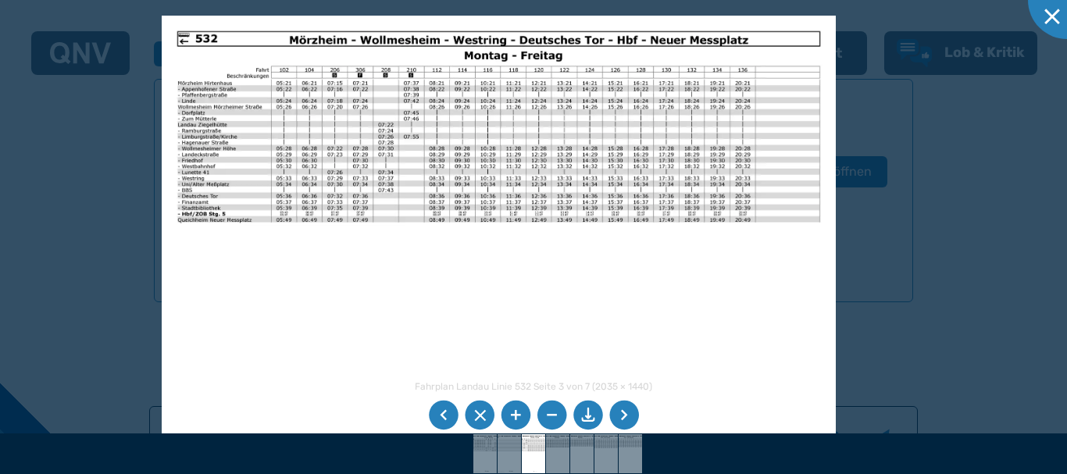
click at [623, 419] on li at bounding box center [624, 416] width 30 height 30
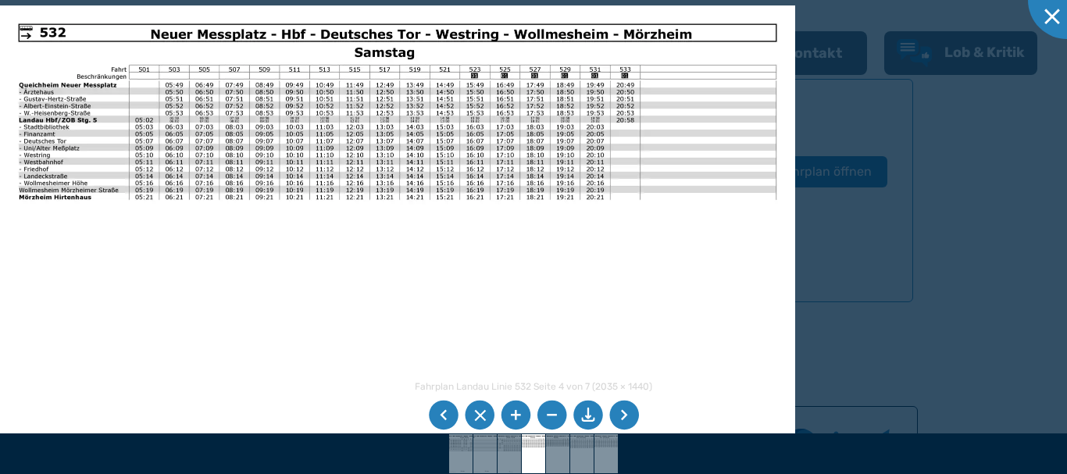
click at [616, 414] on li at bounding box center [624, 416] width 30 height 30
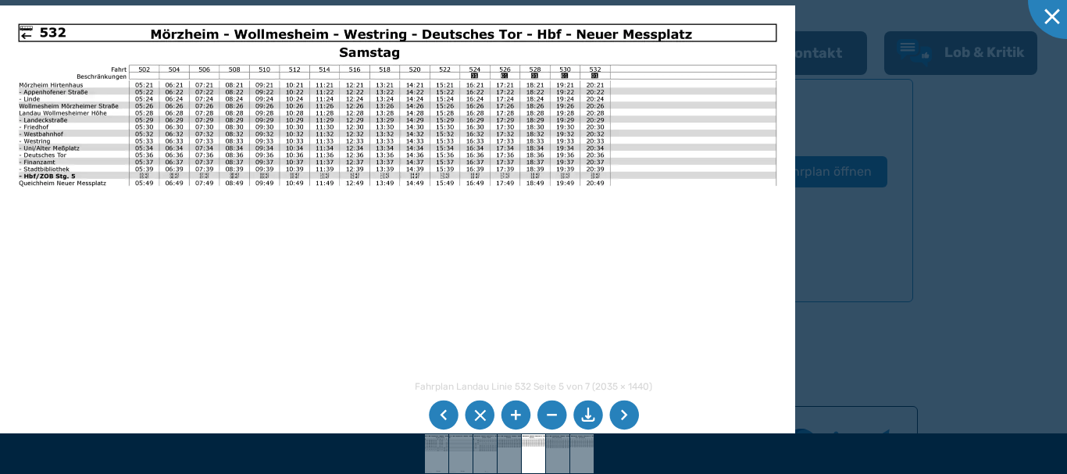
click at [627, 419] on li at bounding box center [624, 416] width 30 height 30
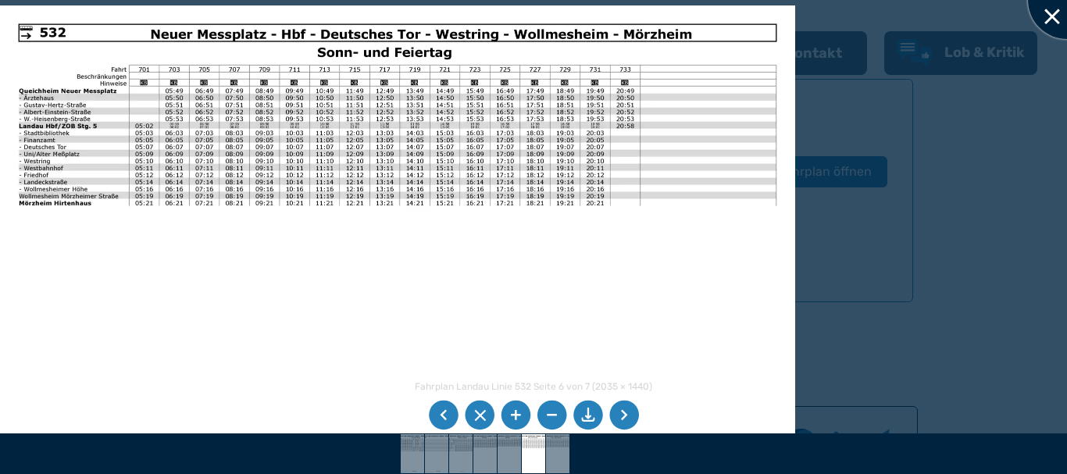
click at [1047, 31] on div at bounding box center [1067, 0] width 78 height 78
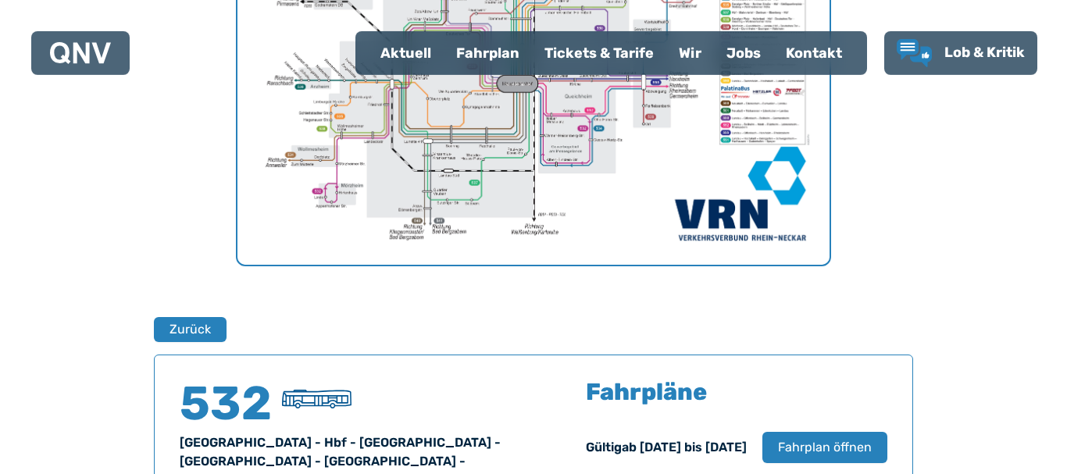
scroll to position [790, 0]
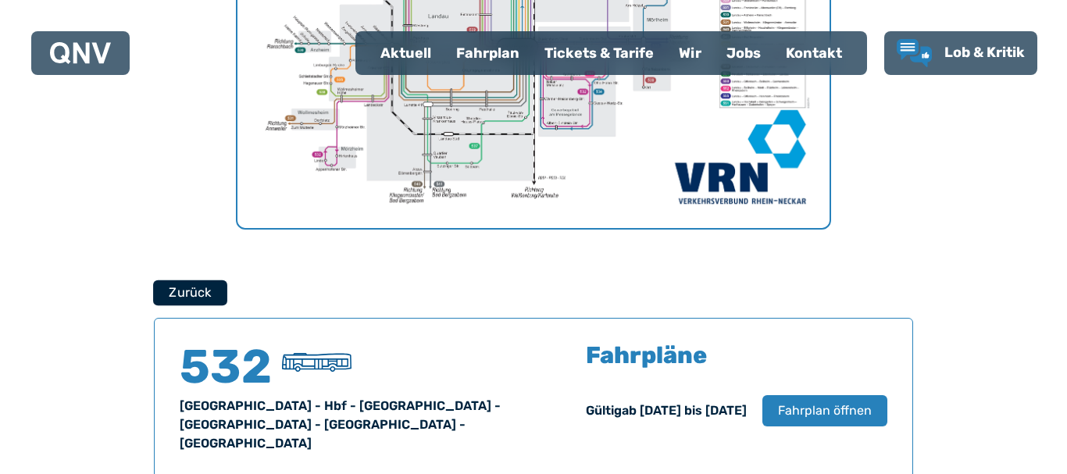
click at [186, 301] on button "Zurück" at bounding box center [190, 293] width 74 height 26
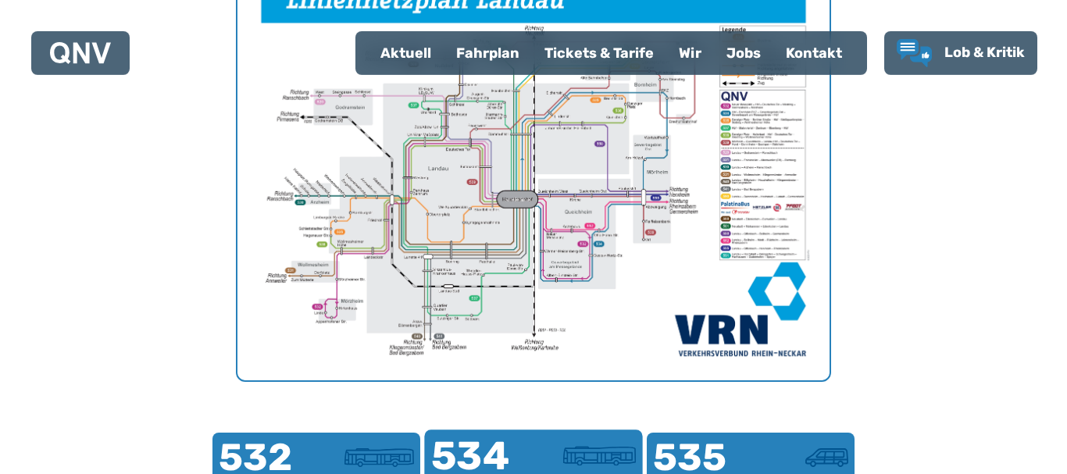
scroll to position [561, 0]
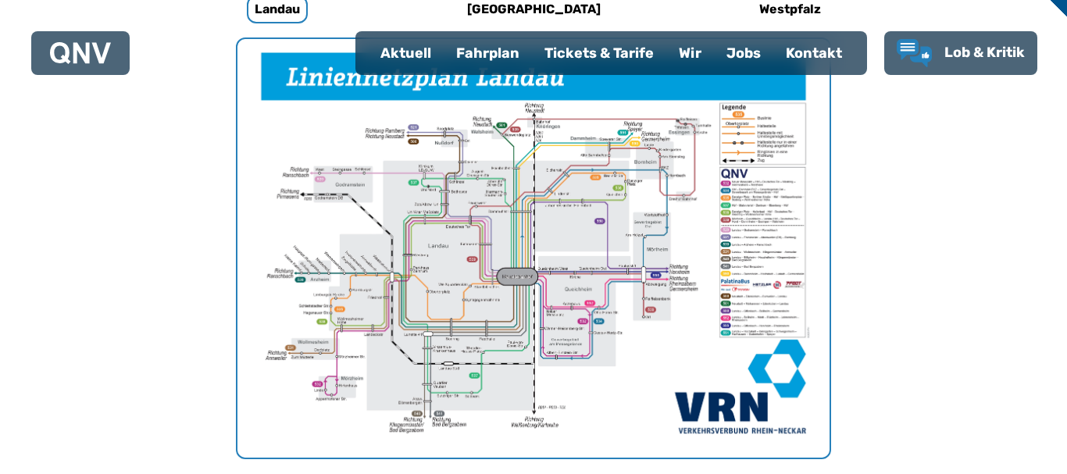
click at [618, 273] on img "1 von 1" at bounding box center [533, 248] width 592 height 419
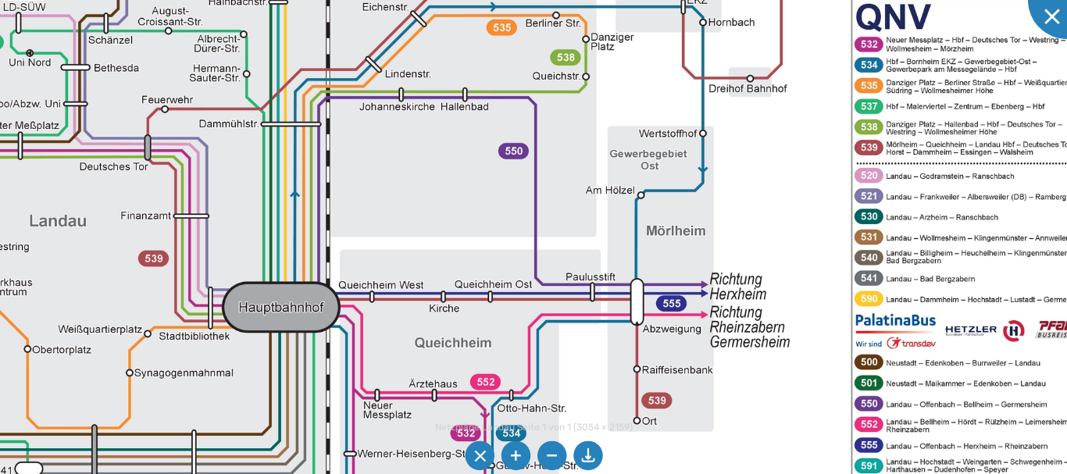
click at [787, 266] on img at bounding box center [327, 228] width 1670 height 1180
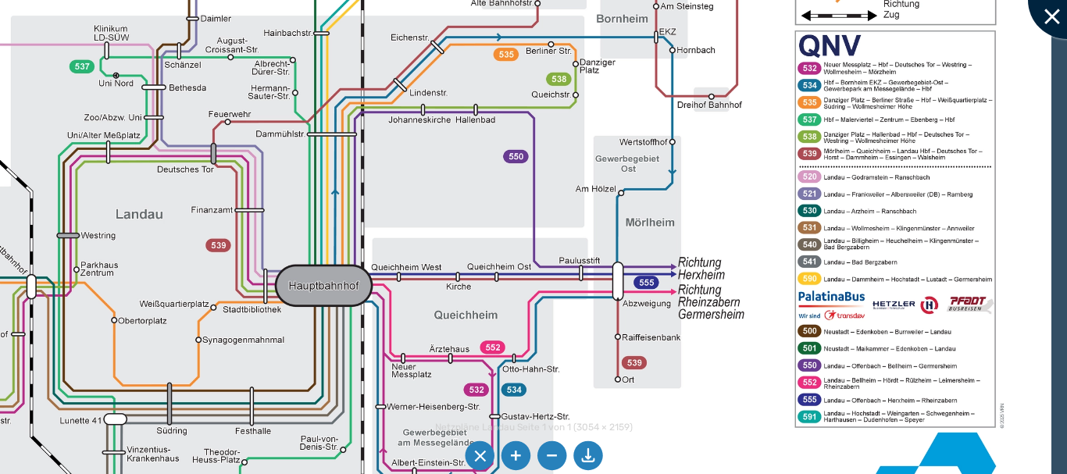
click at [1040, 5] on div at bounding box center [1067, 0] width 78 height 78
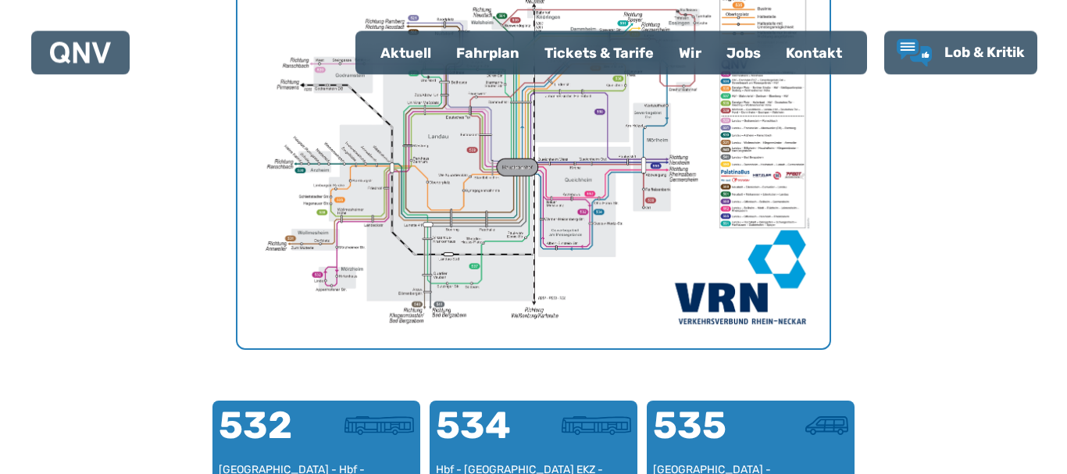
scroll to position [800, 0]
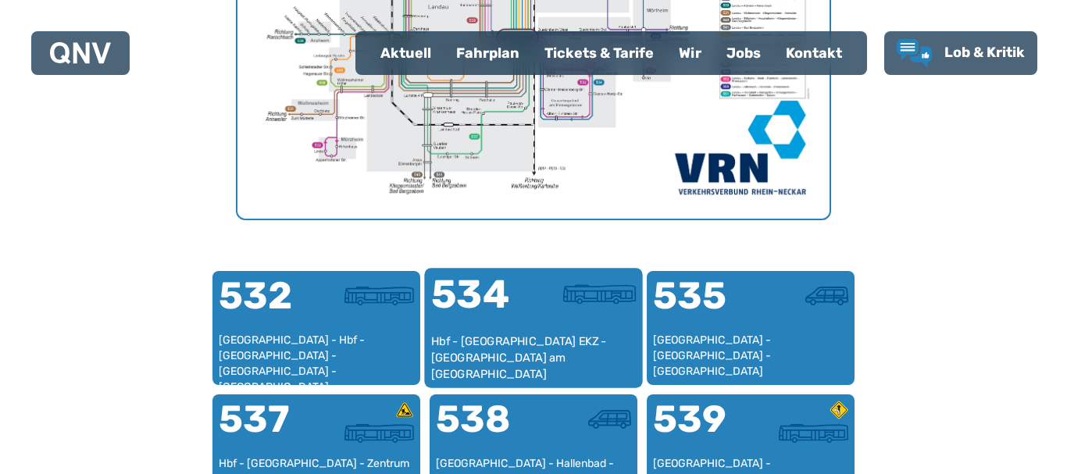
click at [539, 360] on div "Hbf - [GEOGRAPHIC_DATA] EKZ - [GEOGRAPHIC_DATA] am [GEOGRAPHIC_DATA]" at bounding box center [533, 357] width 205 height 48
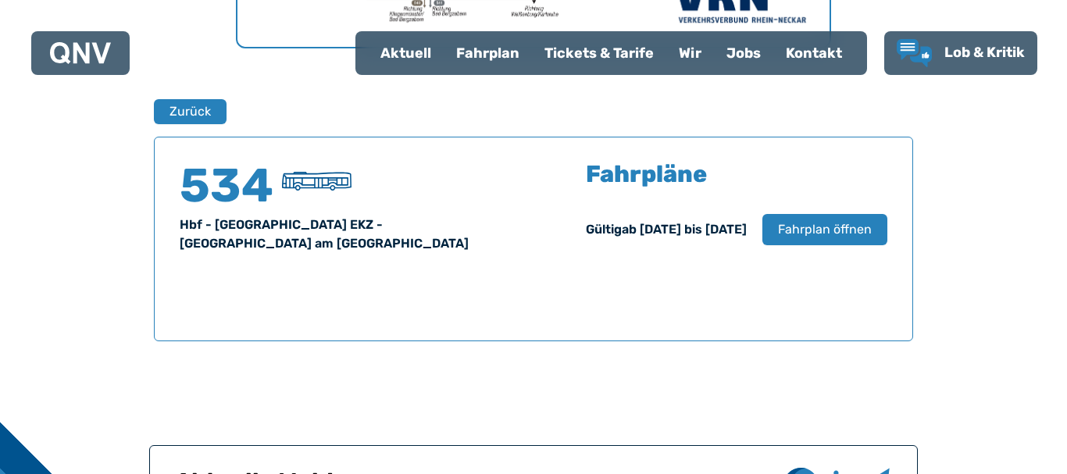
scroll to position [950, 0]
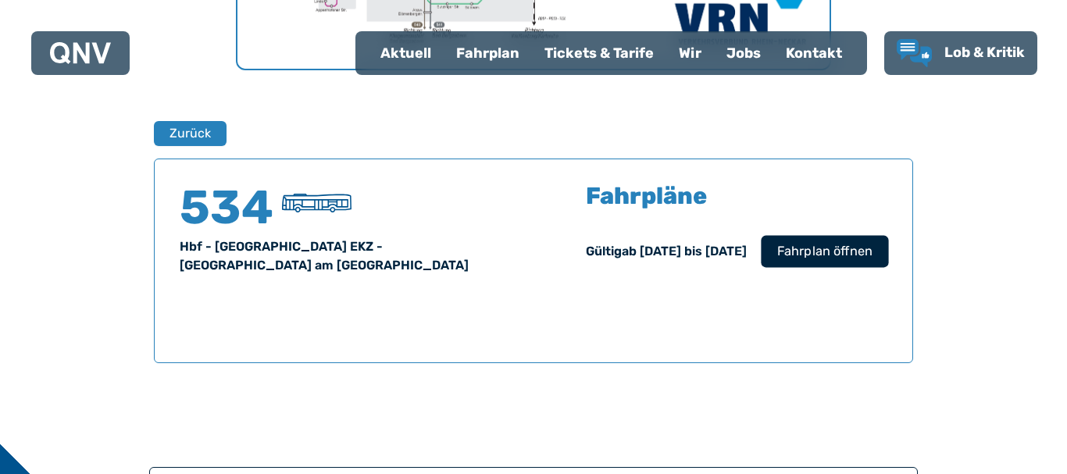
click at [871, 255] on span "Fahrplan öffnen" at bounding box center [824, 251] width 95 height 19
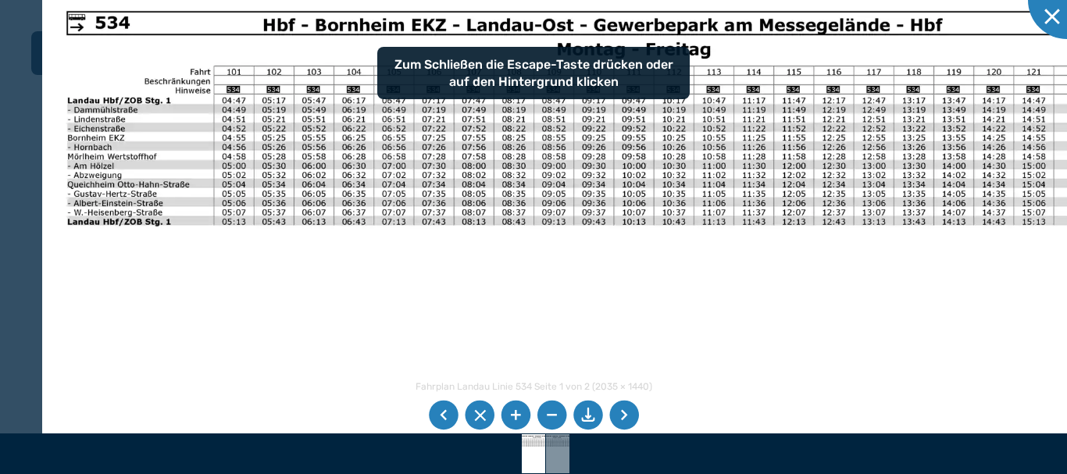
click at [233, 326] on img at bounding box center [570, 361] width 1057 height 748
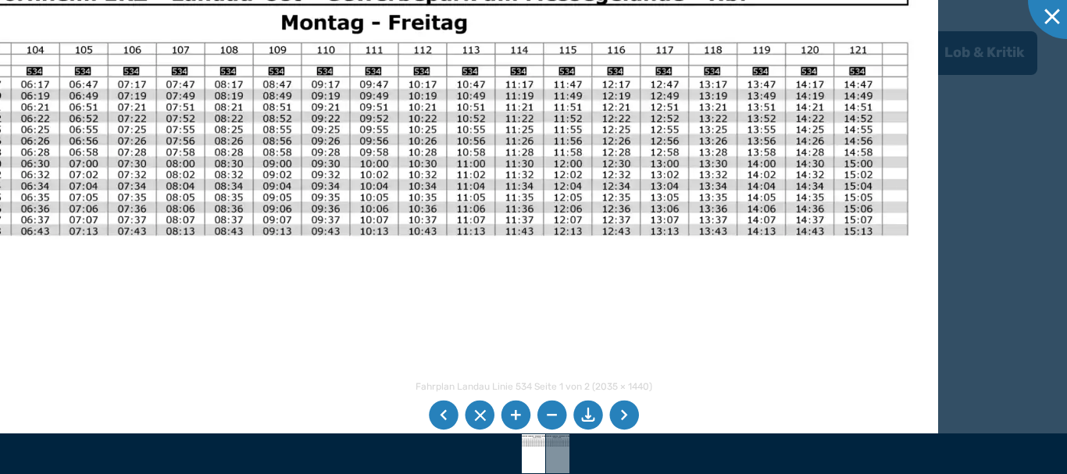
click at [358, 113] on img at bounding box center [298, 400] width 1280 height 906
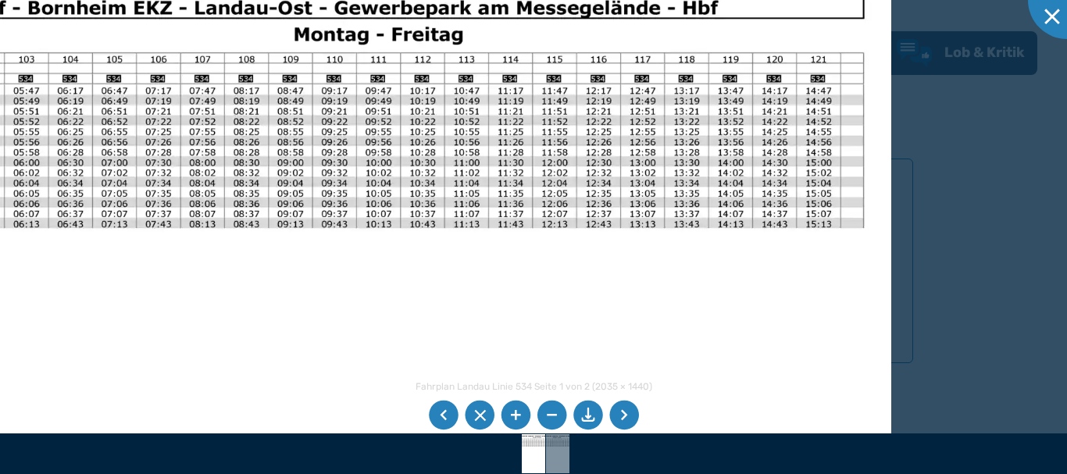
click at [633, 412] on li at bounding box center [624, 416] width 30 height 30
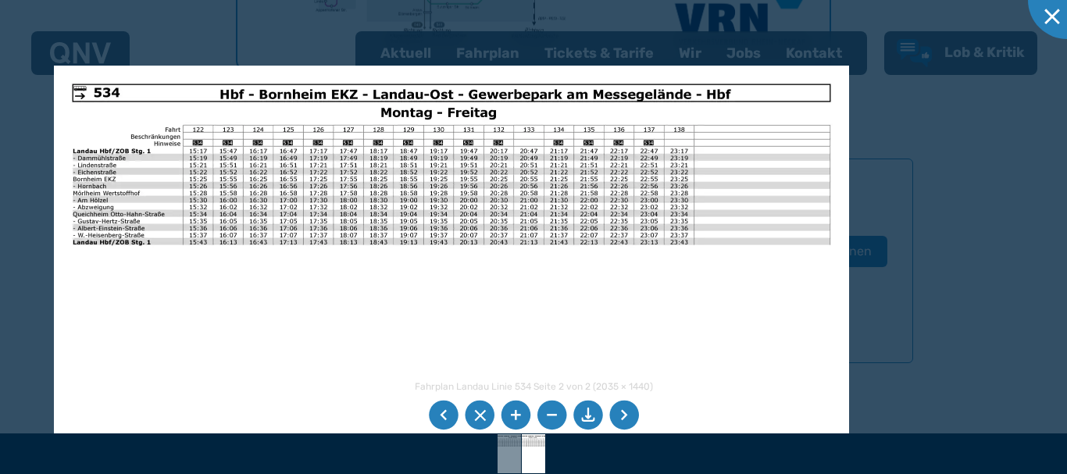
click at [301, 212] on img at bounding box center [451, 347] width 795 height 562
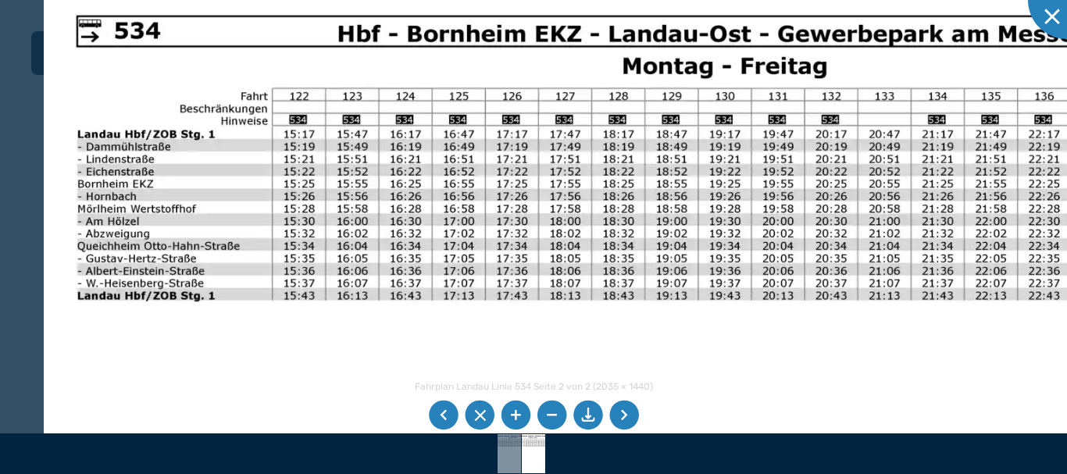
click at [470, 230] on img at bounding box center [748, 481] width 1408 height 996
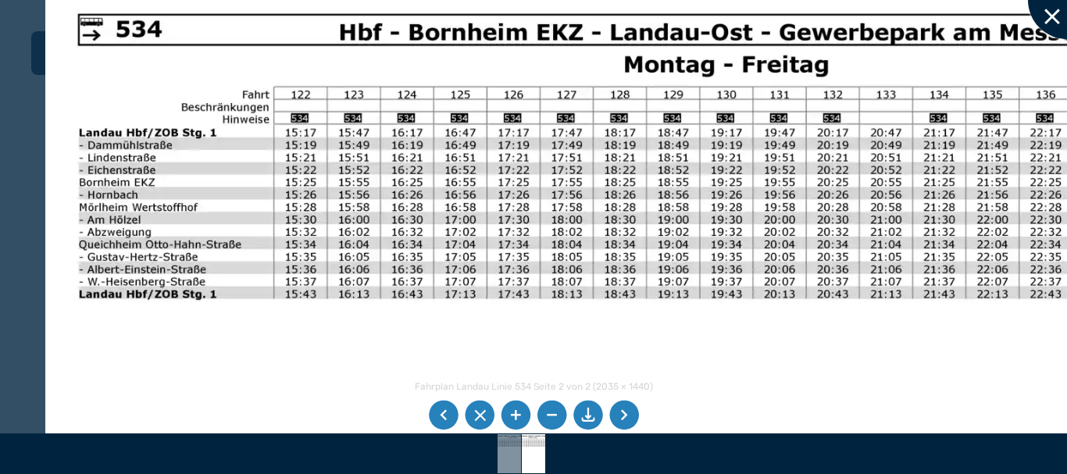
click at [1057, 16] on div at bounding box center [1067, 0] width 78 height 78
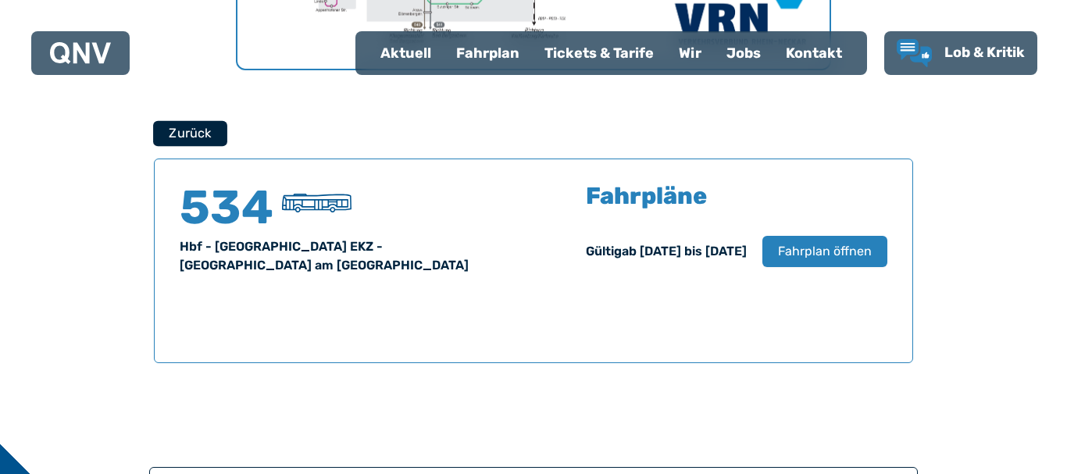
click at [169, 131] on button "Zurück" at bounding box center [190, 133] width 74 height 26
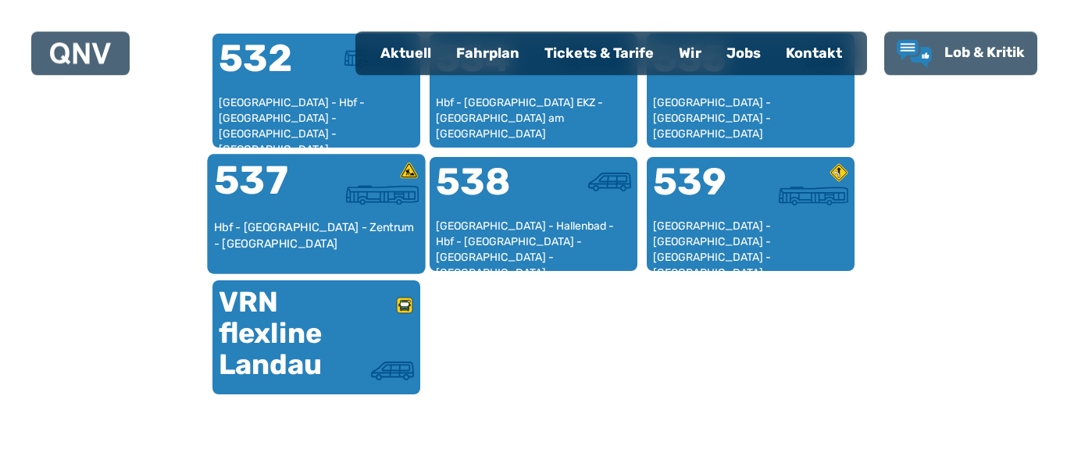
scroll to position [798, 0]
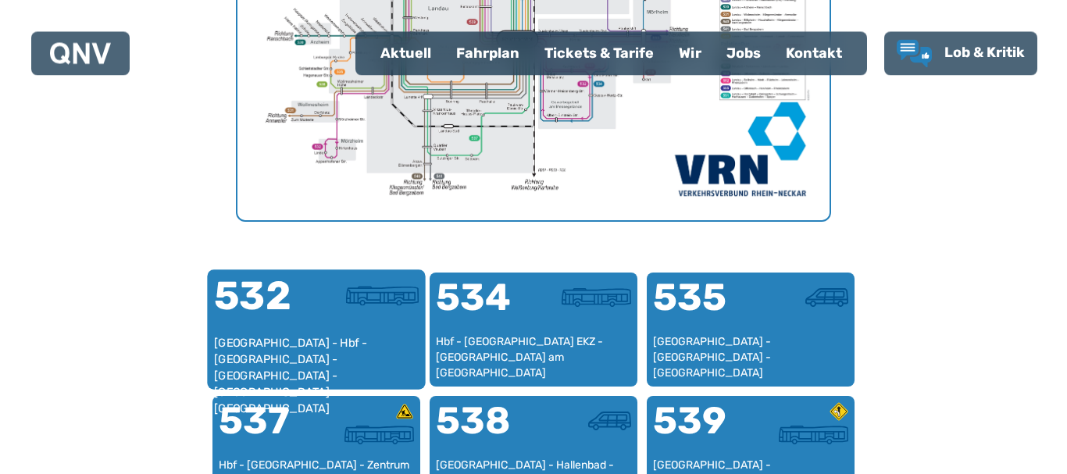
click at [325, 334] on div at bounding box center [367, 305] width 102 height 59
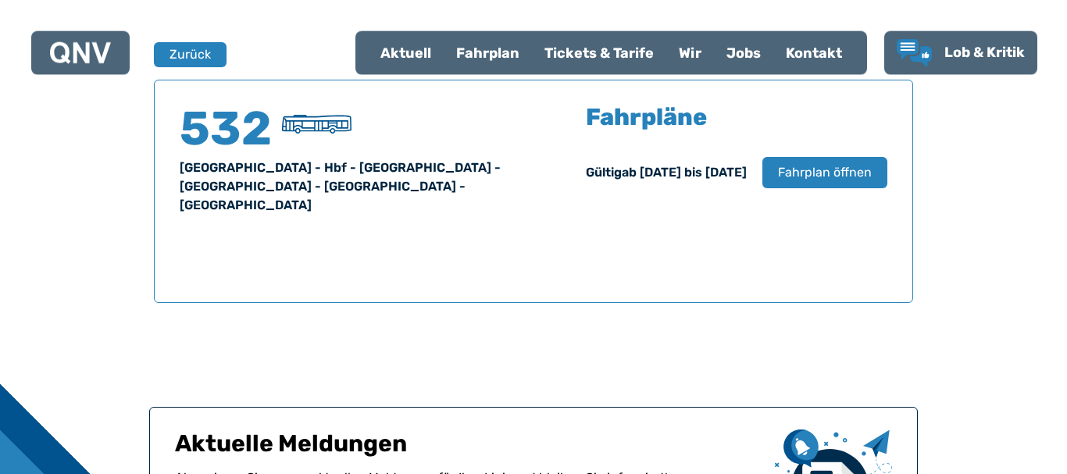
scroll to position [1029, 0]
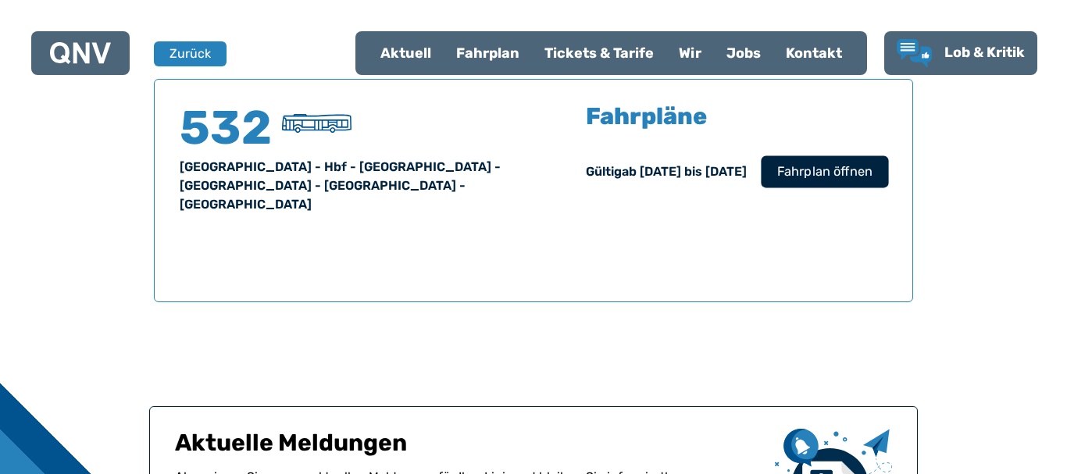
click at [857, 176] on span "Fahrplan öffnen" at bounding box center [824, 171] width 95 height 19
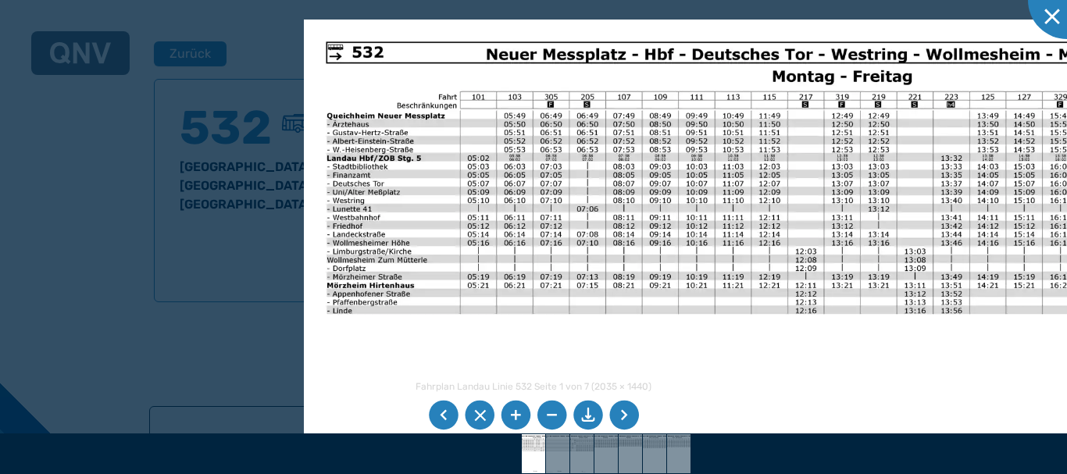
click at [563, 333] on img at bounding box center [784, 360] width 961 height 680
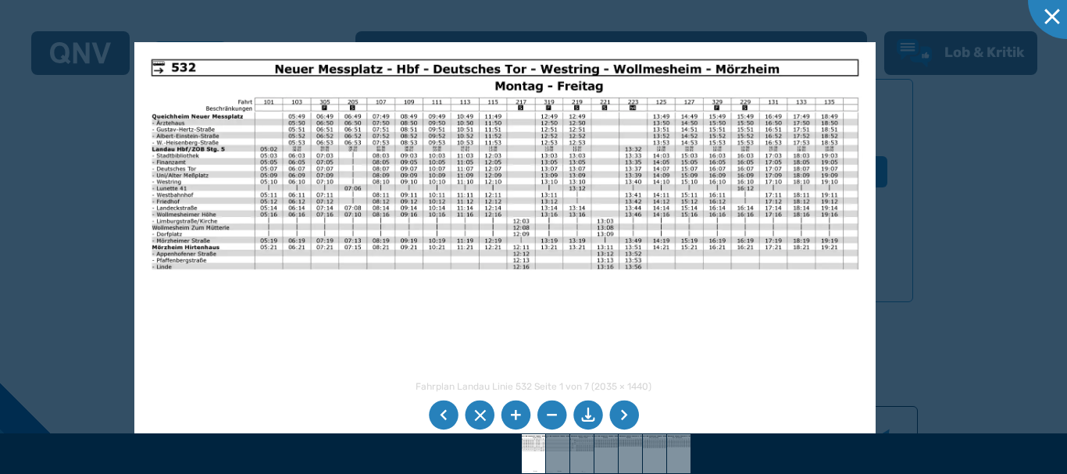
click at [700, 221] on img at bounding box center [504, 304] width 741 height 525
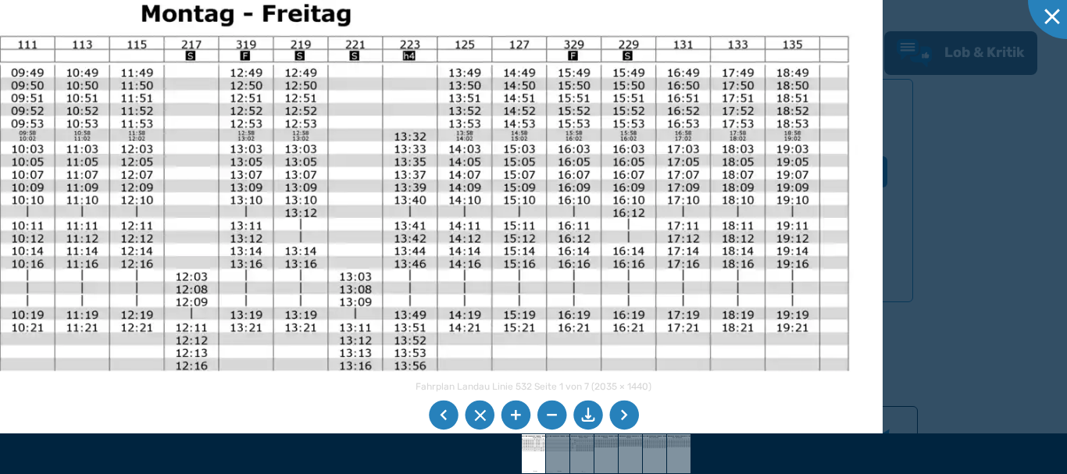
click at [411, 263] on img at bounding box center [160, 439] width 1445 height 1022
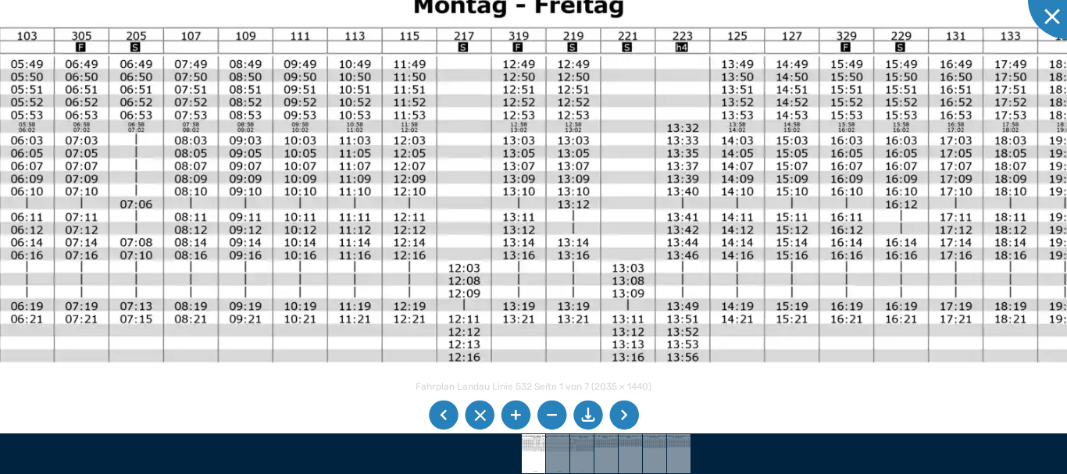
click at [572, 178] on img at bounding box center [432, 431] width 1445 height 1022
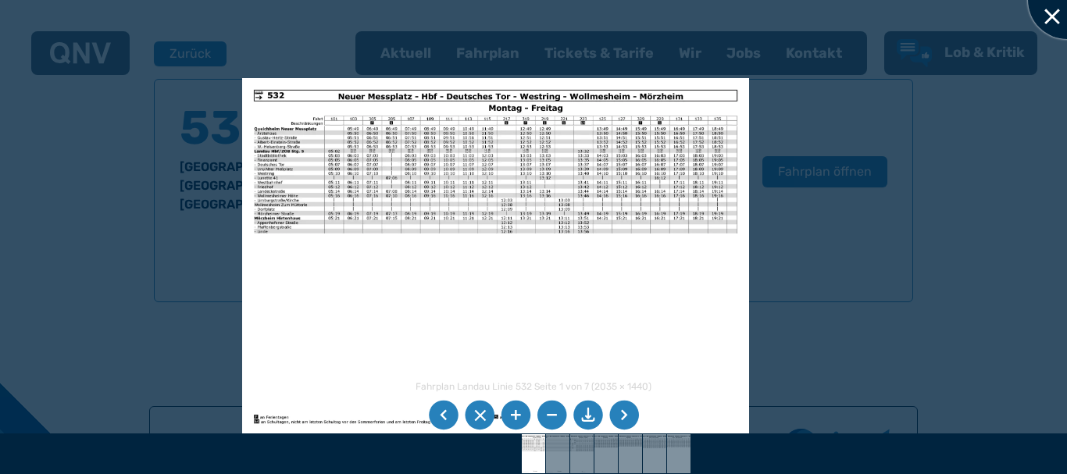
click at [1050, 12] on div at bounding box center [1067, 0] width 78 height 78
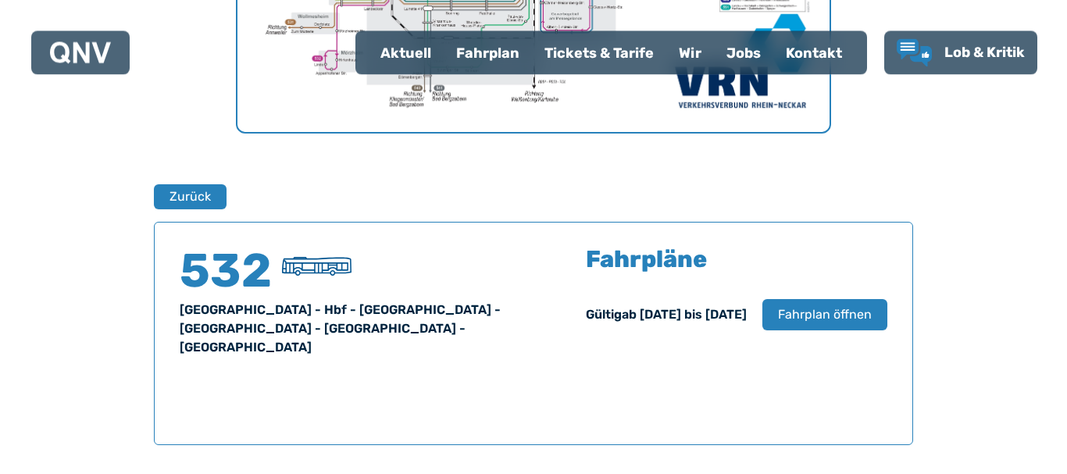
scroll to position [870, 0]
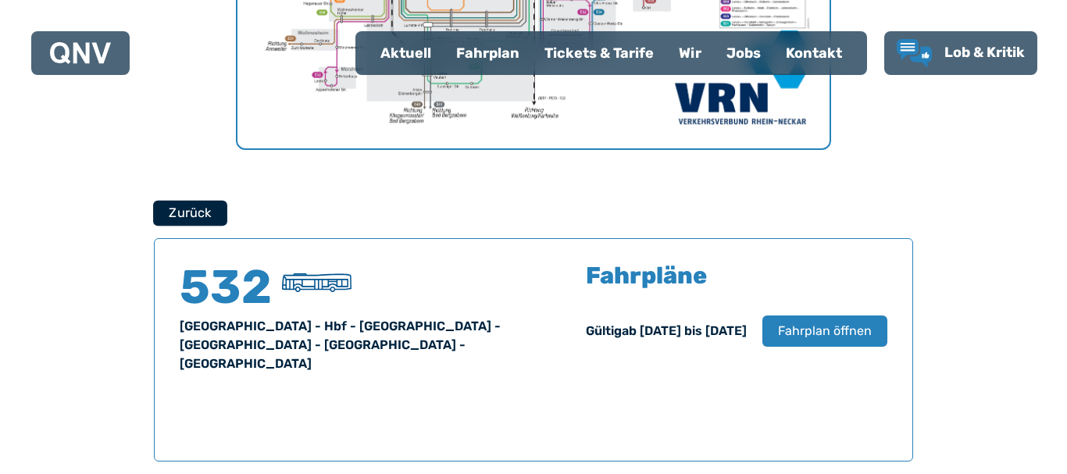
click at [214, 219] on button "Zurück" at bounding box center [190, 213] width 74 height 26
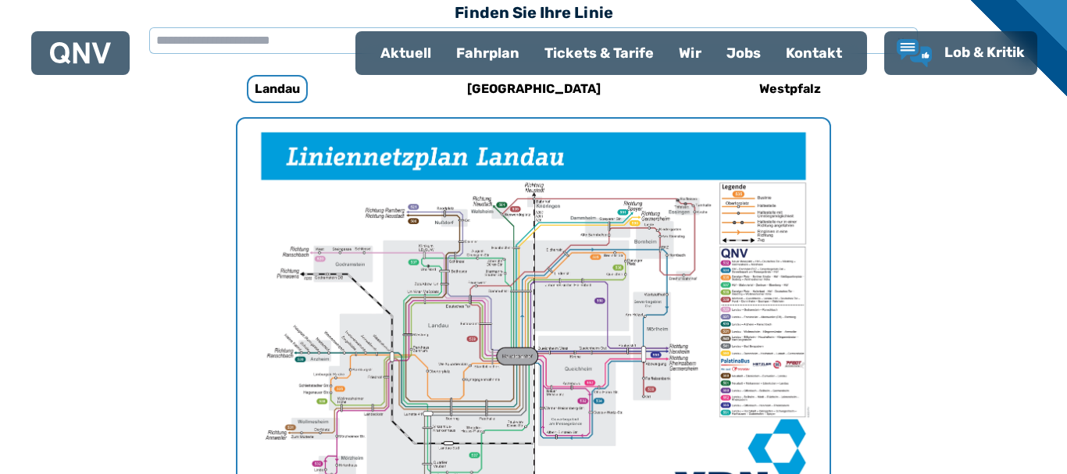
scroll to position [640, 0]
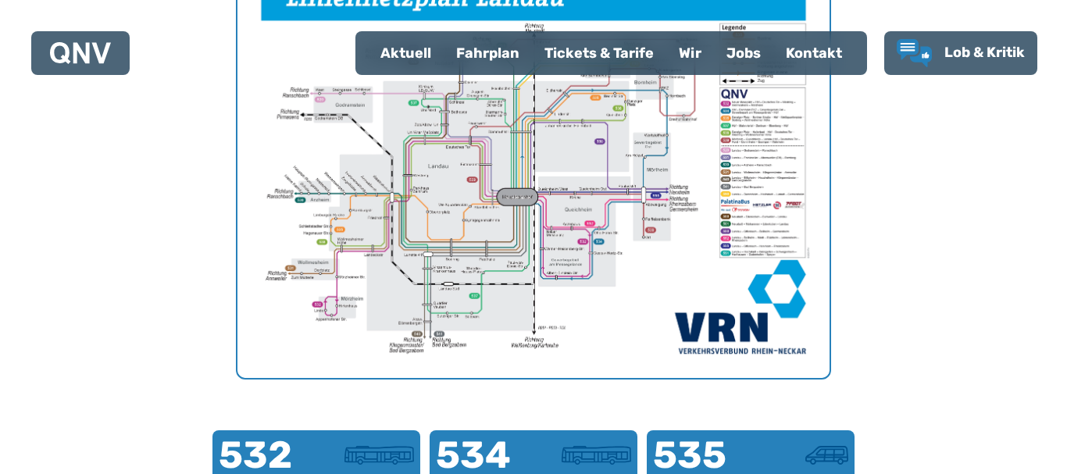
click at [561, 251] on img "1 von 1" at bounding box center [533, 168] width 592 height 419
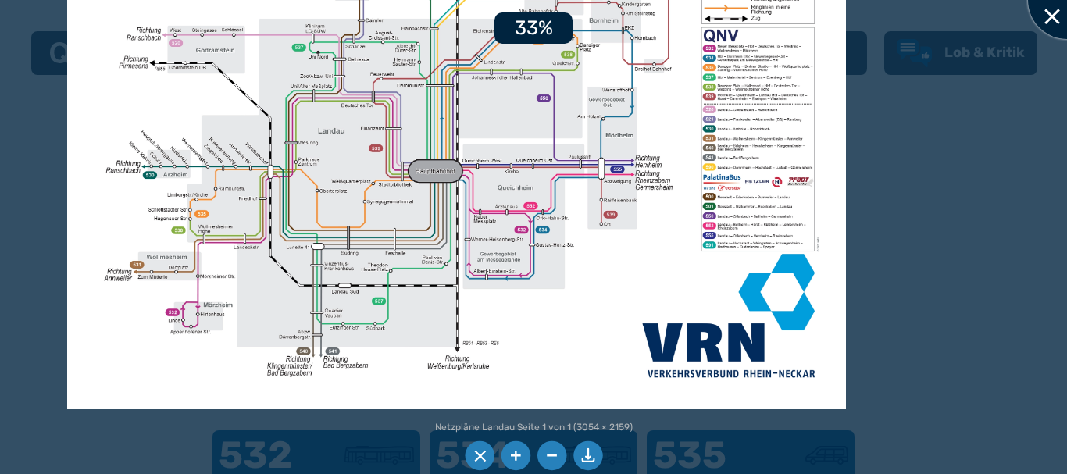
click at [1066, 17] on div at bounding box center [1067, 0] width 78 height 78
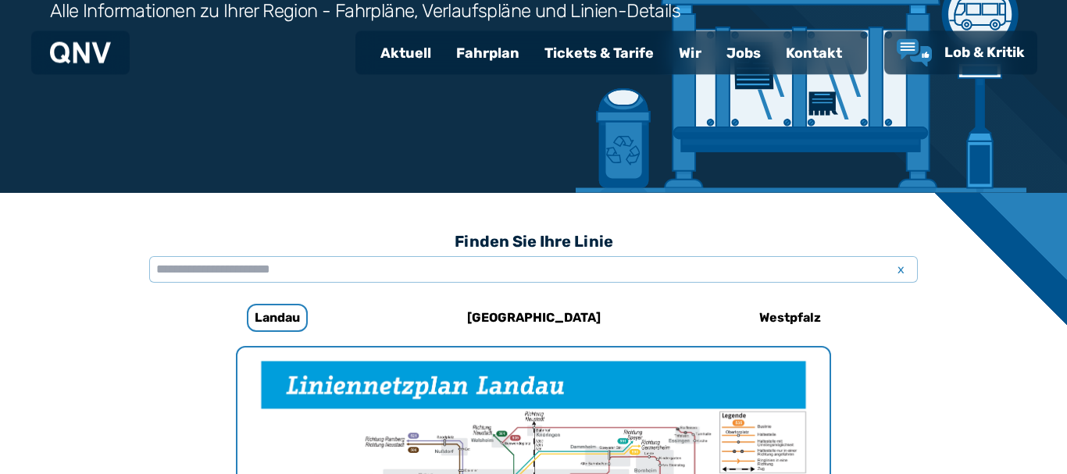
scroll to position [242, 0]
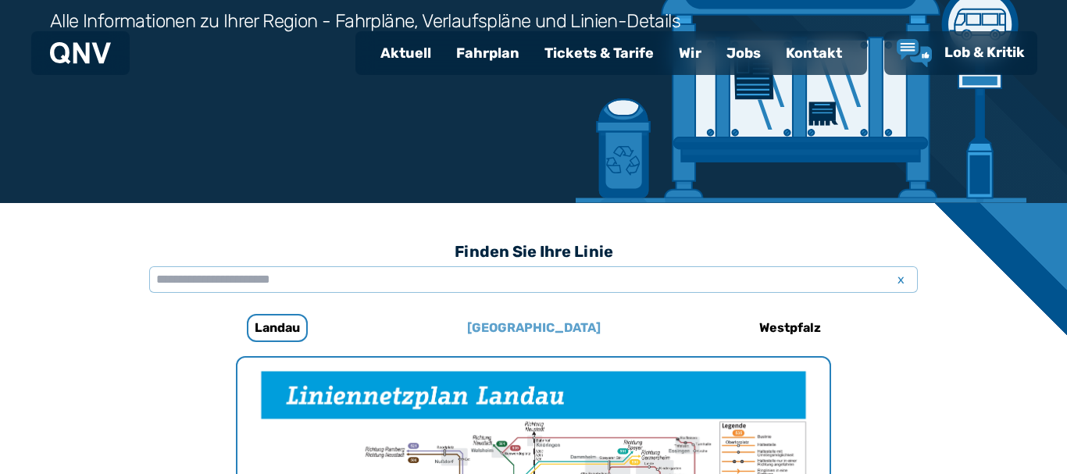
click at [535, 329] on h6 "[GEOGRAPHIC_DATA]" at bounding box center [534, 327] width 146 height 25
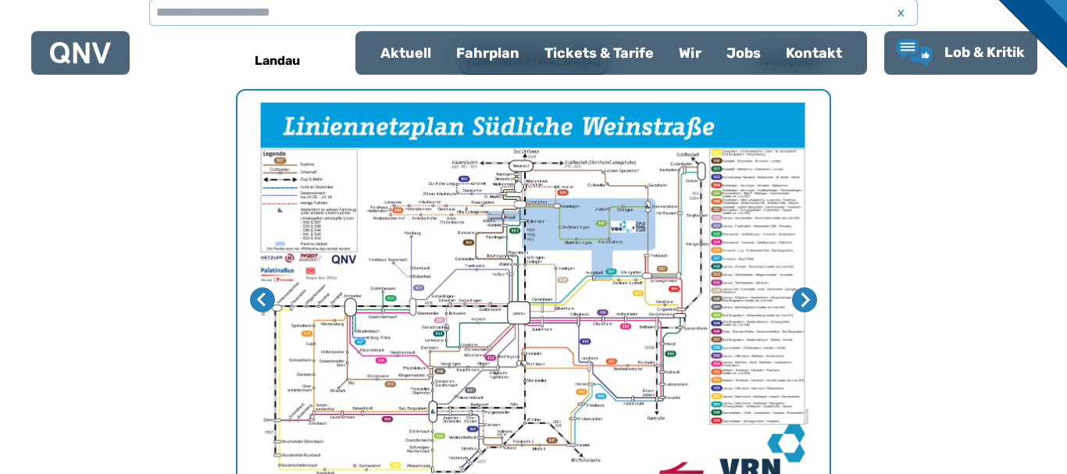
scroll to position [472, 0]
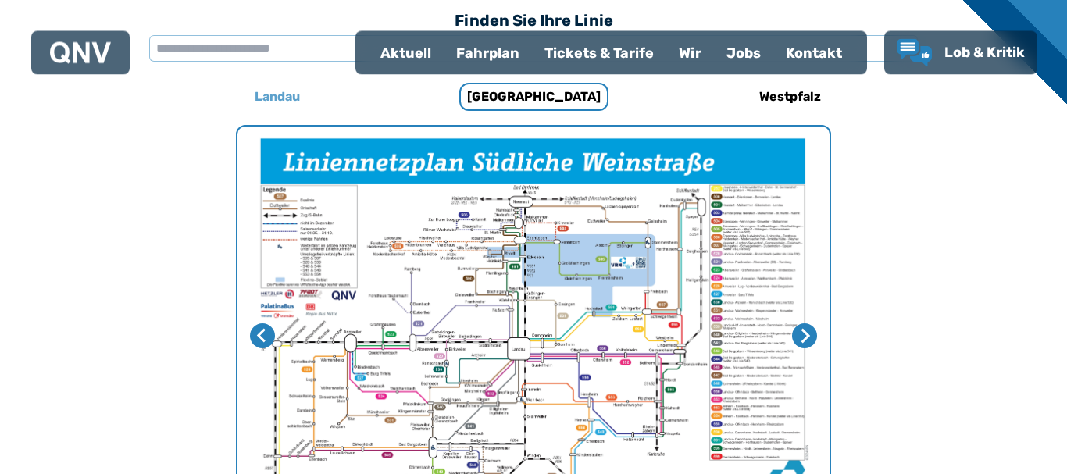
click at [294, 97] on h6 "Landau" at bounding box center [277, 97] width 58 height 25
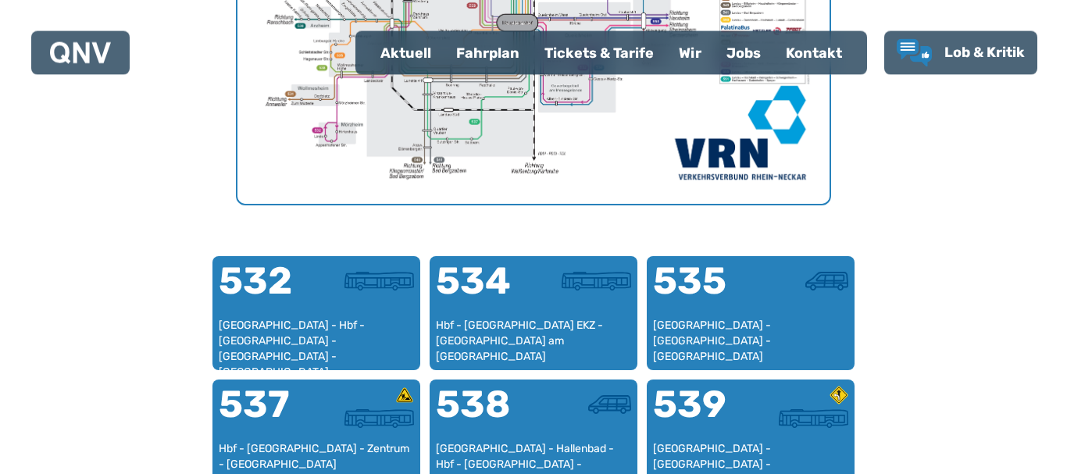
scroll to position [1039, 0]
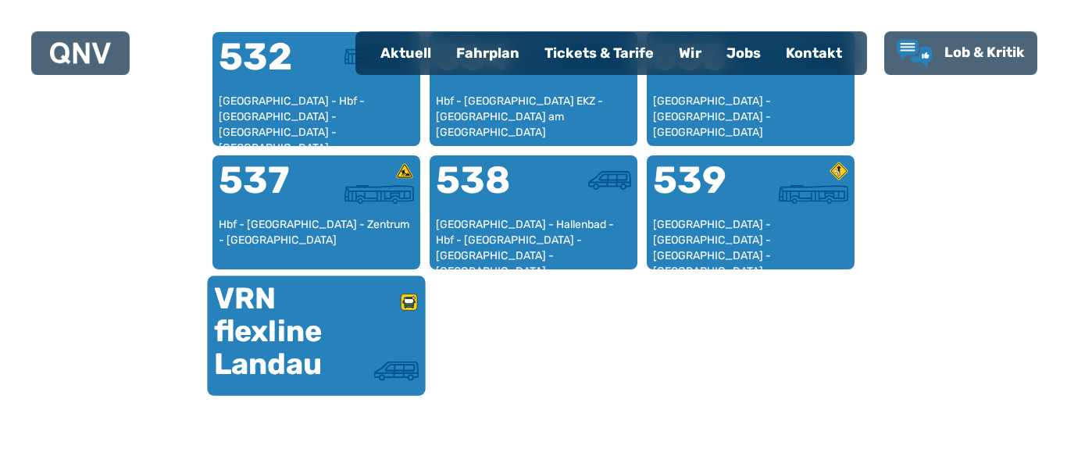
click at [321, 326] on div at bounding box center [367, 326] width 102 height 69
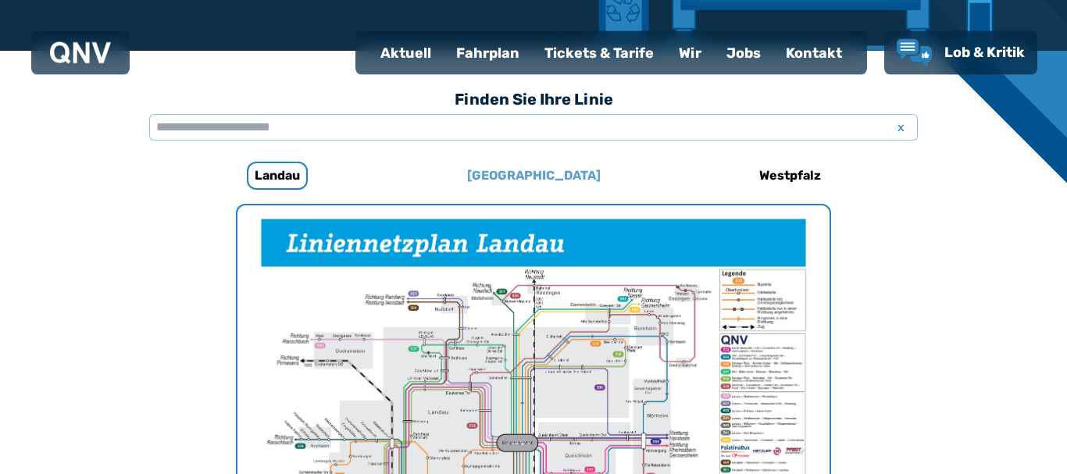
scroll to position [472, 0]
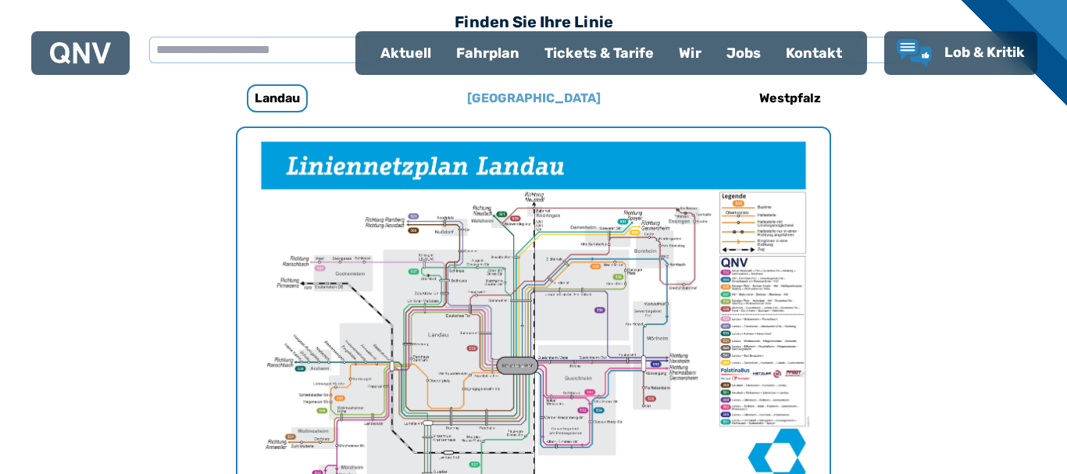
click at [521, 266] on img "1 von 1" at bounding box center [533, 337] width 592 height 419
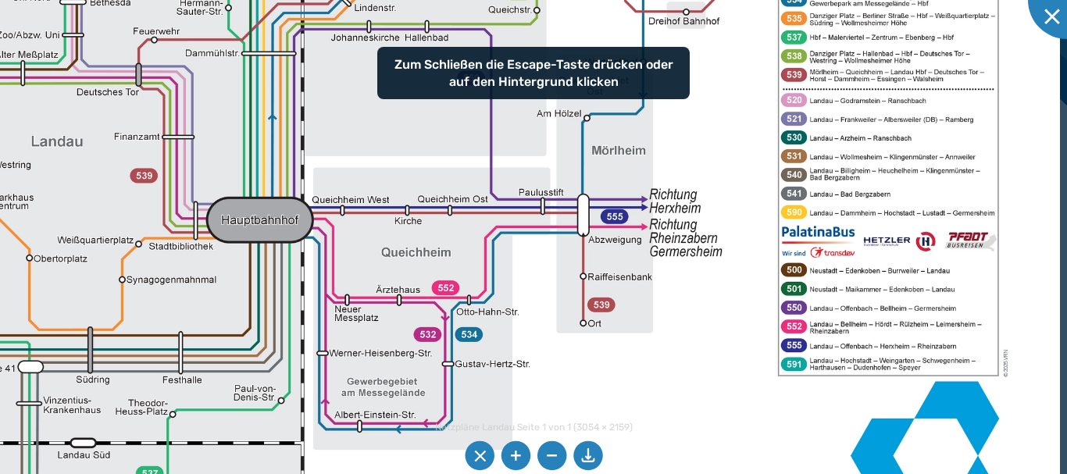
click at [559, 356] on img at bounding box center [300, 147] width 1517 height 1073
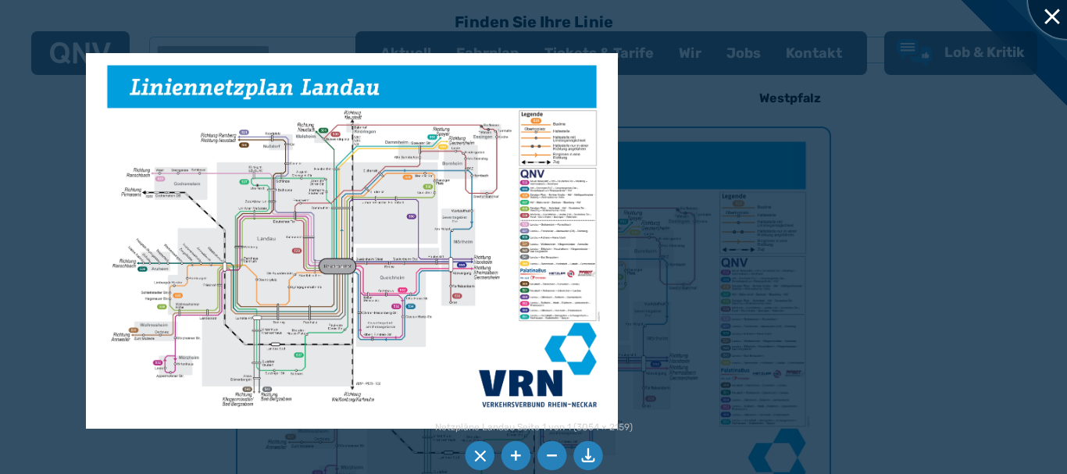
click at [1053, 17] on div at bounding box center [1067, 0] width 78 height 78
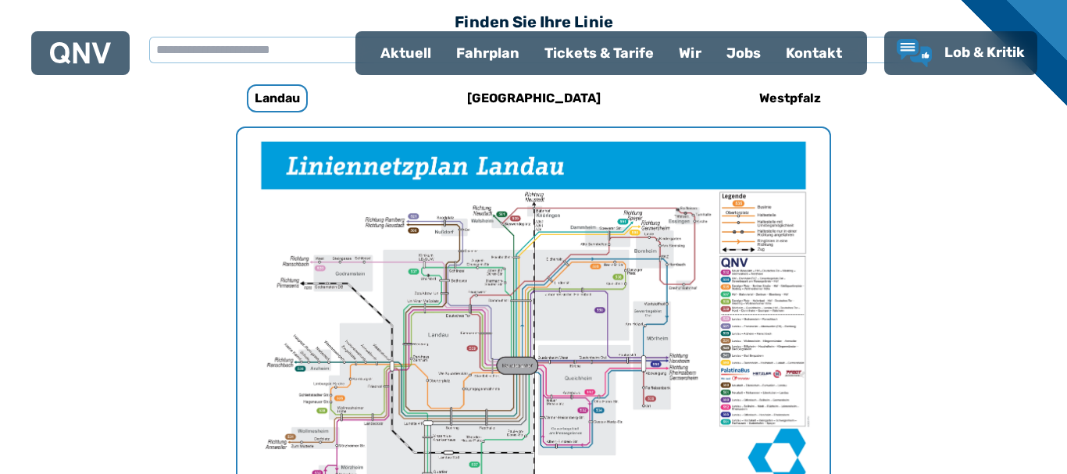
click at [90, 39] on div at bounding box center [80, 52] width 61 height 31
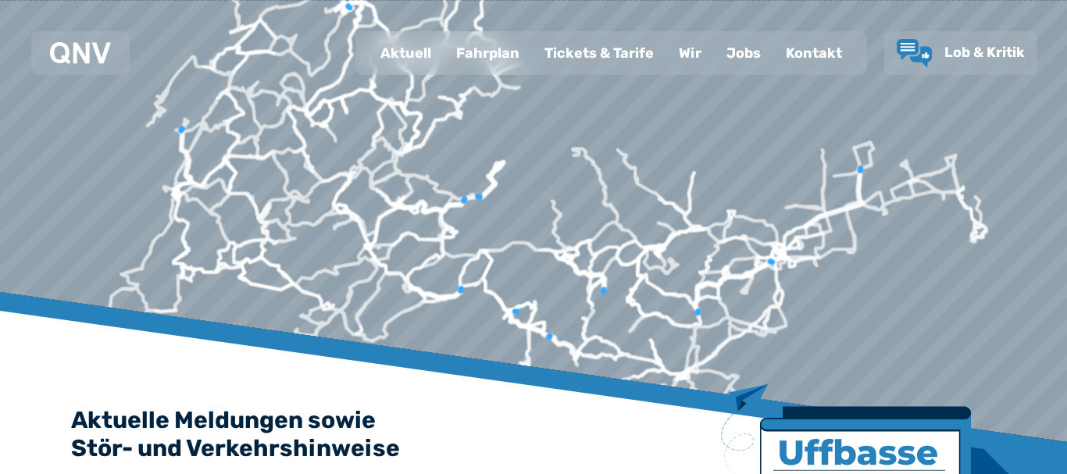
click at [474, 47] on div "Fahrplan" at bounding box center [488, 53] width 88 height 41
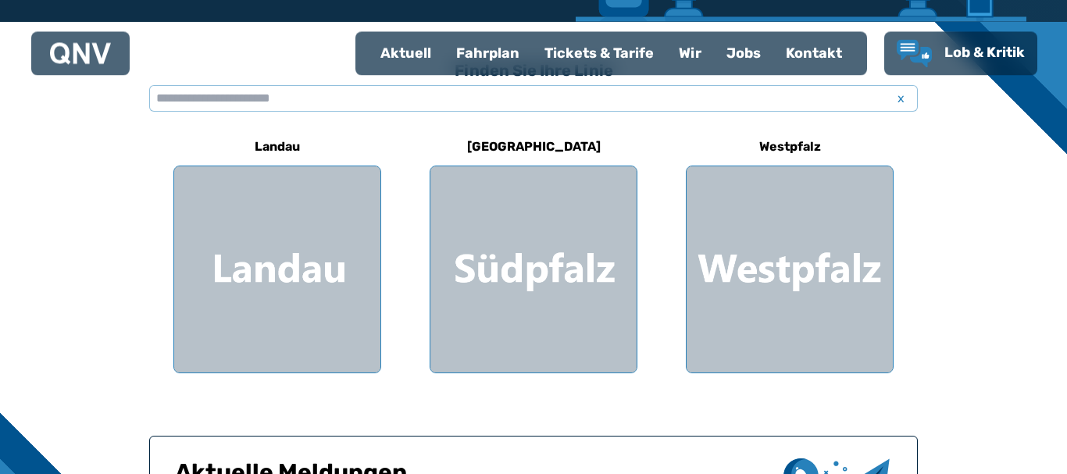
scroll to position [367, 0]
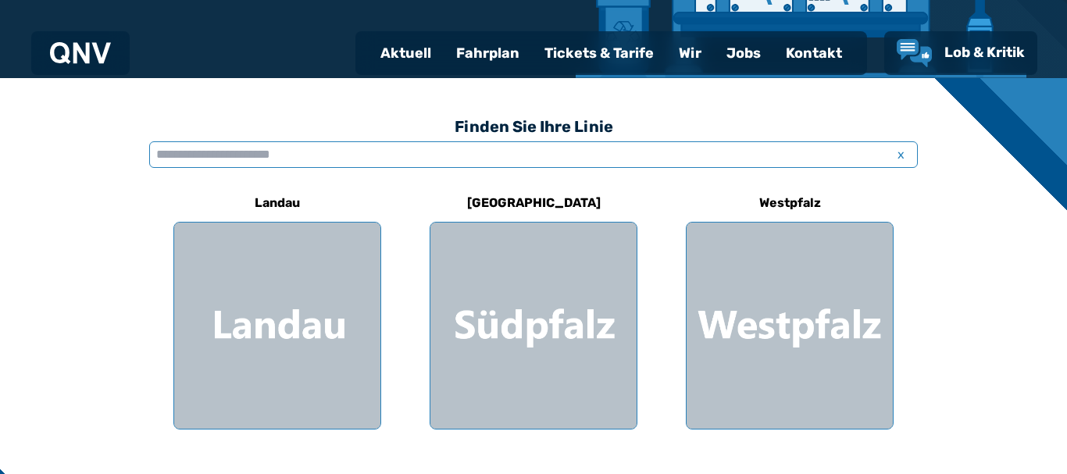
click at [601, 158] on input "text" at bounding box center [533, 154] width 768 height 27
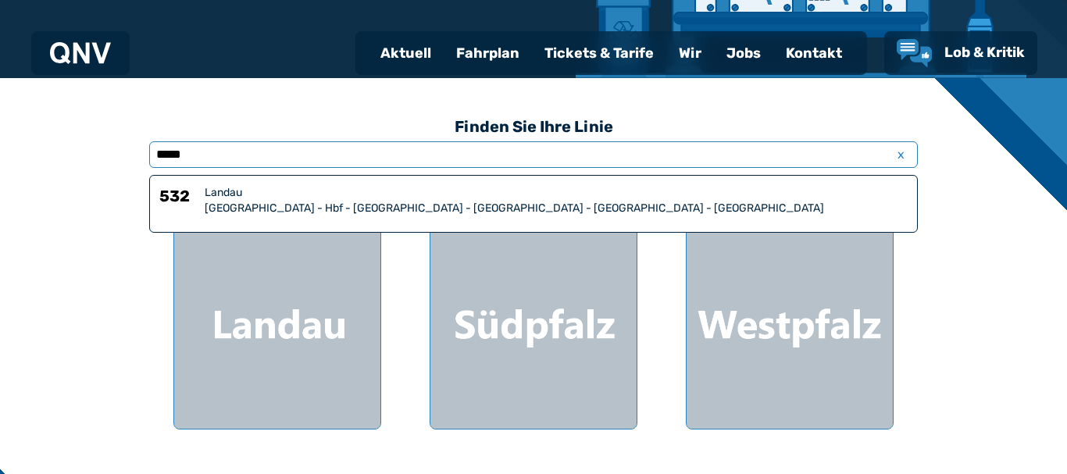
scroll to position [0, 0]
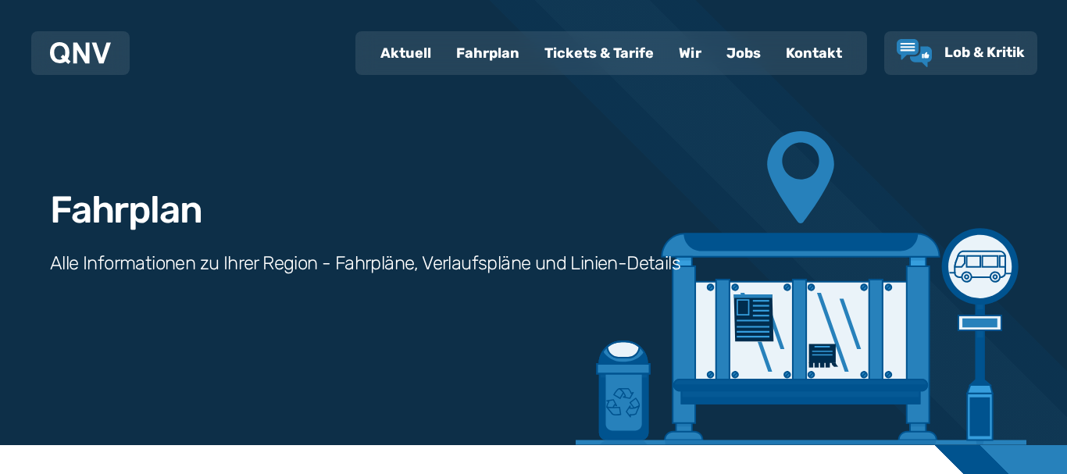
type input "*****"
click at [467, 60] on div "Fahrplan" at bounding box center [488, 53] width 88 height 41
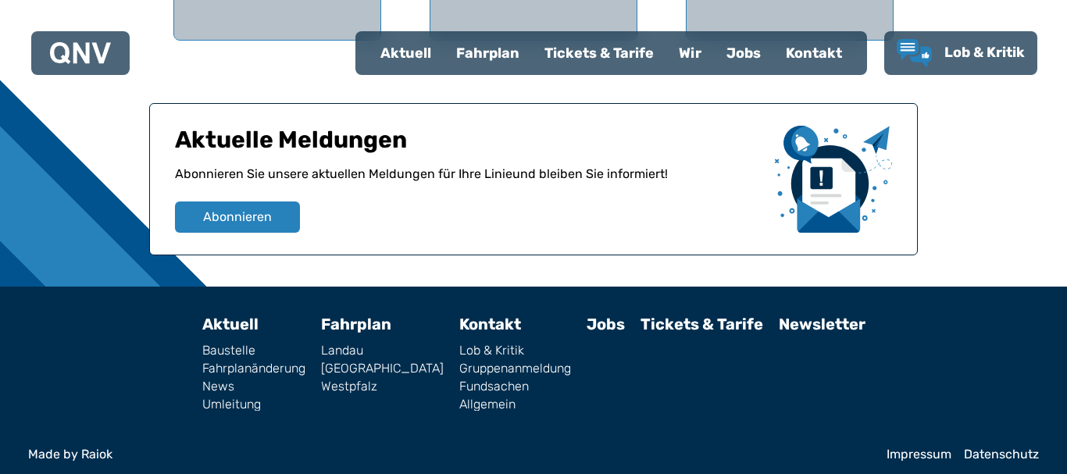
scroll to position [765, 0]
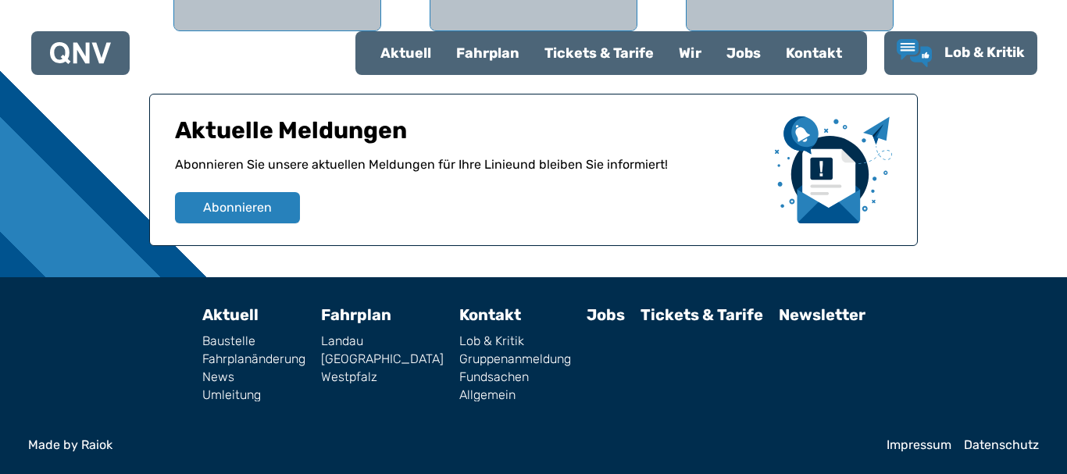
click at [365, 359] on link "[GEOGRAPHIC_DATA]" at bounding box center [382, 359] width 123 height 12
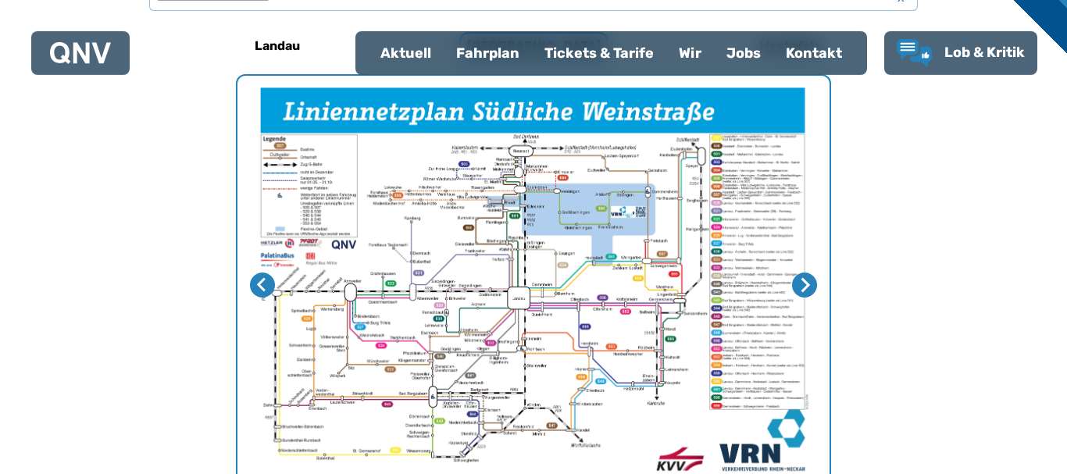
scroll to position [561, 0]
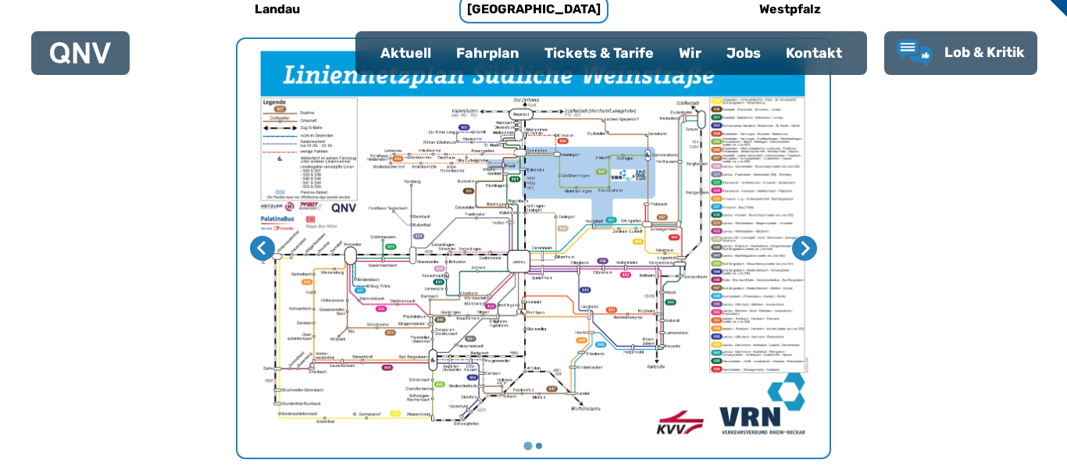
click at [586, 254] on img "1 von 2" at bounding box center [533, 248] width 592 height 419
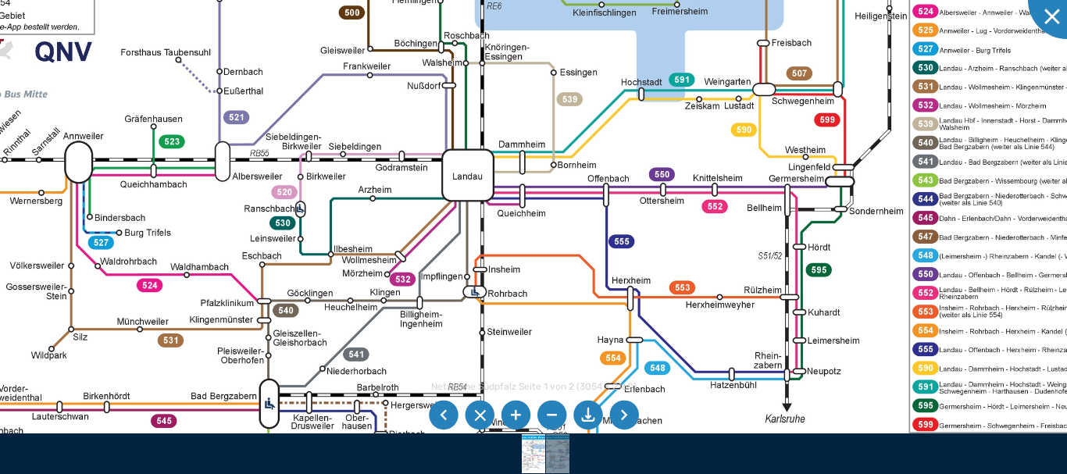
click at [655, 282] on img at bounding box center [502, 145] width 1370 height 968
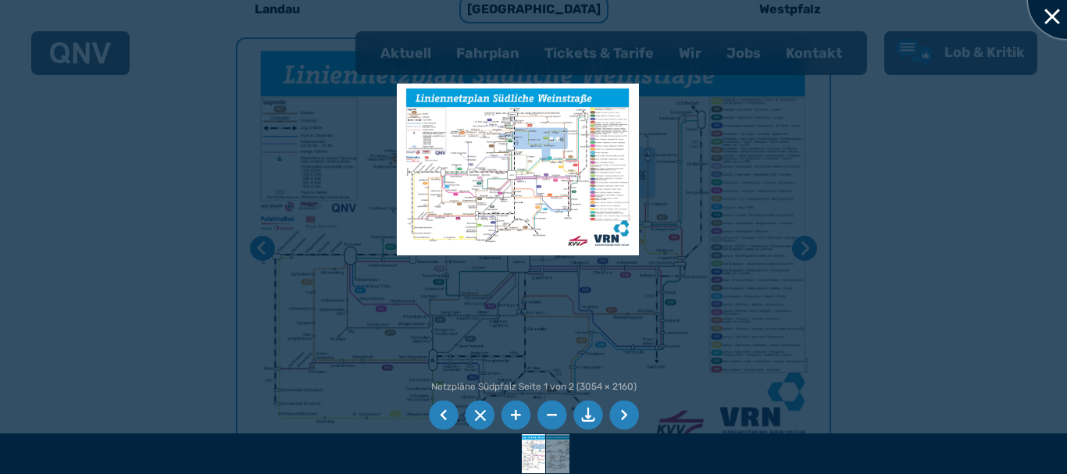
click at [1050, 12] on div at bounding box center [1067, 0] width 78 height 78
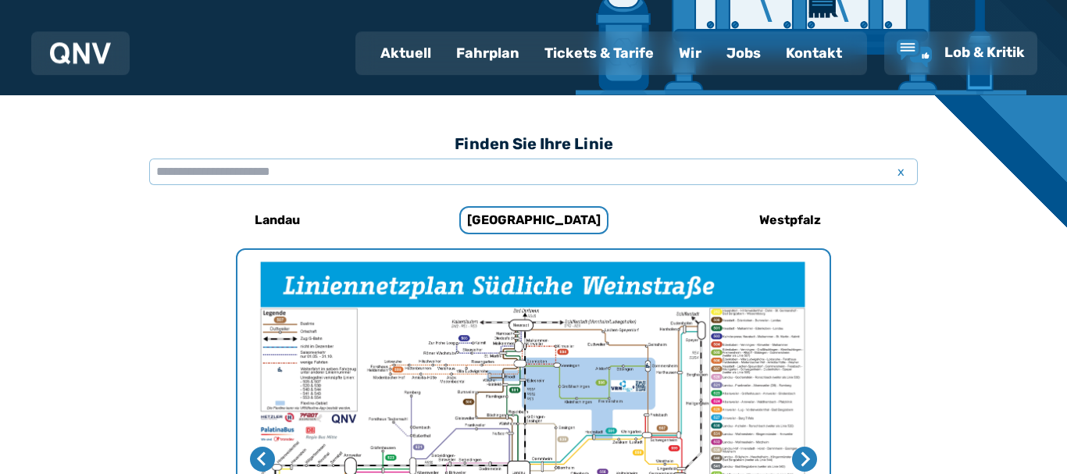
scroll to position [501, 0]
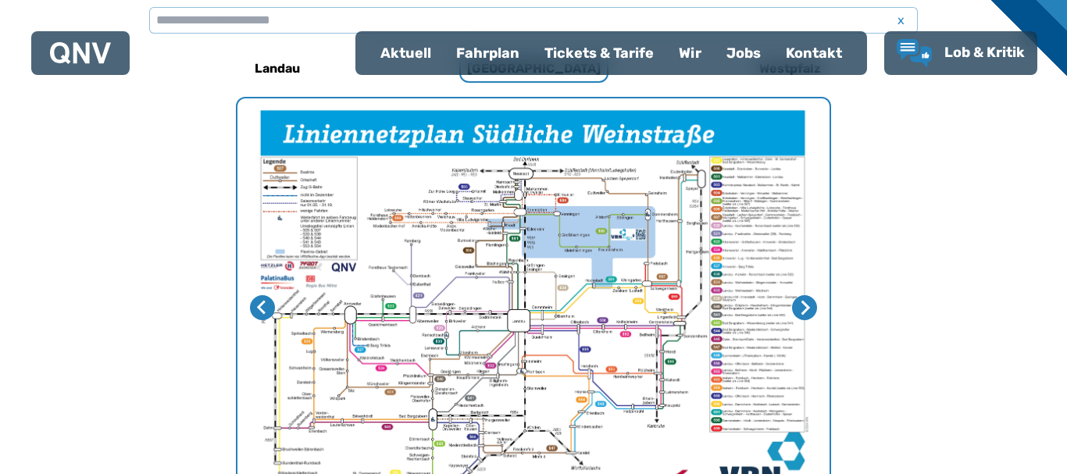
click at [626, 274] on img "1 von 2" at bounding box center [533, 307] width 592 height 419
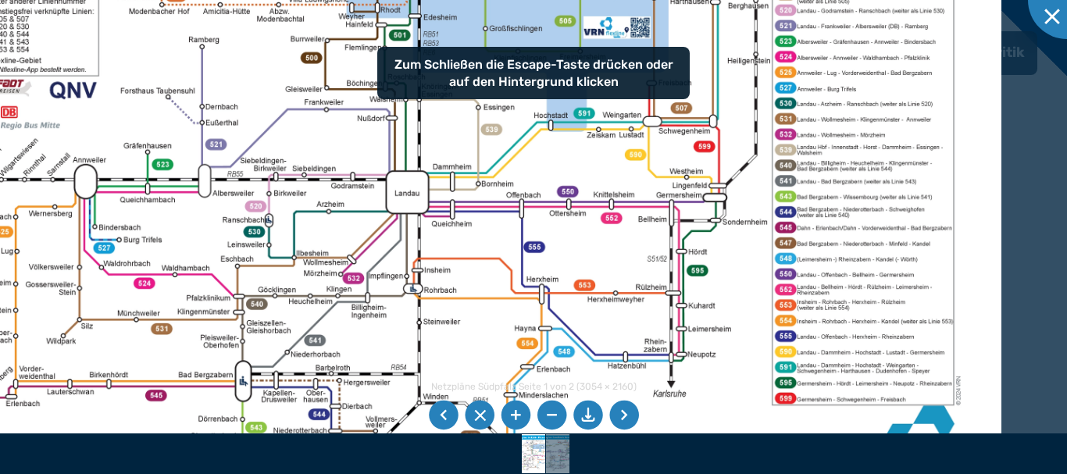
click at [558, 255] on img at bounding box center [436, 167] width 1132 height 800
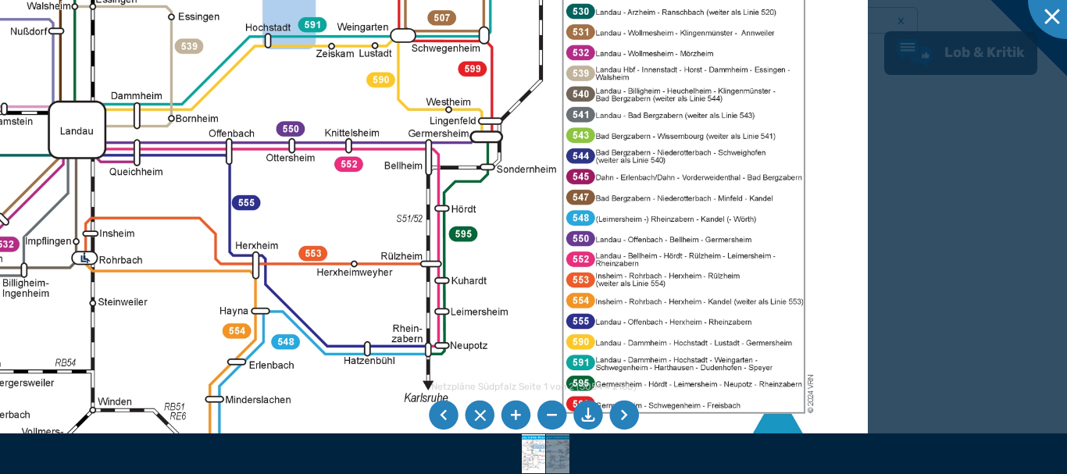
click at [587, 202] on img at bounding box center [114, 96] width 1506 height 1065
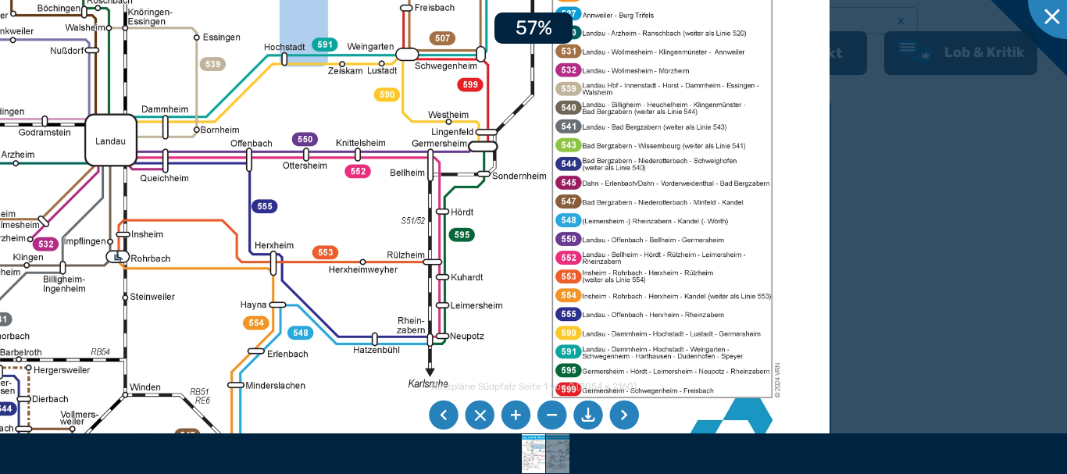
click at [527, 249] on img at bounding box center [145, 110] width 1370 height 968
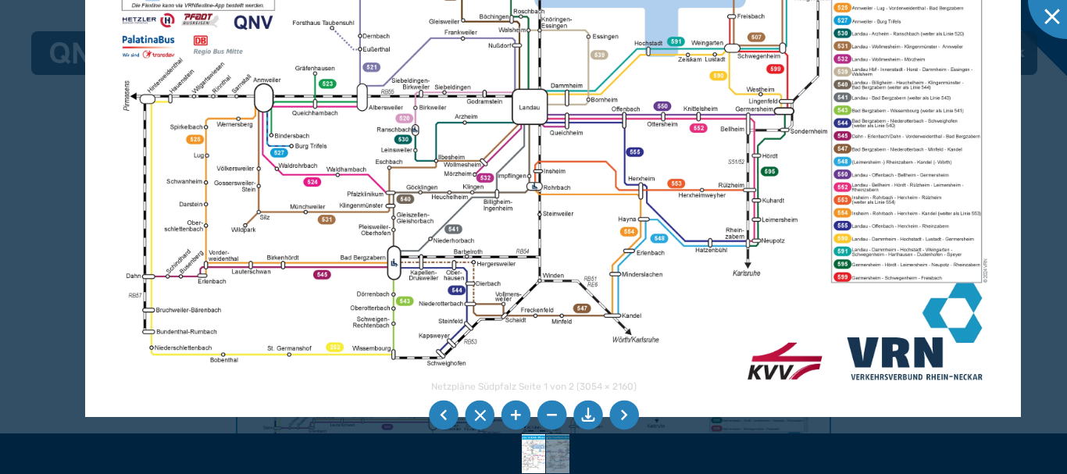
click at [577, 198] on img at bounding box center [553, 86] width 936 height 661
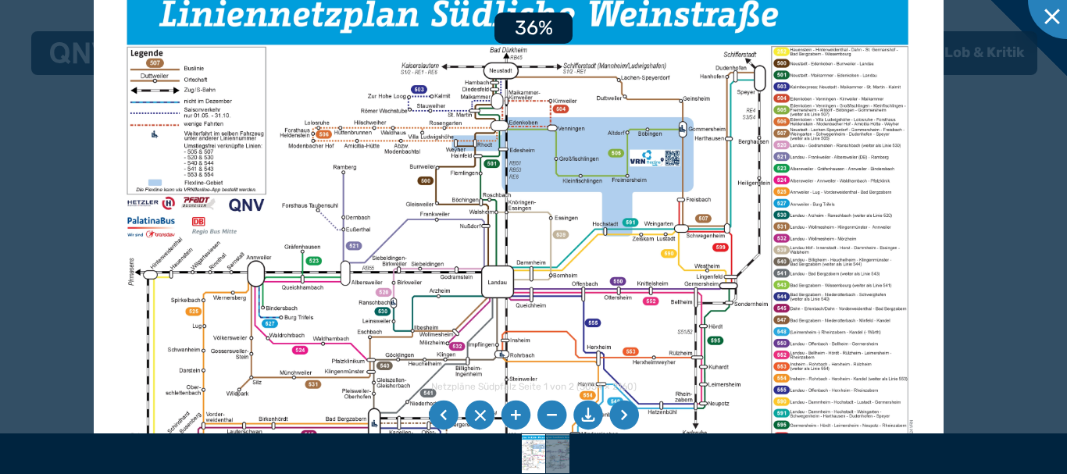
click at [723, 228] on img at bounding box center [519, 263] width 850 height 601
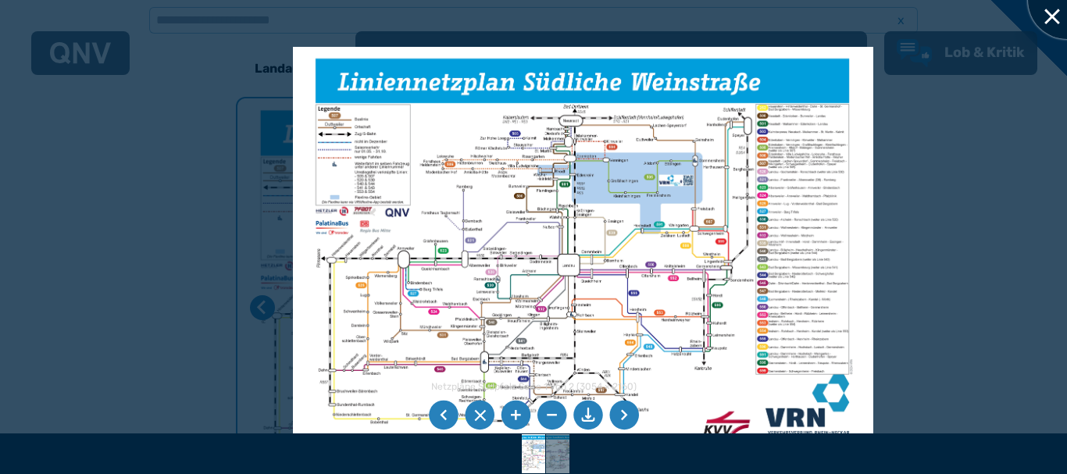
click at [1048, 12] on div at bounding box center [1067, 0] width 78 height 78
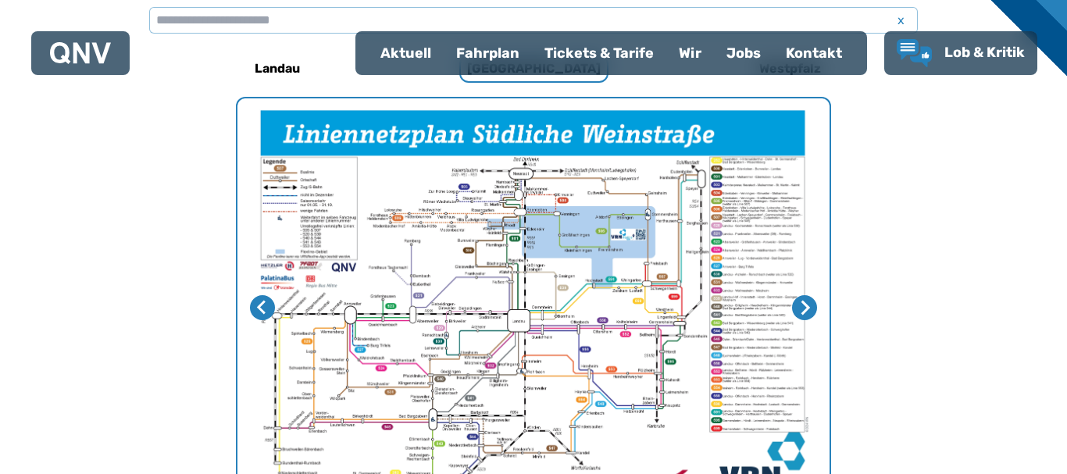
scroll to position [262, 0]
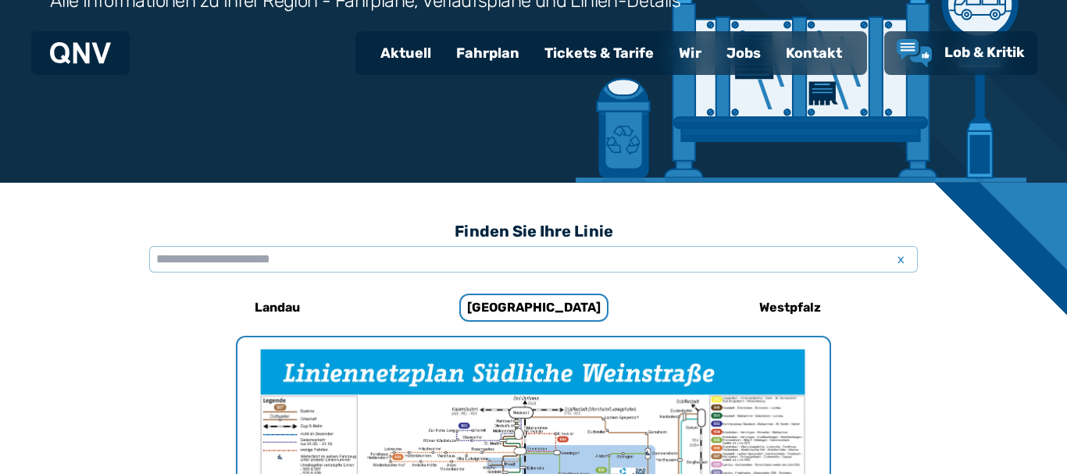
click at [480, 51] on div "Fahrplan" at bounding box center [488, 53] width 88 height 41
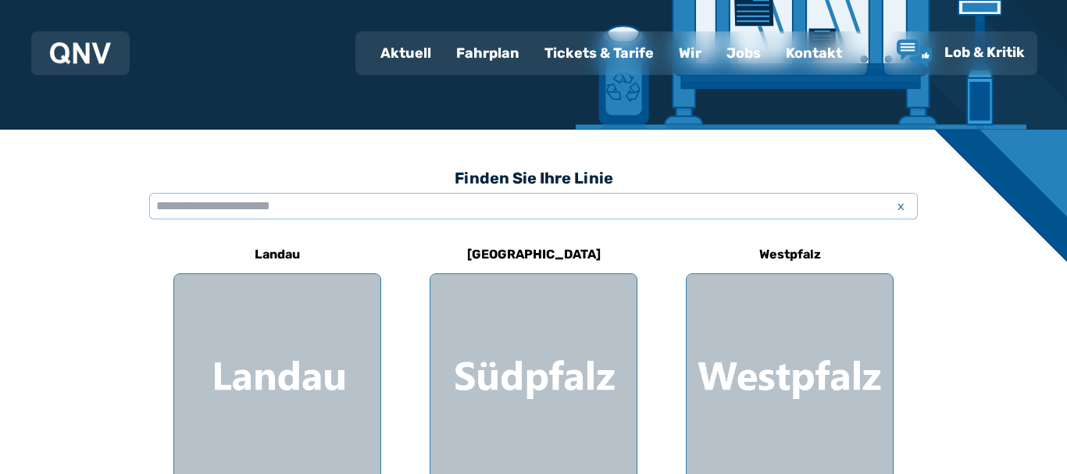
scroll to position [319, 0]
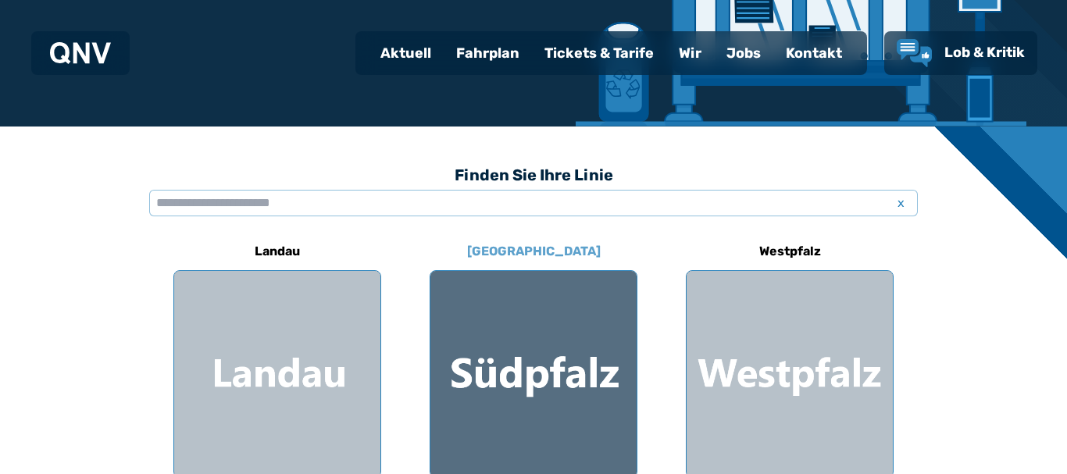
click at [618, 374] on div at bounding box center [533, 374] width 206 height 206
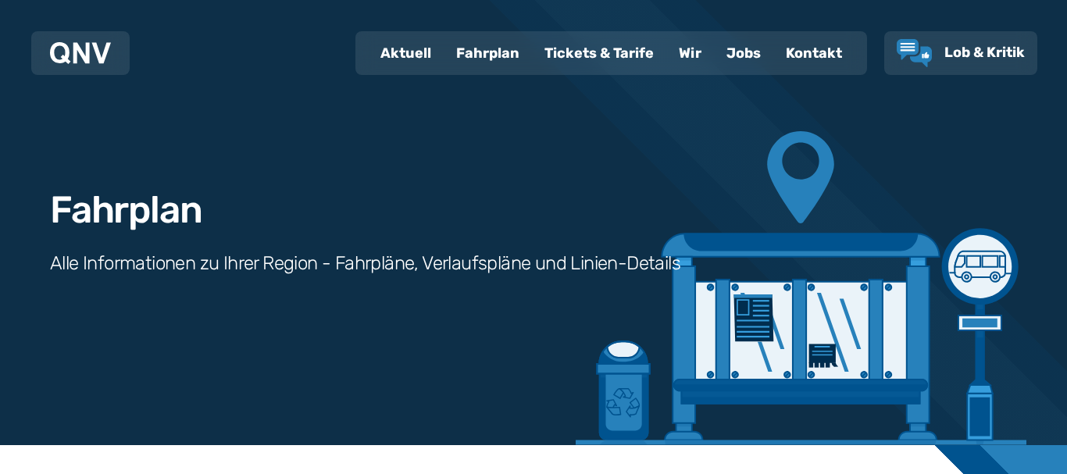
scroll to position [319, 0]
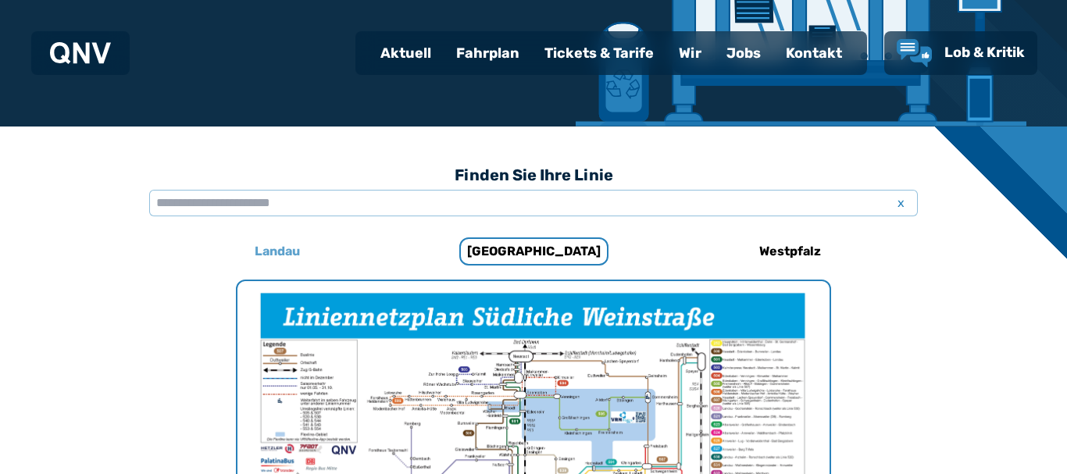
click at [287, 255] on h6 "Landau" at bounding box center [277, 251] width 58 height 25
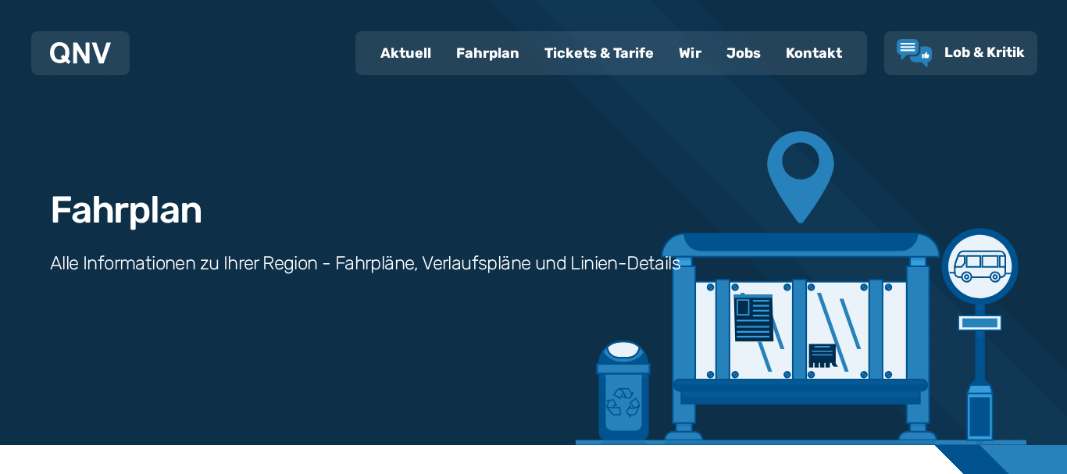
click at [504, 58] on div "Fahrplan" at bounding box center [488, 53] width 88 height 41
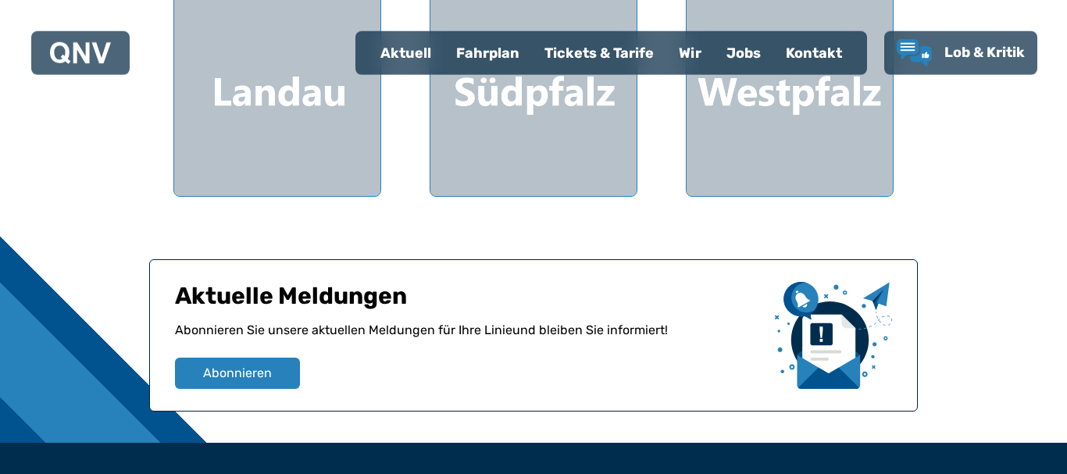
scroll to position [637, 0]
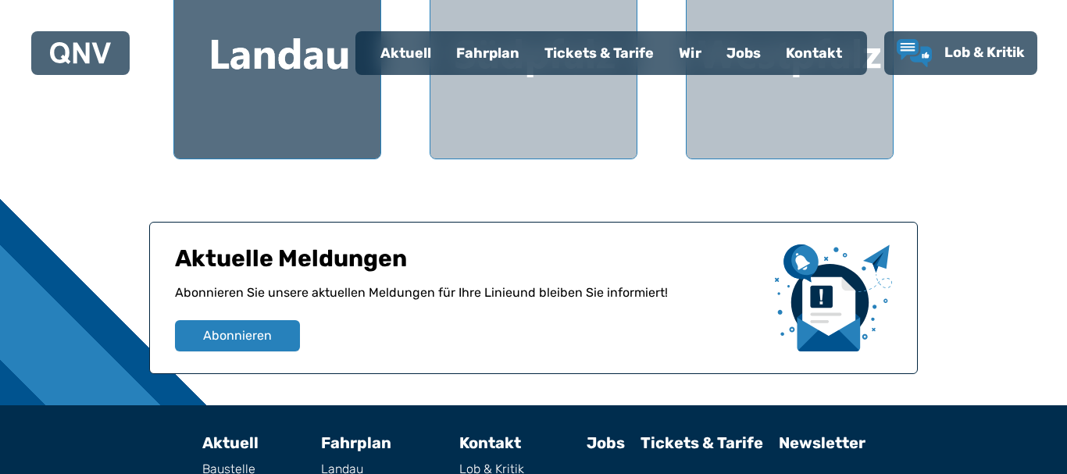
click at [271, 136] on div at bounding box center [277, 55] width 206 height 206
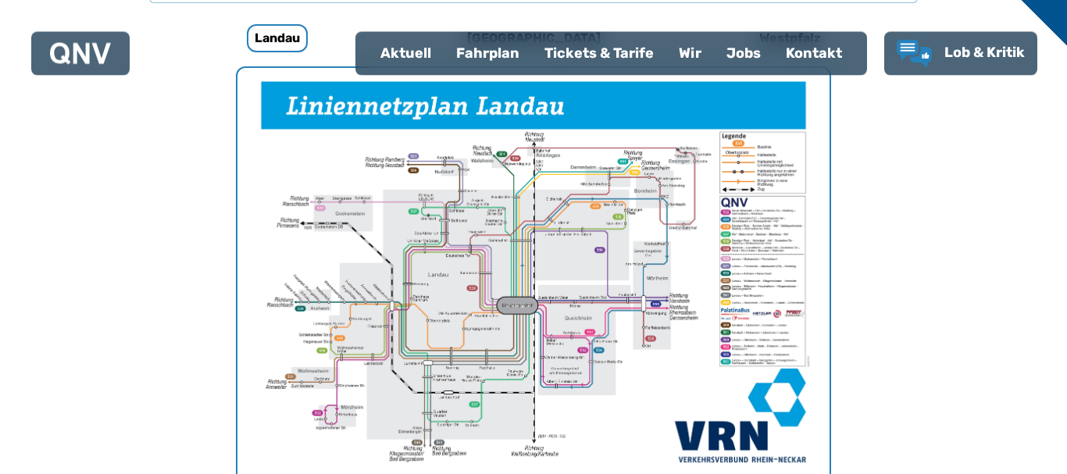
scroll to position [560, 0]
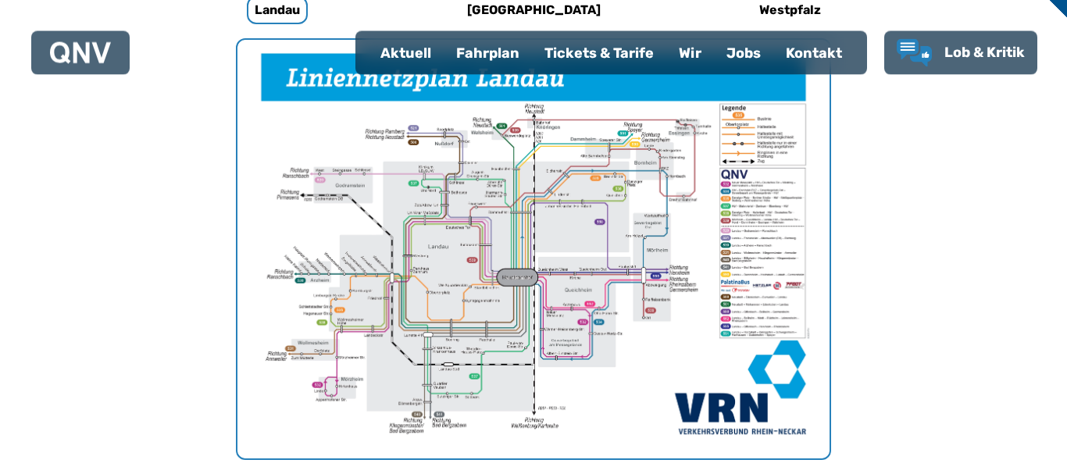
click at [749, 301] on img "1 von 1" at bounding box center [533, 249] width 592 height 419
